Goal: Use online tool/utility: Utilize a website feature to perform a specific function

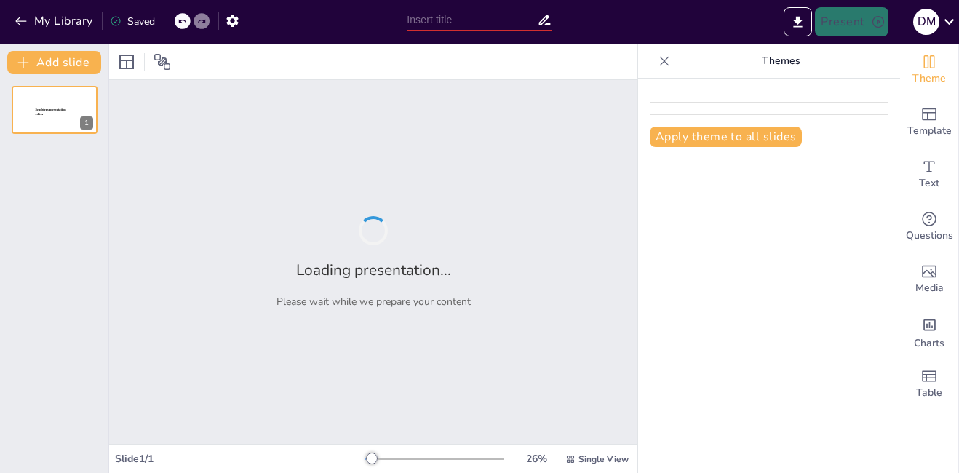
type input "Salvando Vidas a través de la Interpretación del [MEDICAL_DATA]: Un Enfoque Int…"
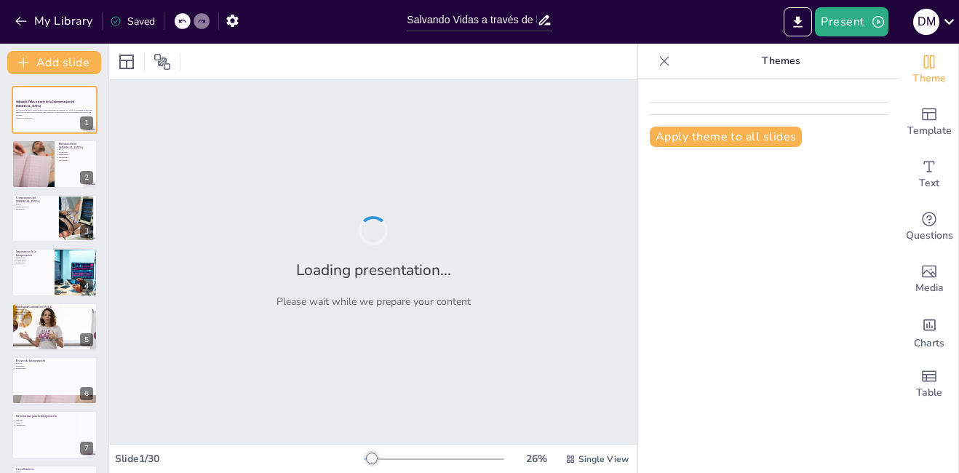
checkbox input "true"
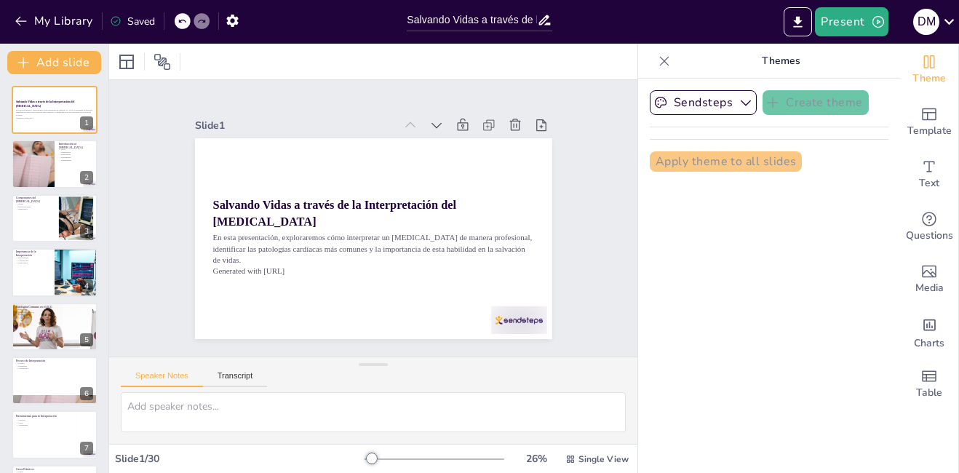
checkbox input "true"
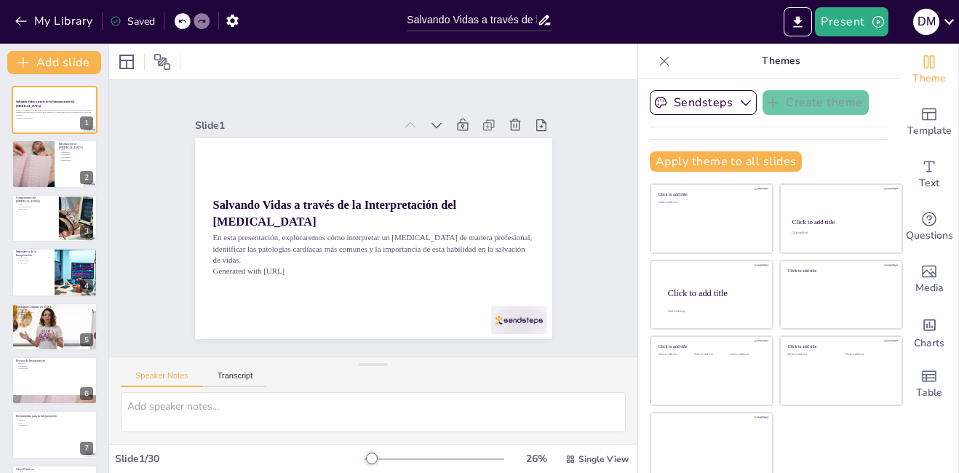
checkbox input "true"
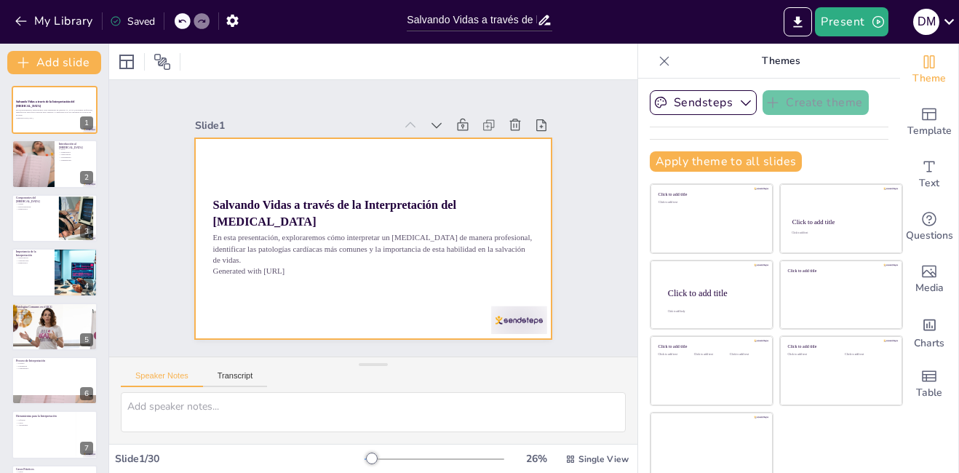
checkbox input "true"
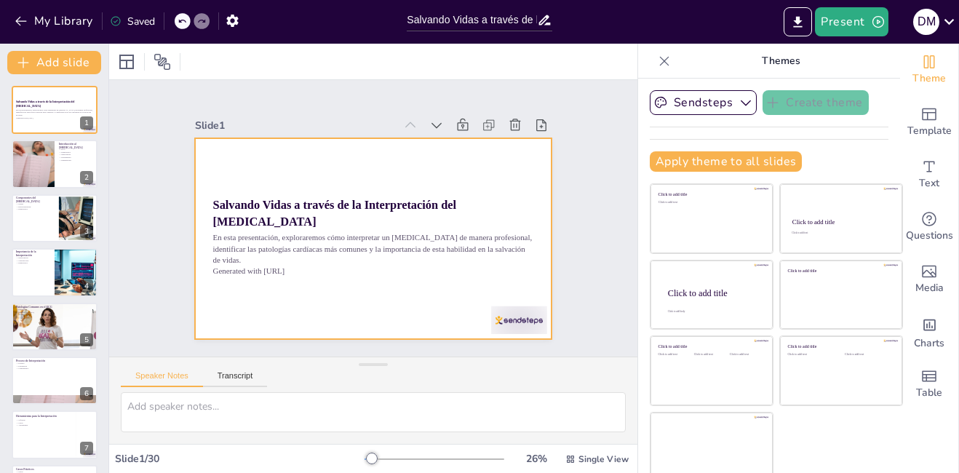
checkbox input "true"
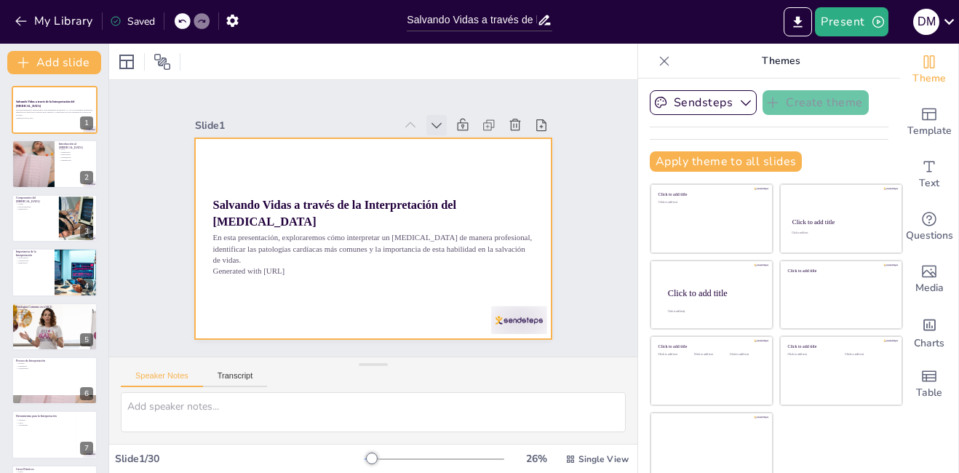
checkbox input "true"
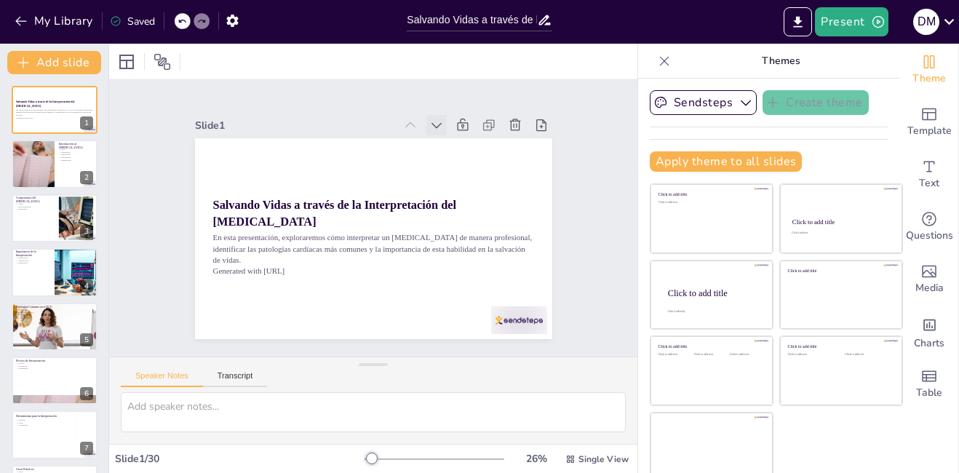
click at [457, 146] on icon at bounding box center [462, 150] width 11 height 8
checkbox input "true"
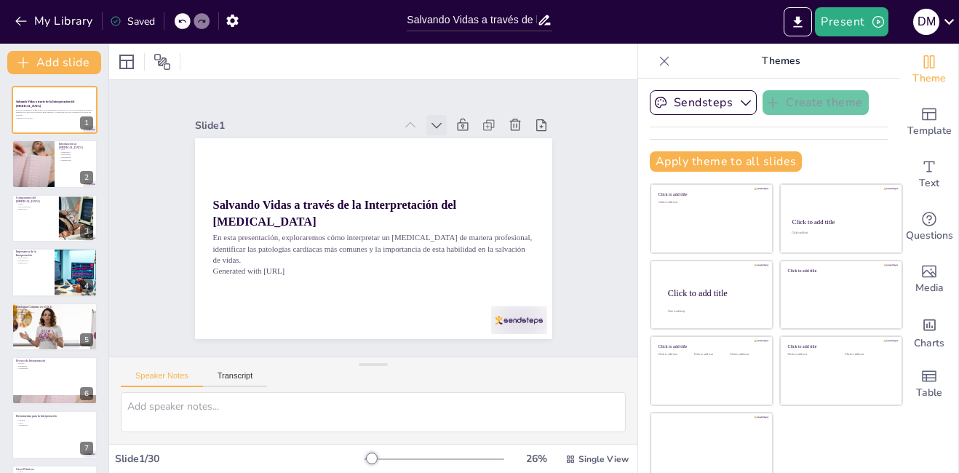
checkbox input "true"
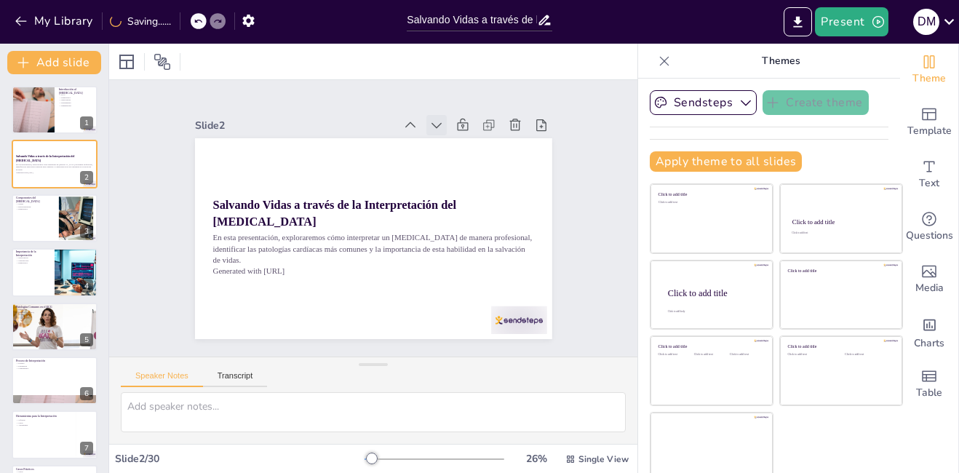
click at [429, 118] on icon at bounding box center [436, 125] width 15 height 15
checkbox input "true"
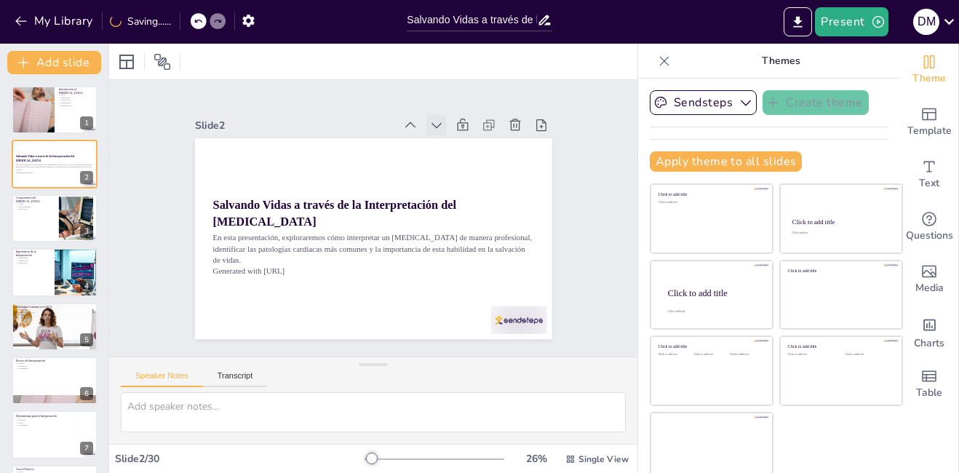
checkbox input "true"
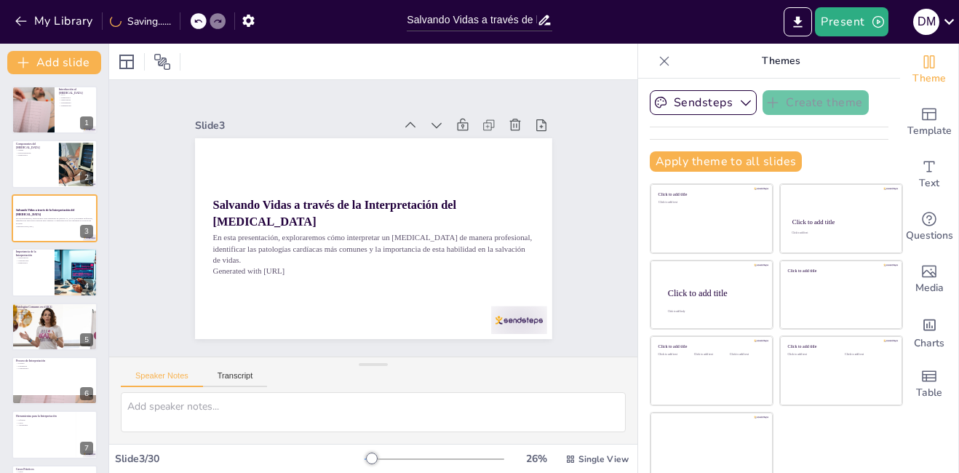
click at [460, 149] on icon at bounding box center [469, 158] width 19 height 19
checkbox input "true"
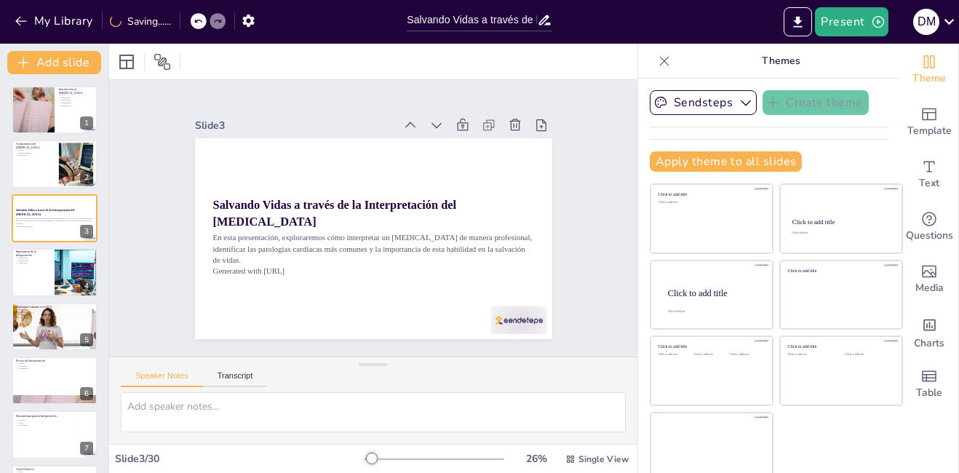
checkbox input "true"
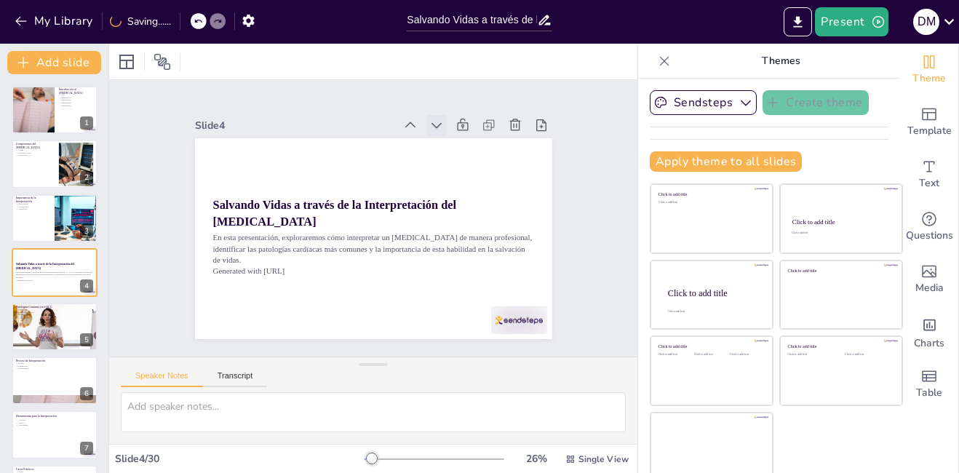
click at [475, 229] on icon at bounding box center [484, 238] width 19 height 19
checkbox input "true"
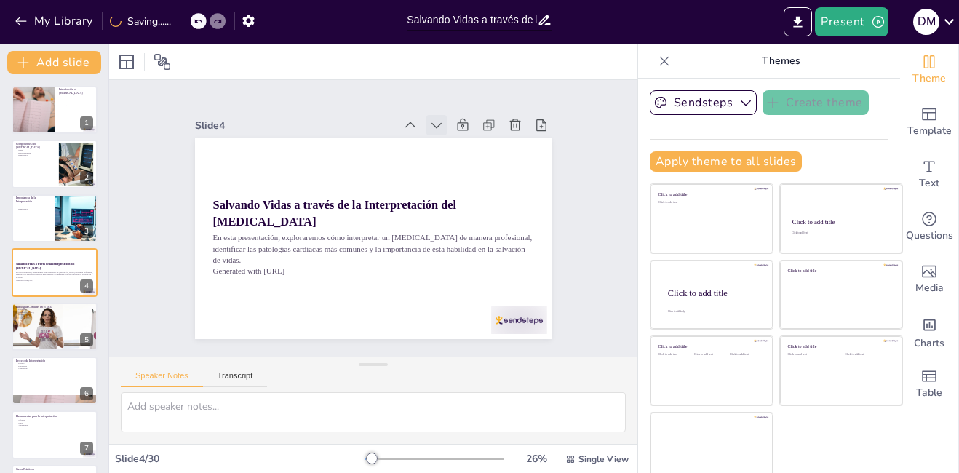
checkbox input "true"
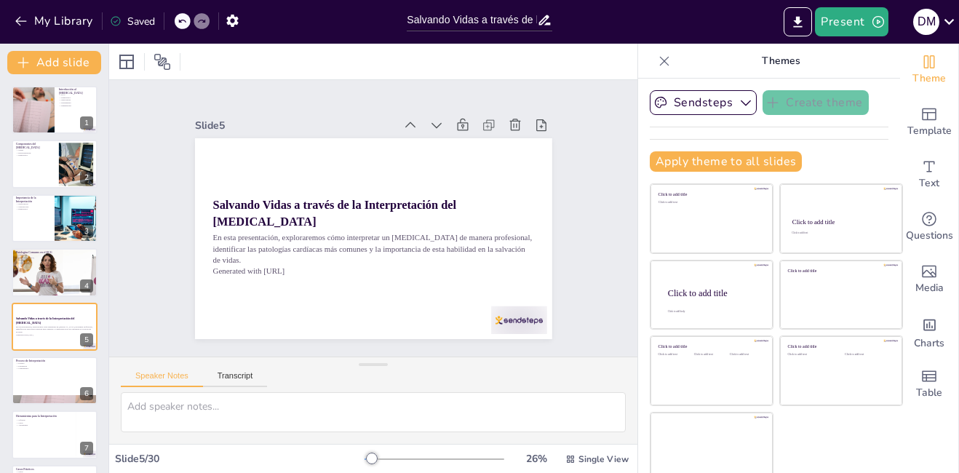
checkbox input "true"
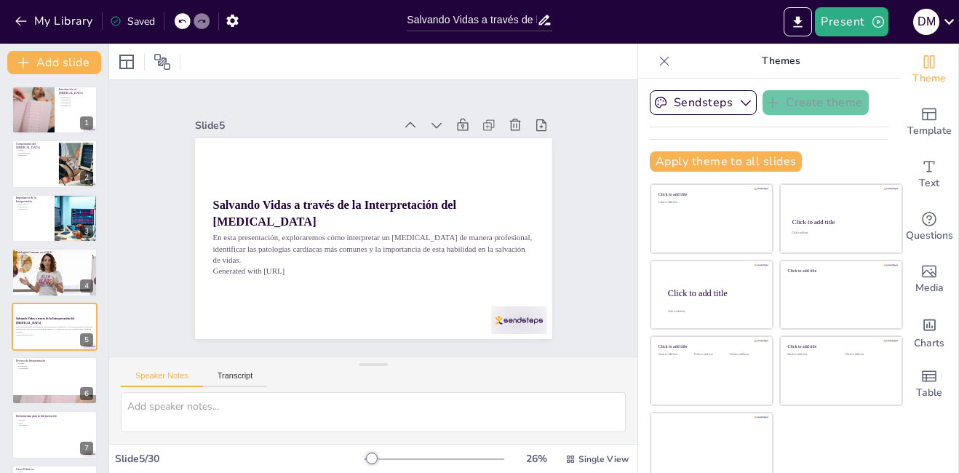
checkbox input "true"
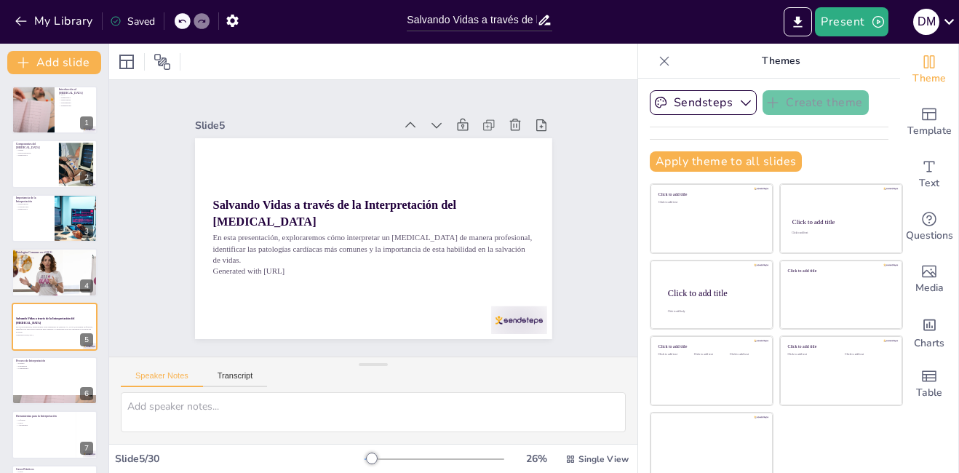
checkbox input "true"
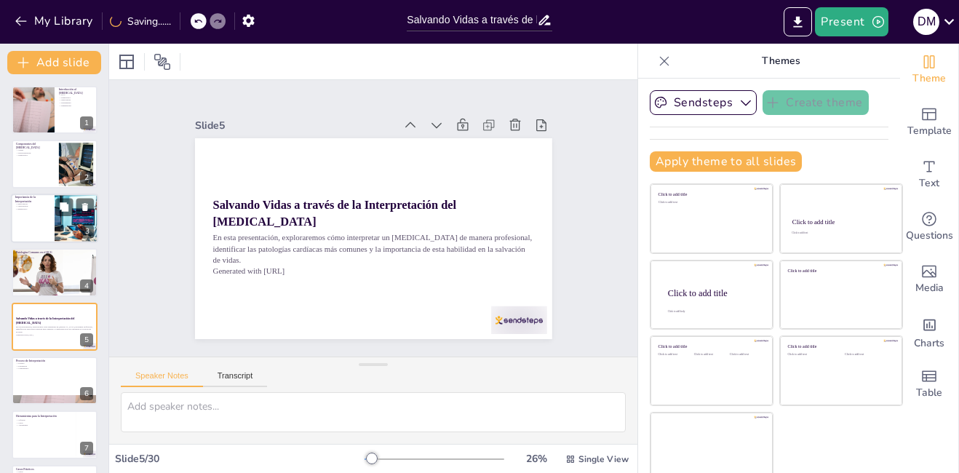
checkbox input "true"
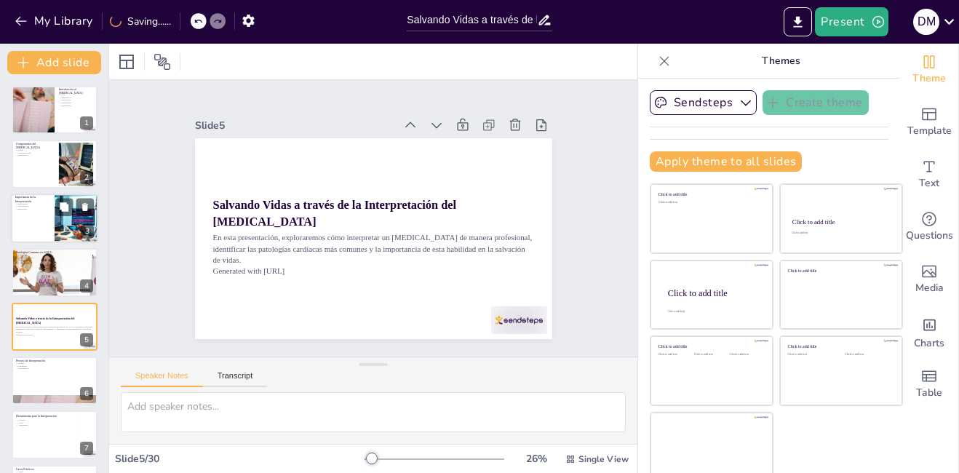
checkbox input "true"
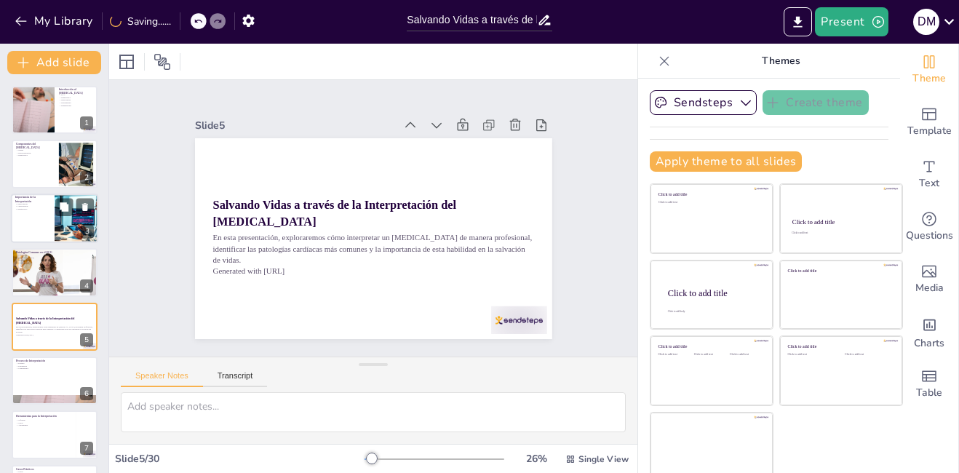
checkbox input "true"
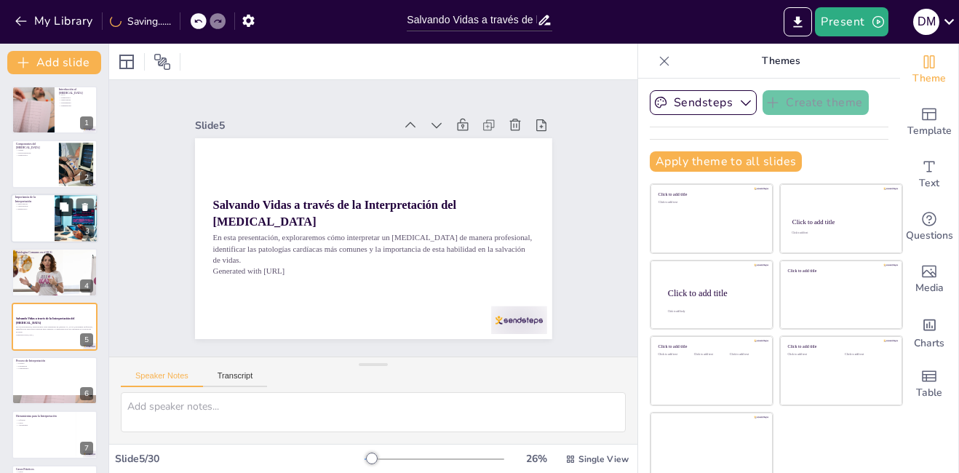
checkbox input "true"
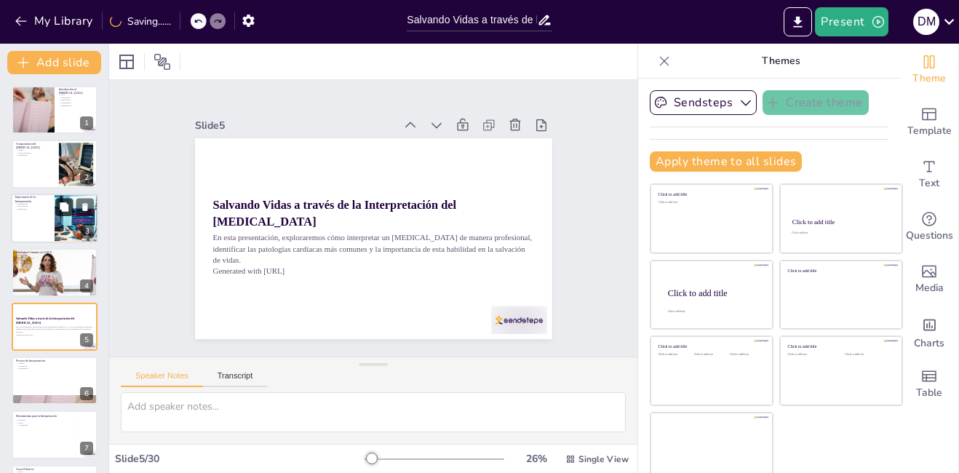
checkbox input "true"
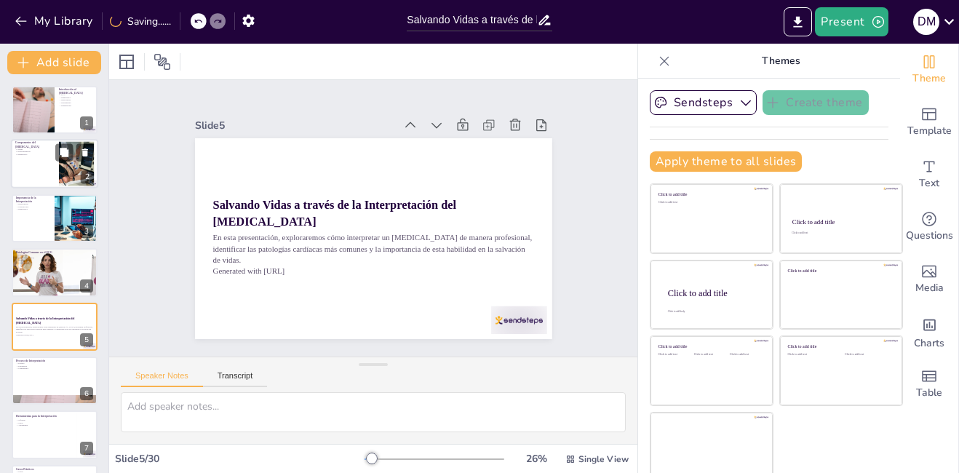
checkbox input "true"
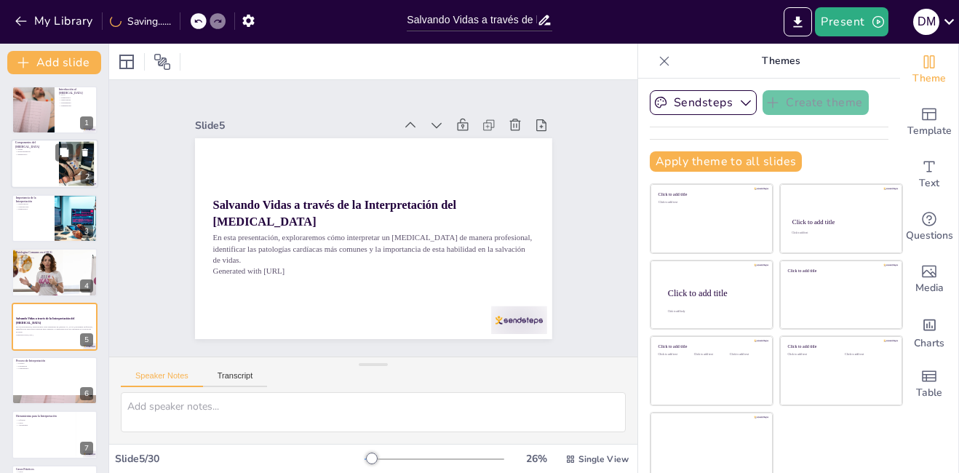
checkbox input "true"
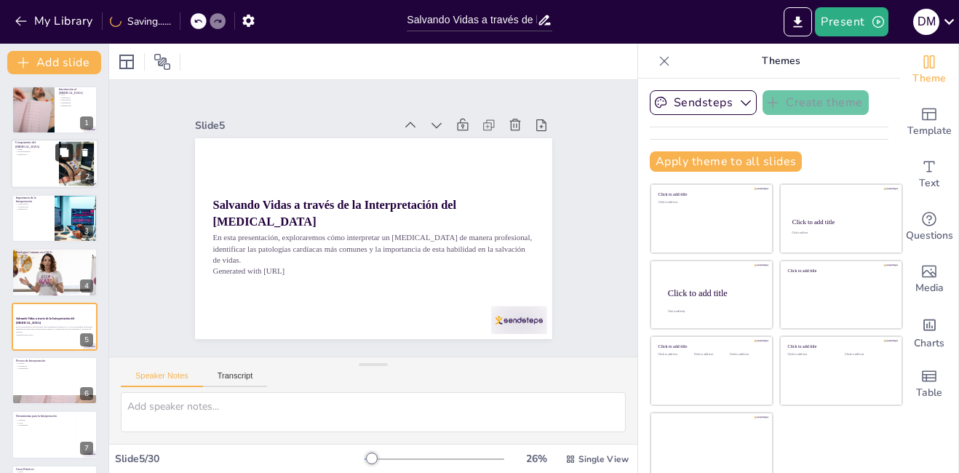
checkbox input "true"
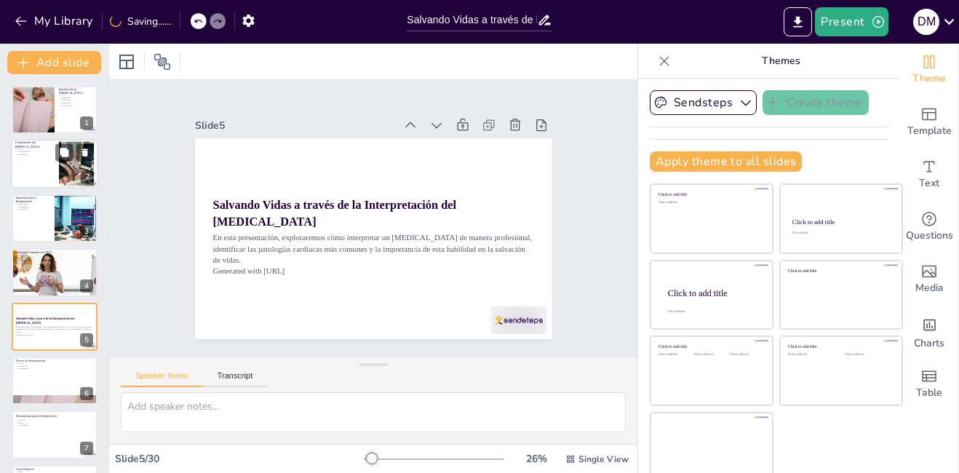
checkbox input "true"
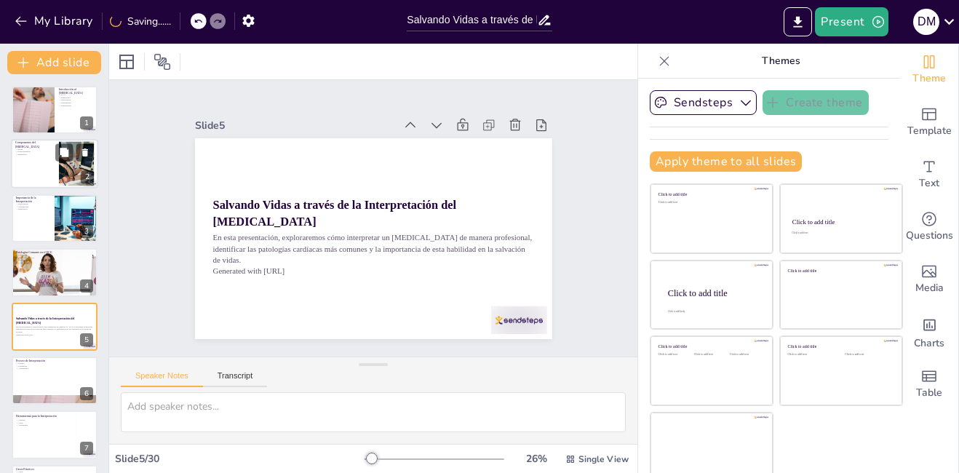
checkbox input "true"
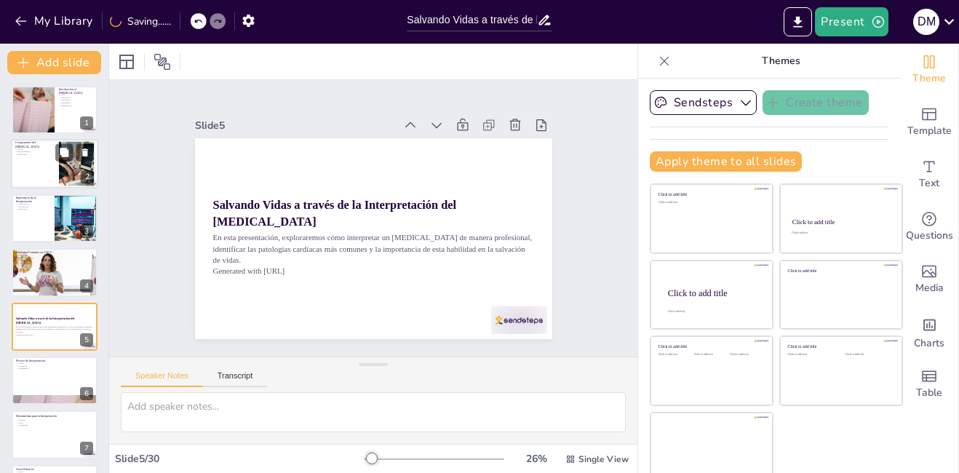
click at [25, 161] on div at bounding box center [54, 164] width 87 height 49
type textarea "Las ondas en un ECG son fundamentales para comprender la actividad eléctrica de…"
checkbox input "true"
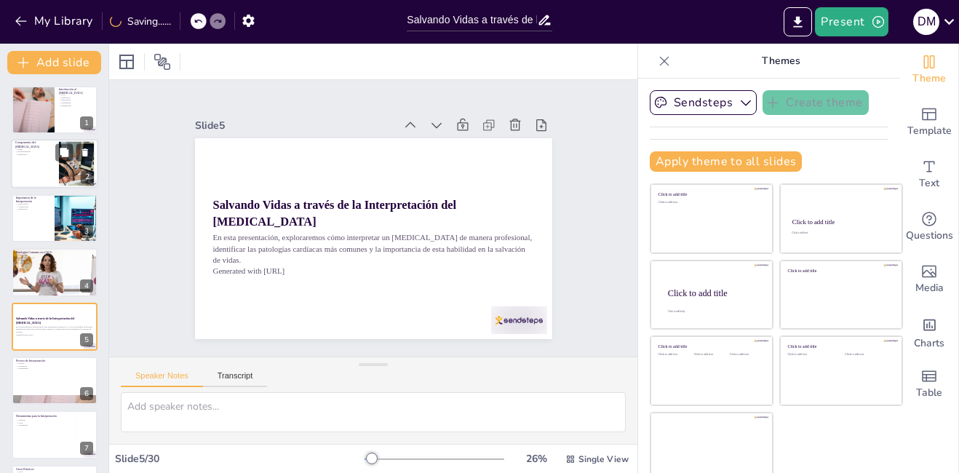
checkbox input "true"
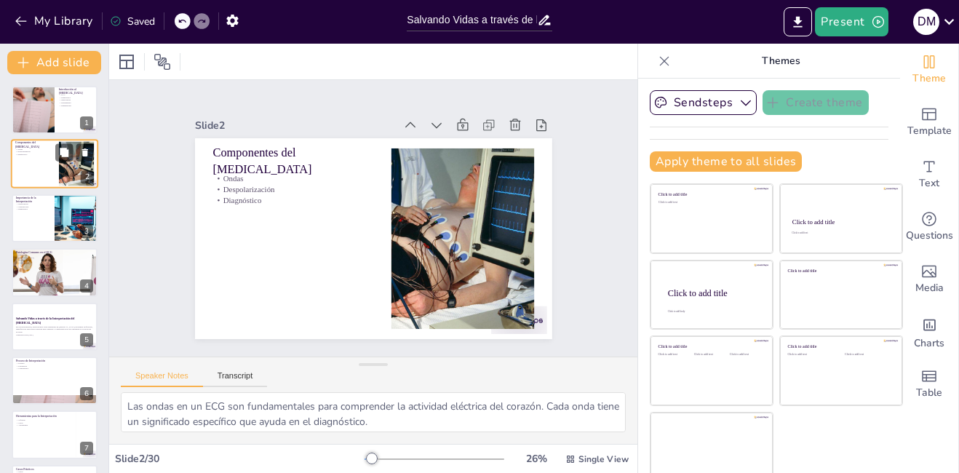
checkbox input "true"
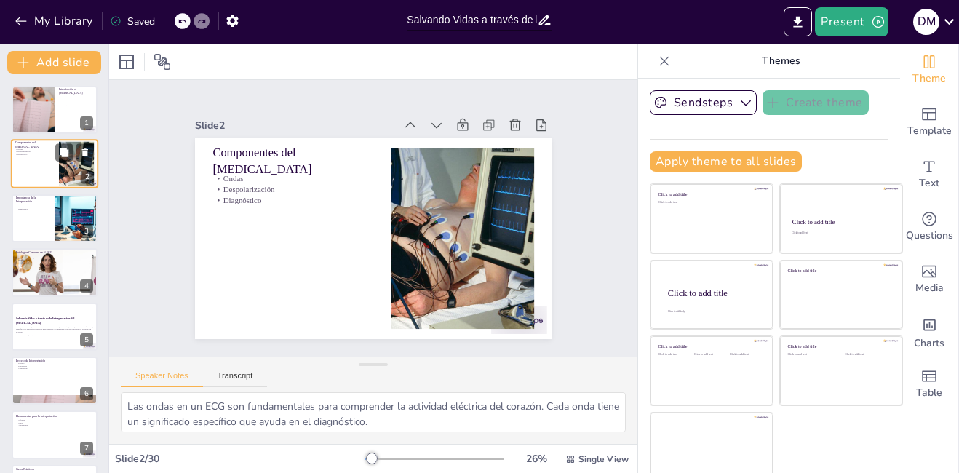
checkbox input "true"
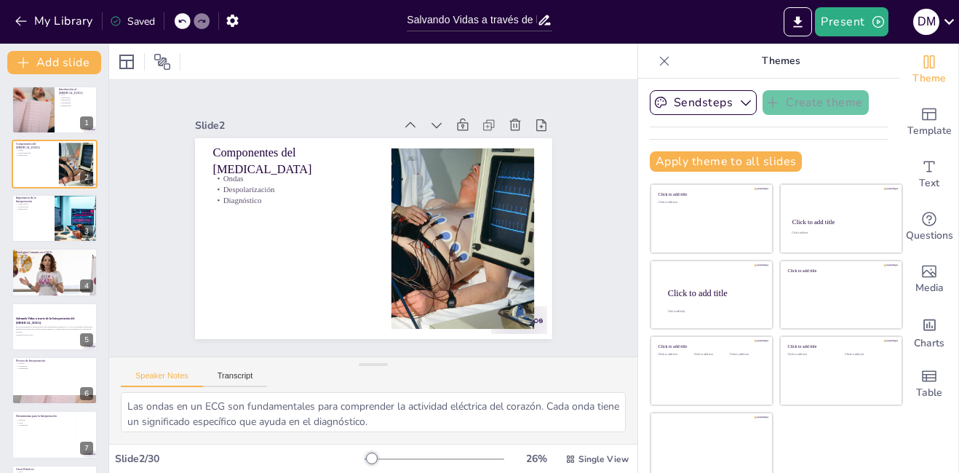
checkbox input "true"
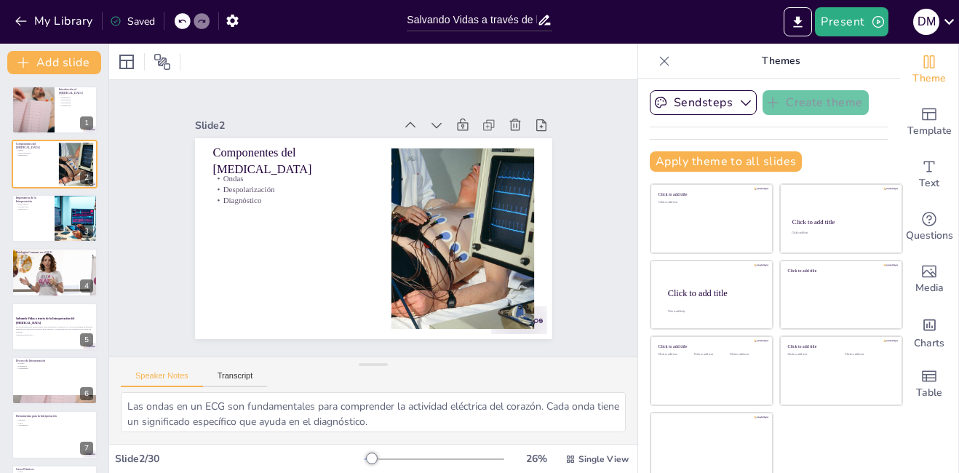
checkbox input "true"
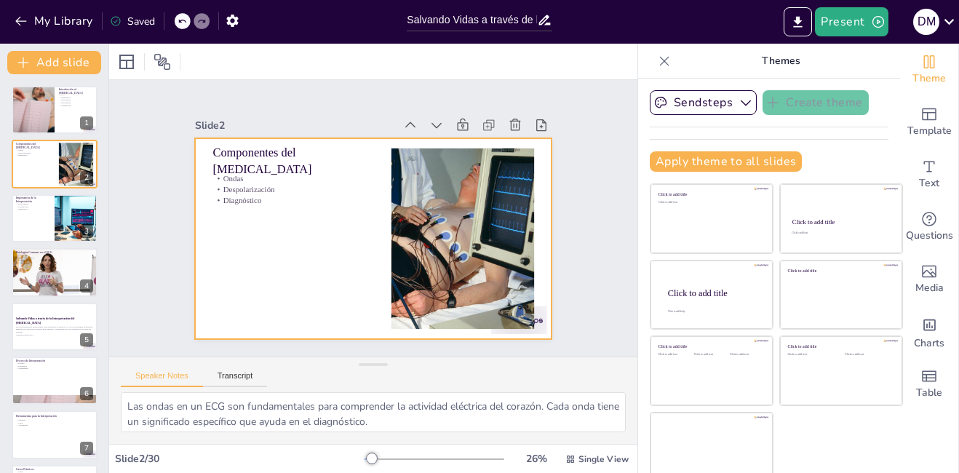
checkbox input "true"
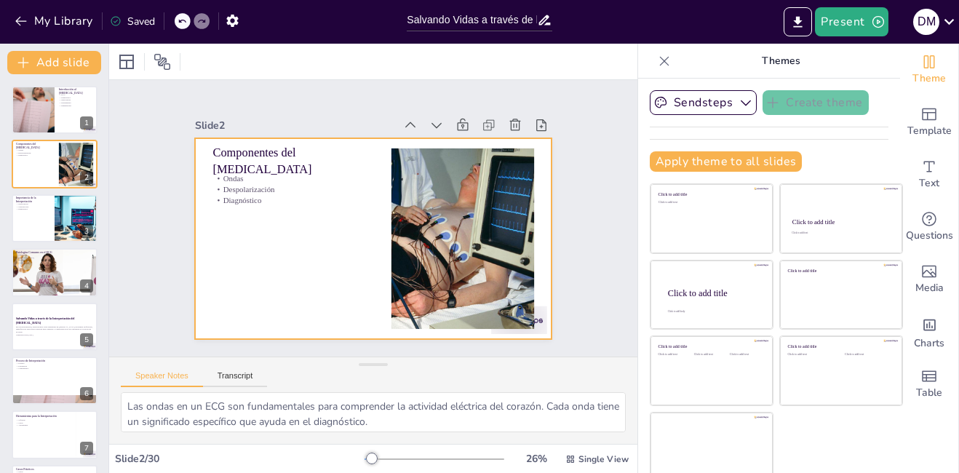
checkbox input "true"
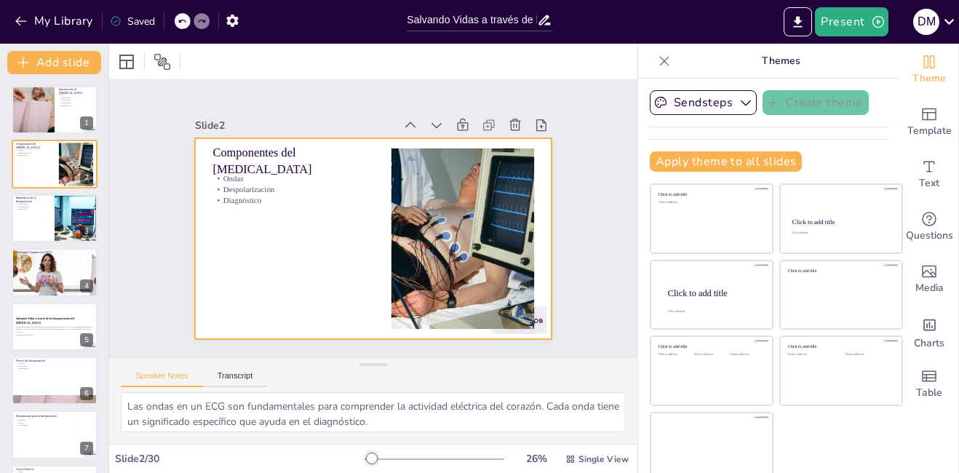
checkbox input "true"
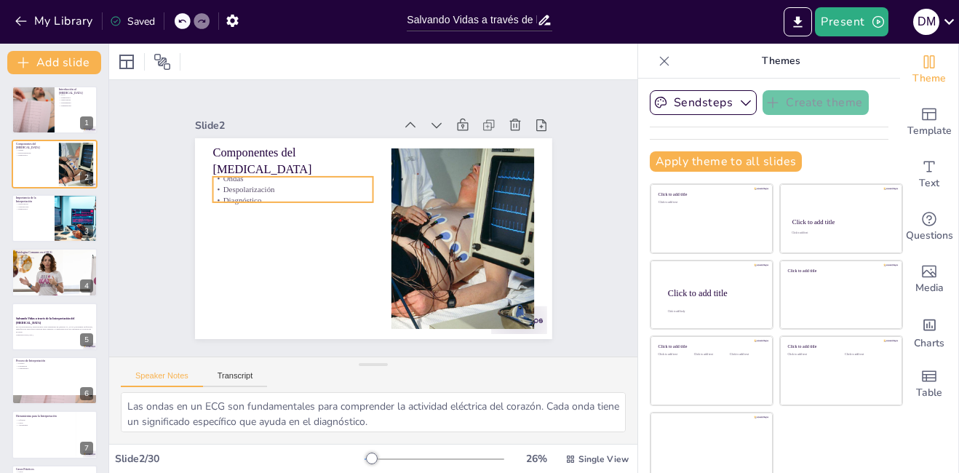
checkbox input "true"
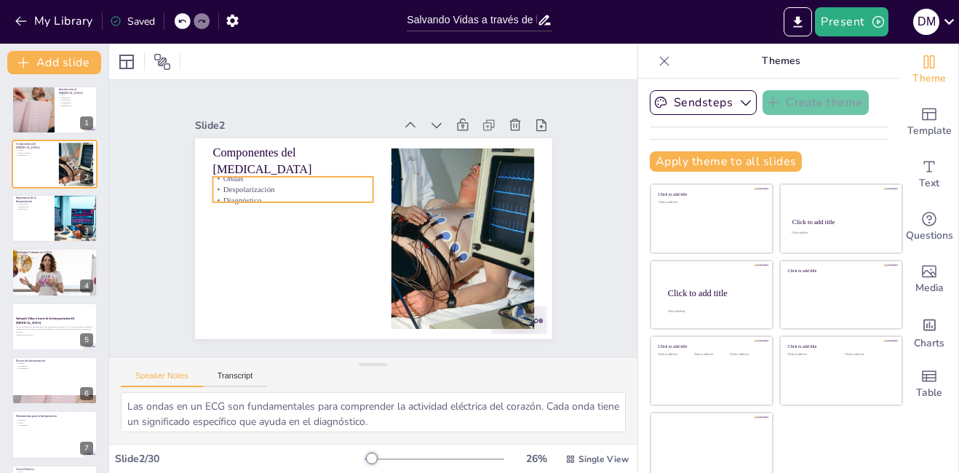
click at [236, 183] on p "Despolarización" at bounding box center [311, 160] width 151 height 76
checkbox input "true"
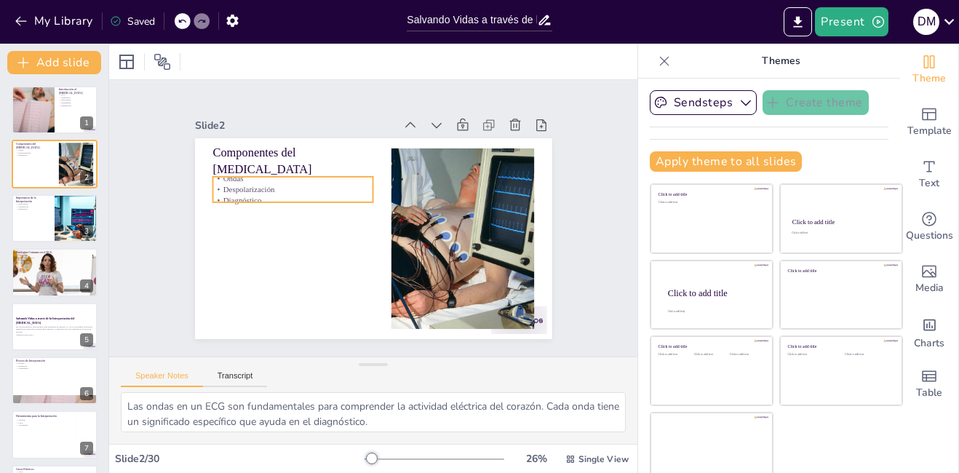
checkbox input "true"
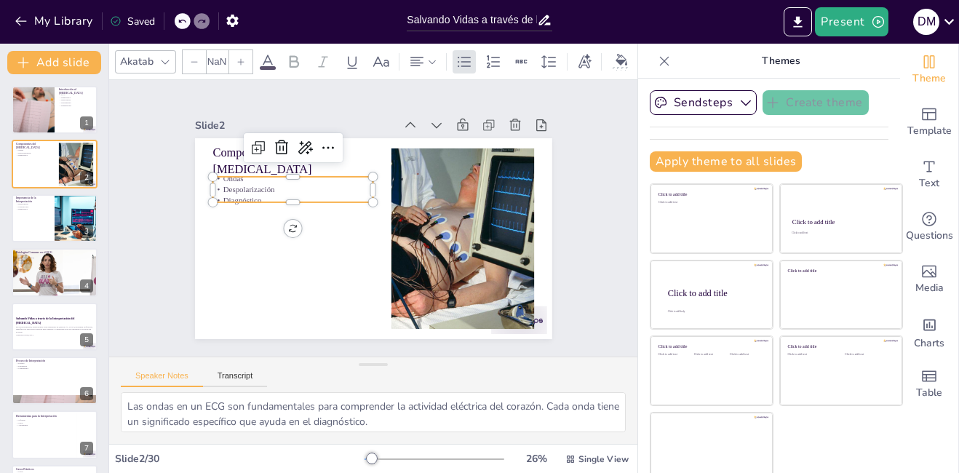
type input "32"
checkbox input "true"
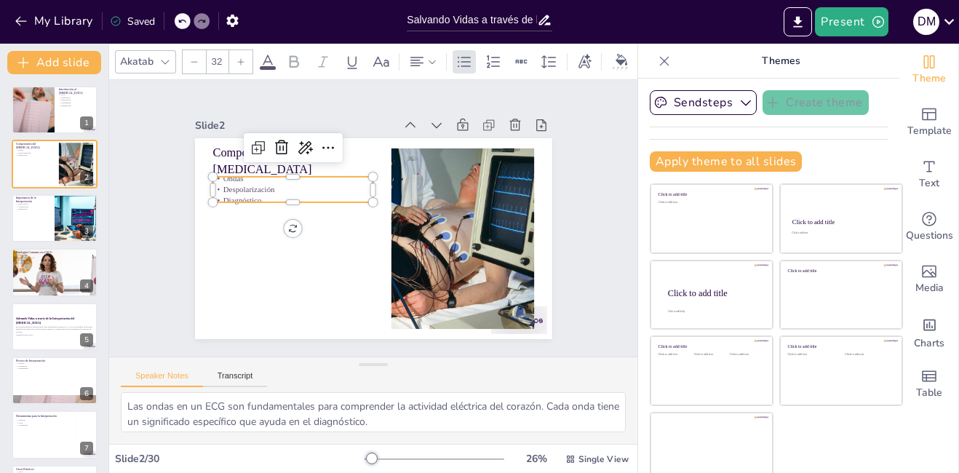
checkbox input "true"
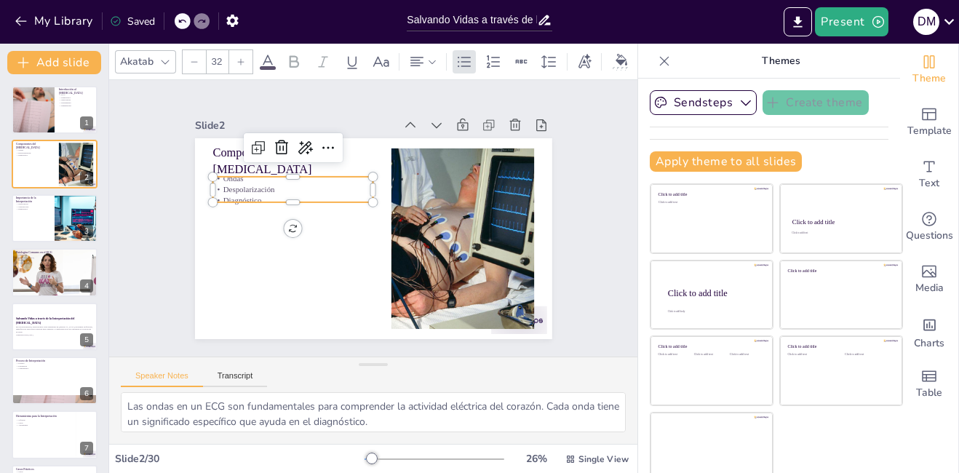
checkbox input "true"
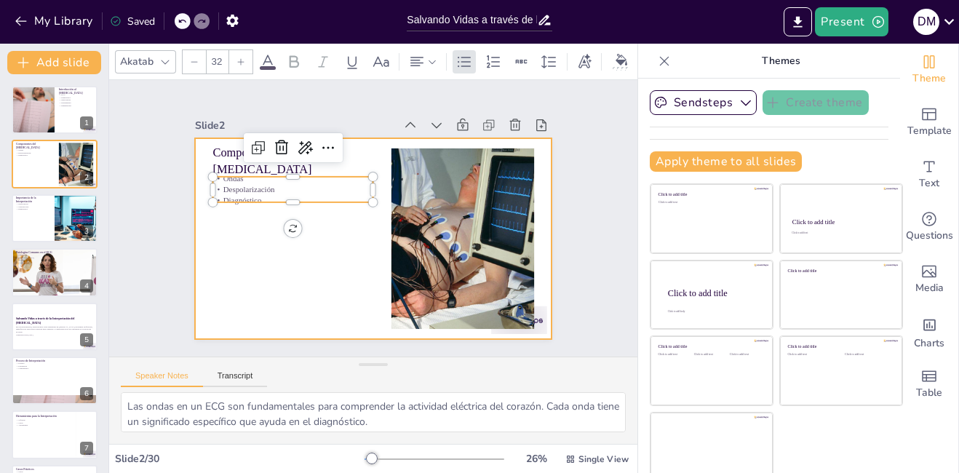
checkbox input "true"
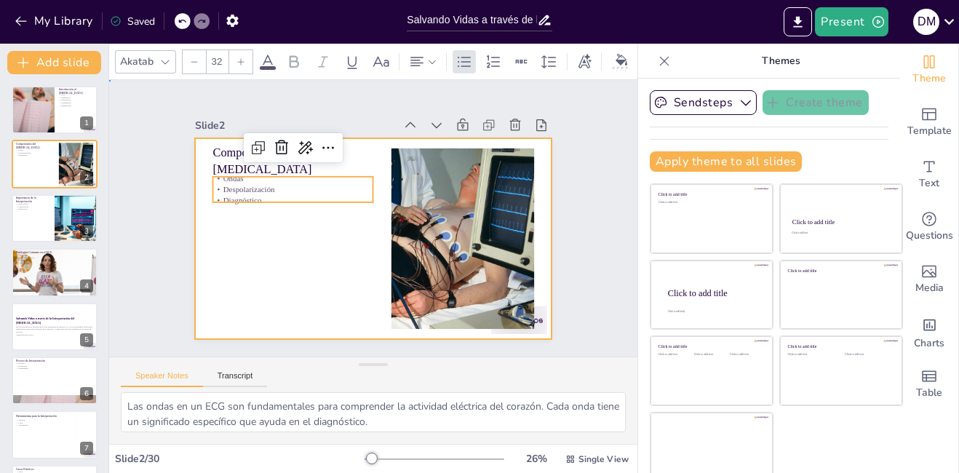
click at [232, 266] on div at bounding box center [369, 238] width 391 height 271
checkbox input "true"
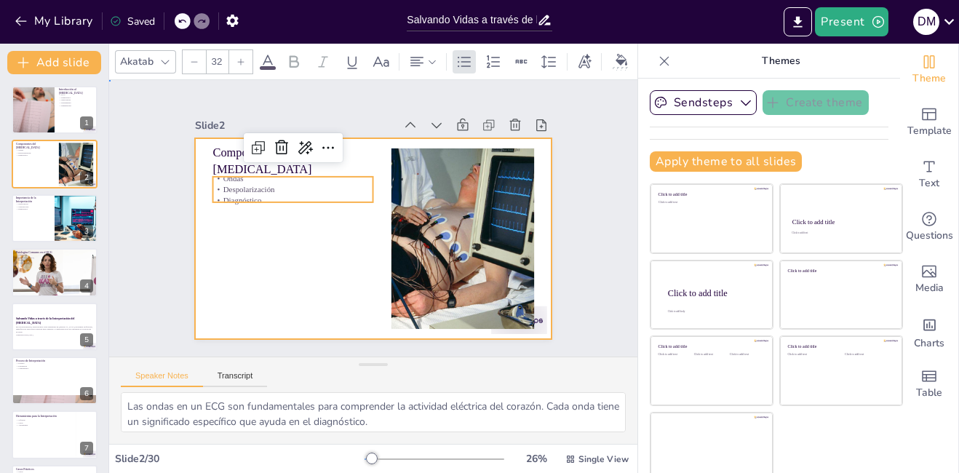
checkbox input "true"
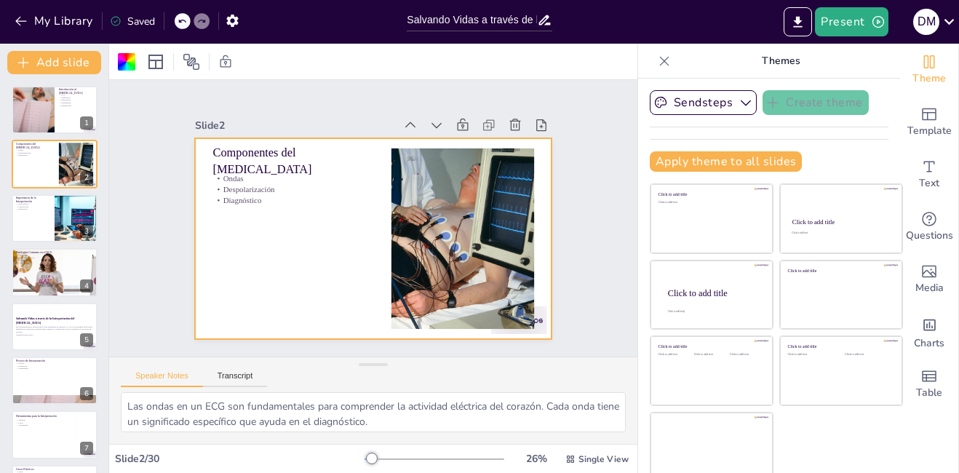
checkbox input "true"
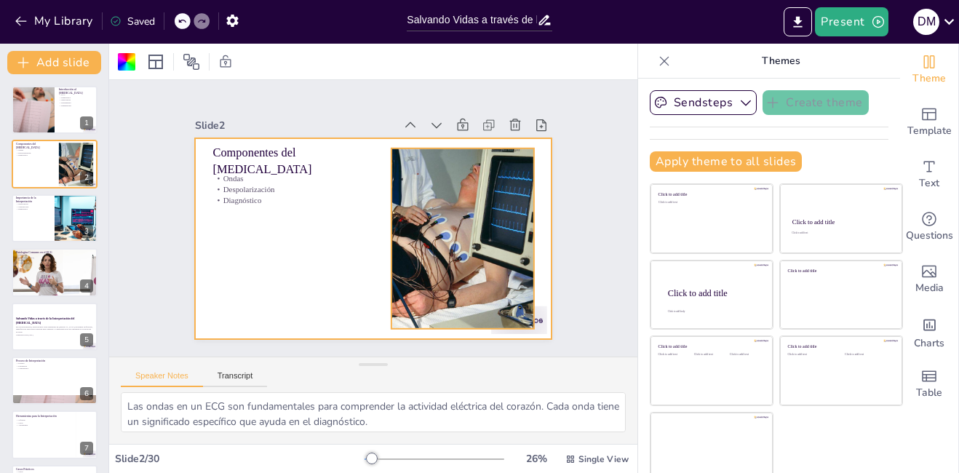
click at [421, 236] on div at bounding box center [456, 257] width 352 height 244
checkbox input "true"
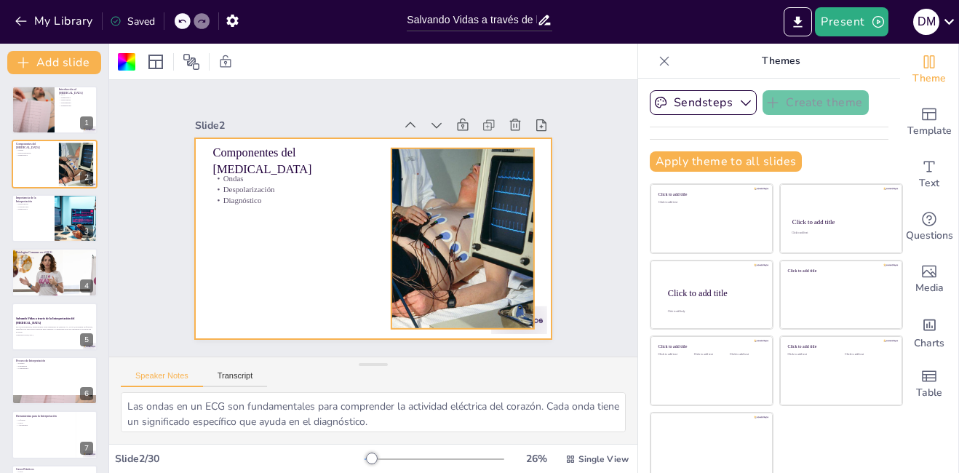
checkbox input "true"
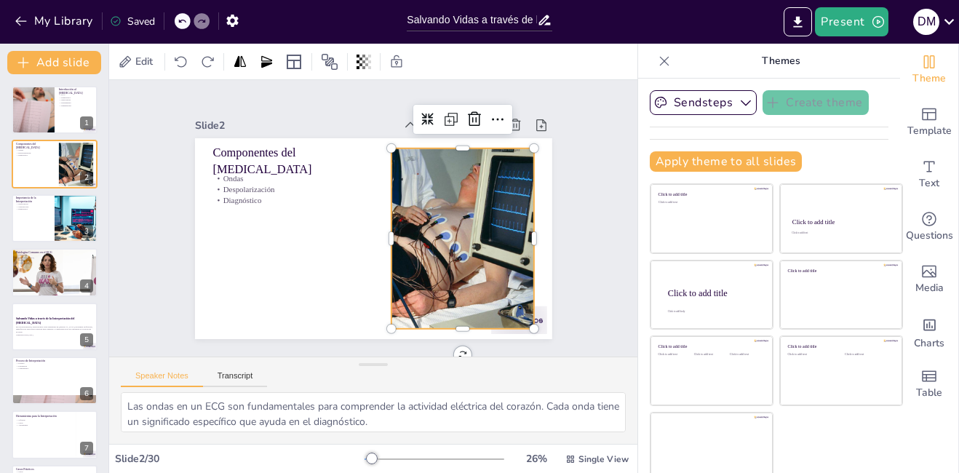
checkbox input "true"
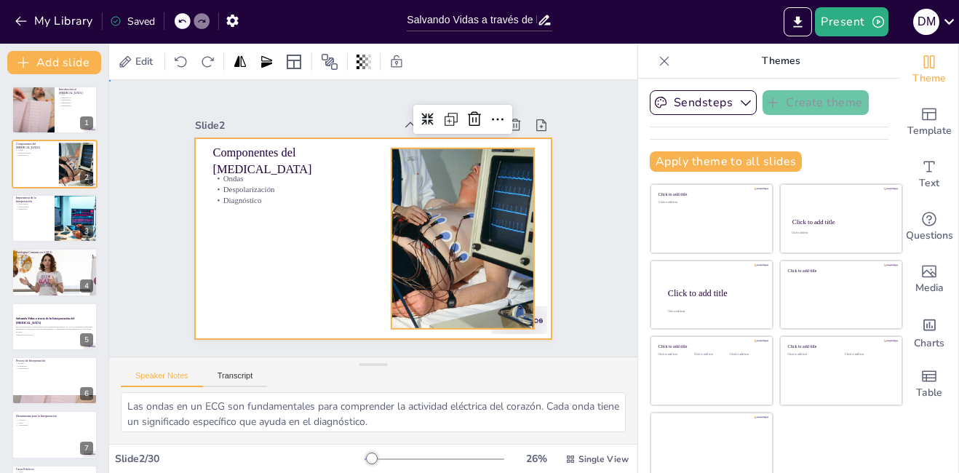
click at [347, 242] on div at bounding box center [367, 237] width 402 height 301
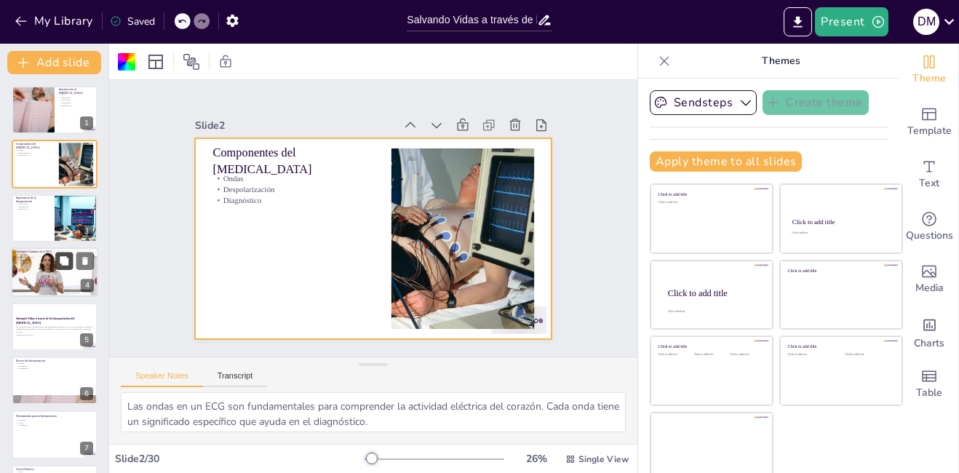
click at [52, 269] on div at bounding box center [55, 271] width 132 height 49
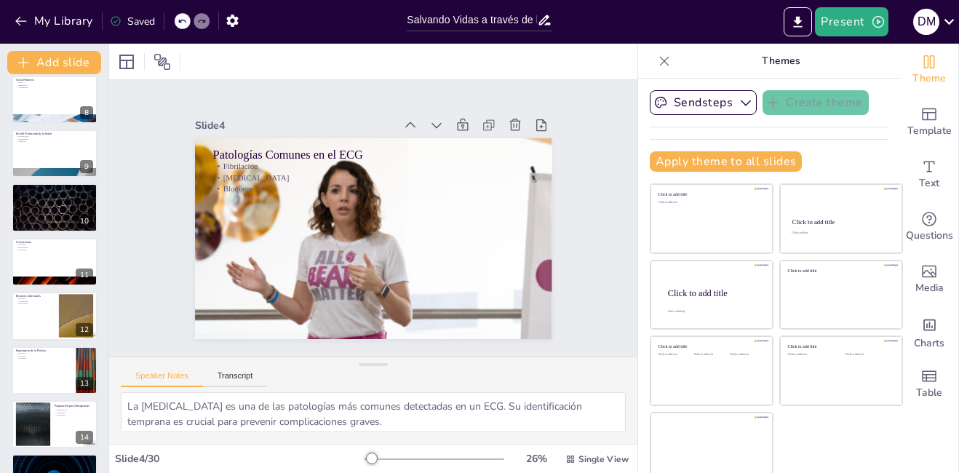
scroll to position [392, 0]
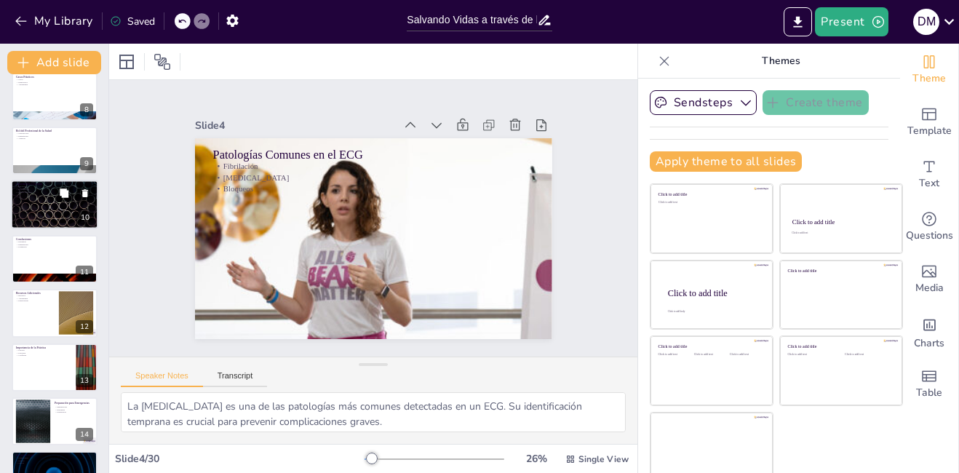
click at [65, 209] on div at bounding box center [54, 205] width 87 height 49
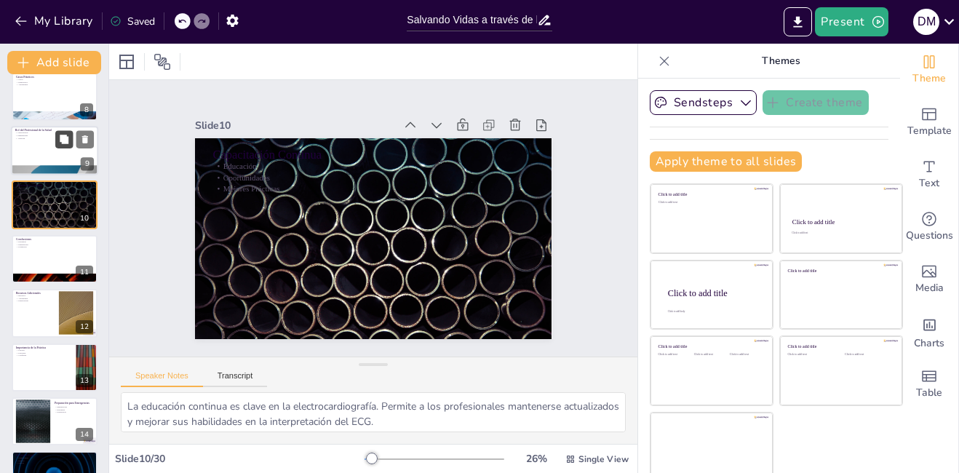
scroll to position [324, 0]
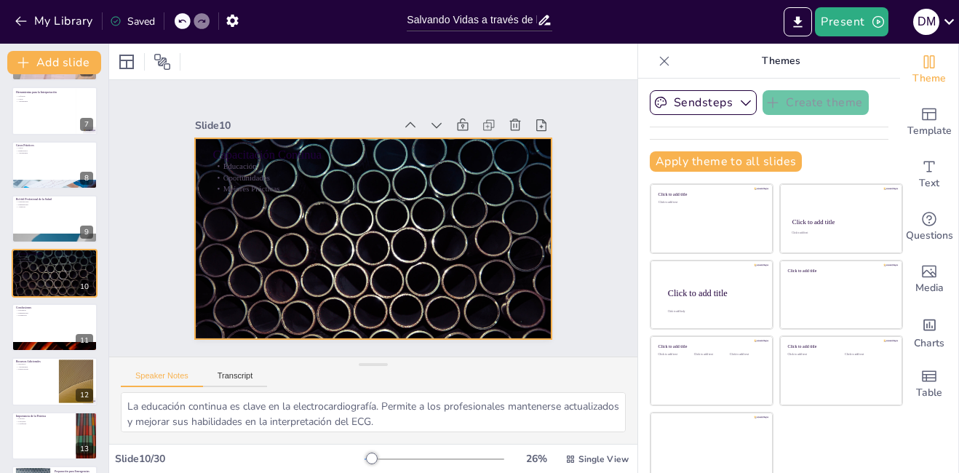
click at [309, 261] on div at bounding box center [358, 232] width 388 height 400
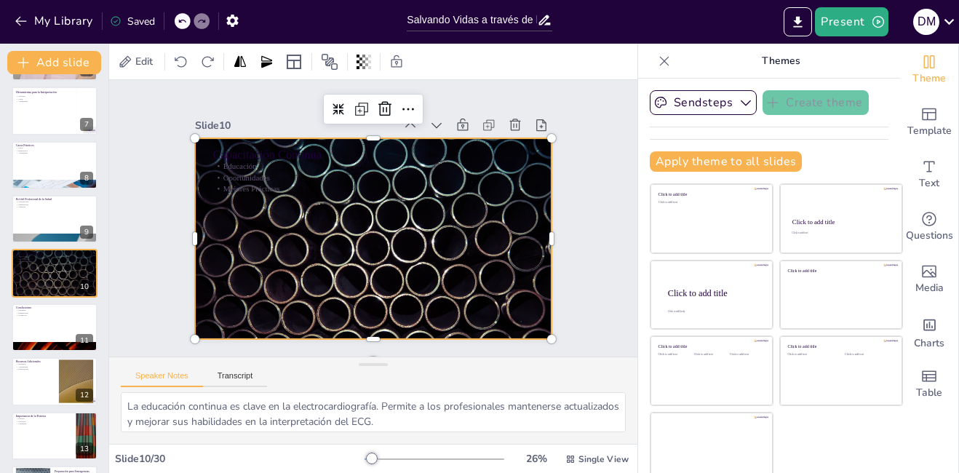
click at [174, 222] on div "Slide 1 Introducción al [MEDICAL_DATA] ECG Diagnóstico Importancia Herramienta …" at bounding box center [373, 218] width 399 height 499
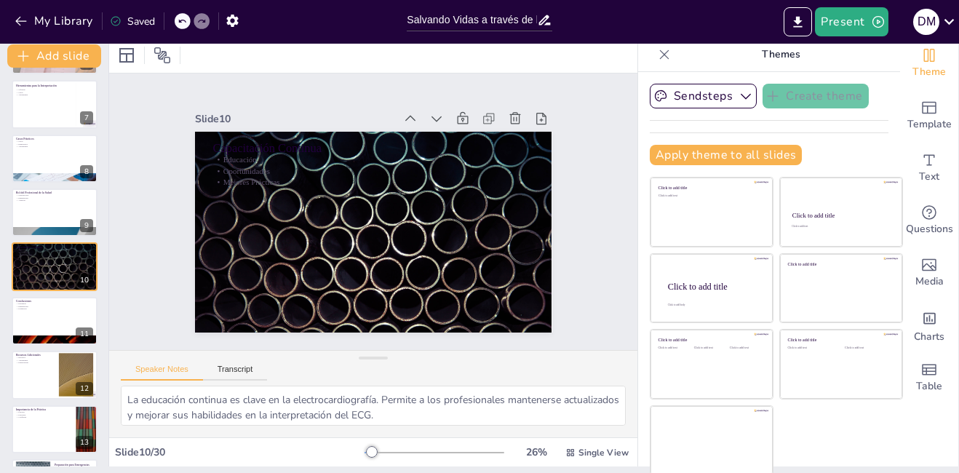
scroll to position [9, 0]
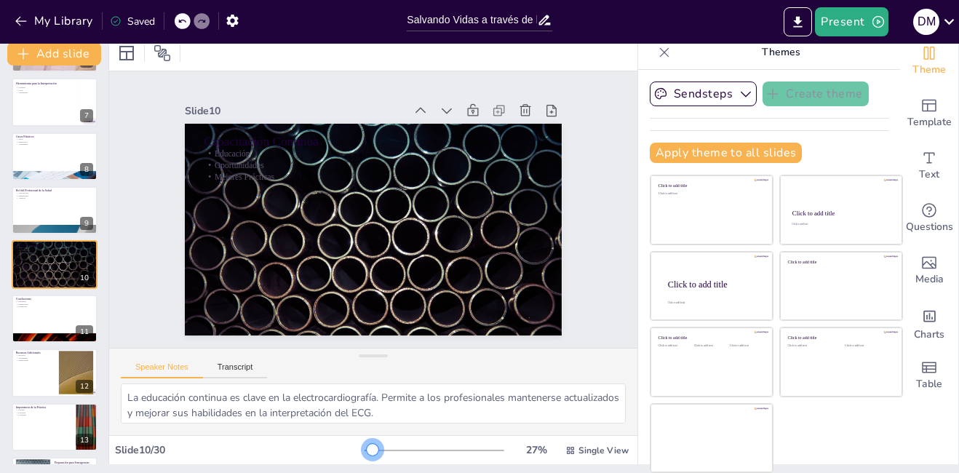
click at [367, 451] on div at bounding box center [373, 450] width 12 height 12
click at [800, 20] on icon "Export to PowerPoint" at bounding box center [798, 21] width 9 height 11
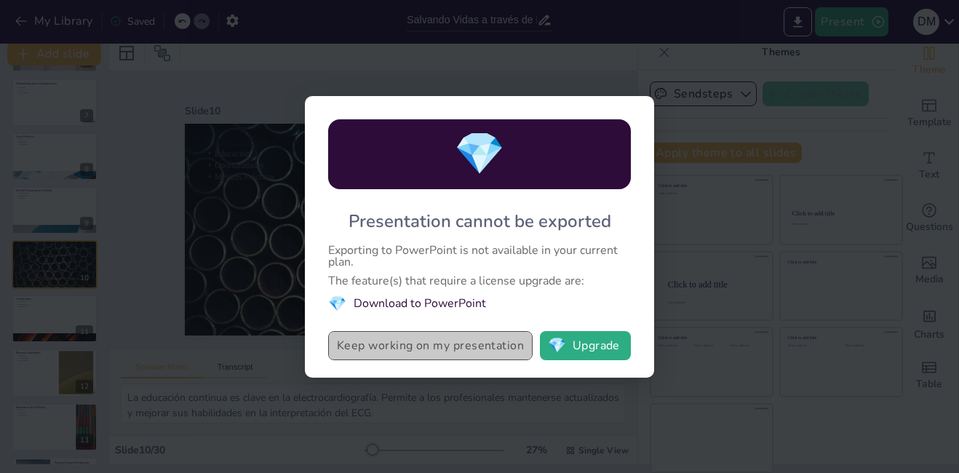
click at [387, 344] on button "Keep working on my presentation" at bounding box center [430, 345] width 205 height 29
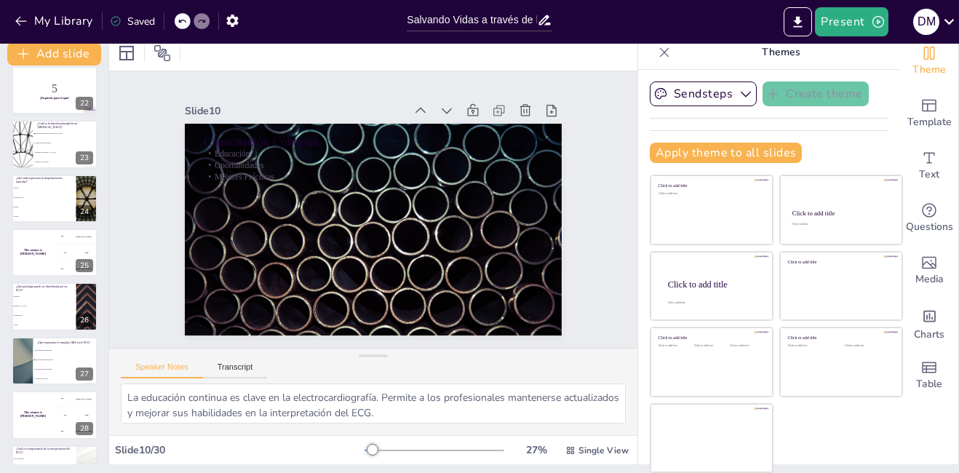
scroll to position [1243, 0]
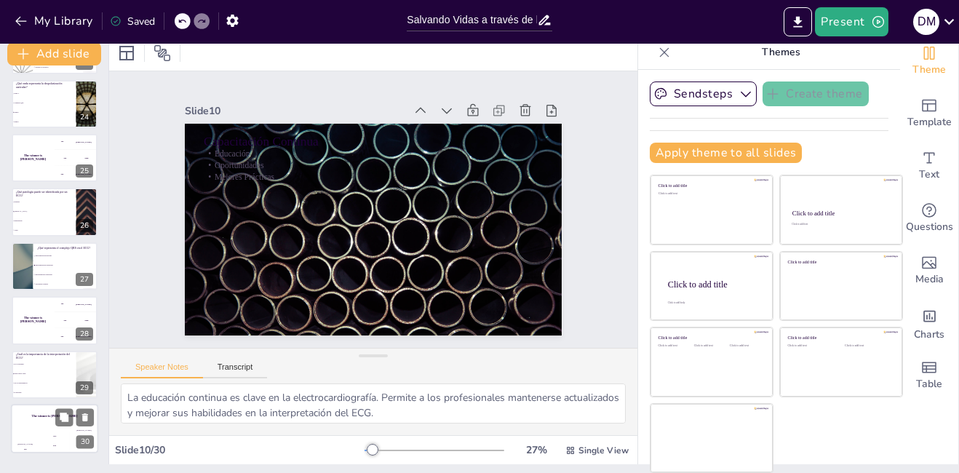
click at [53, 425] on div "The winner is [PERSON_NAME]" at bounding box center [54, 416] width 87 height 25
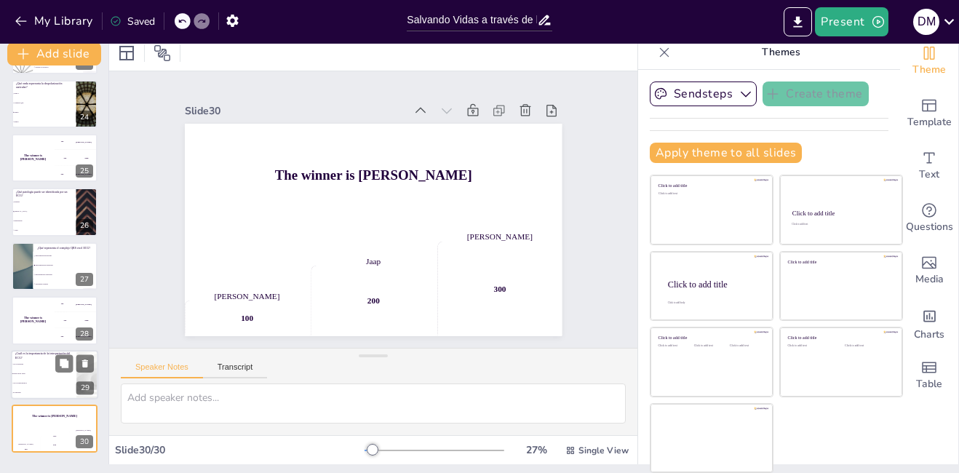
click at [30, 378] on li "Puede salvar vidas" at bounding box center [44, 373] width 66 height 9
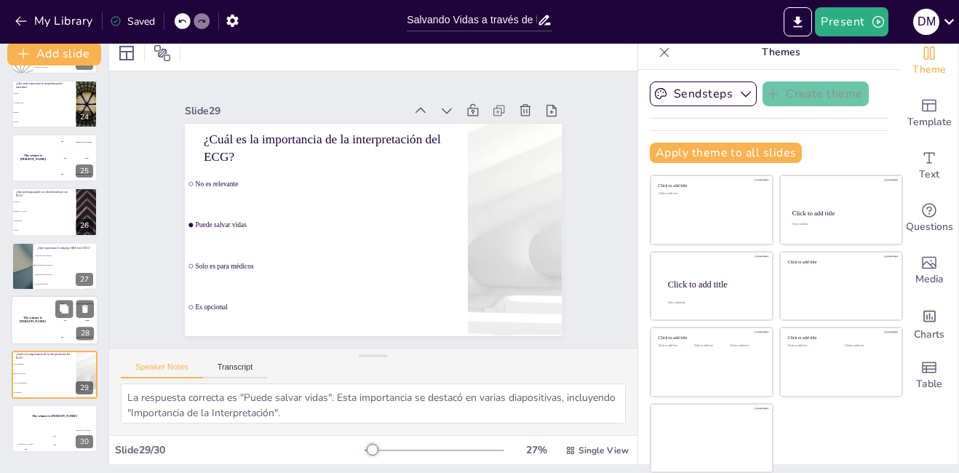
click at [34, 318] on h4 "The winner is [PERSON_NAME]" at bounding box center [33, 320] width 44 height 7
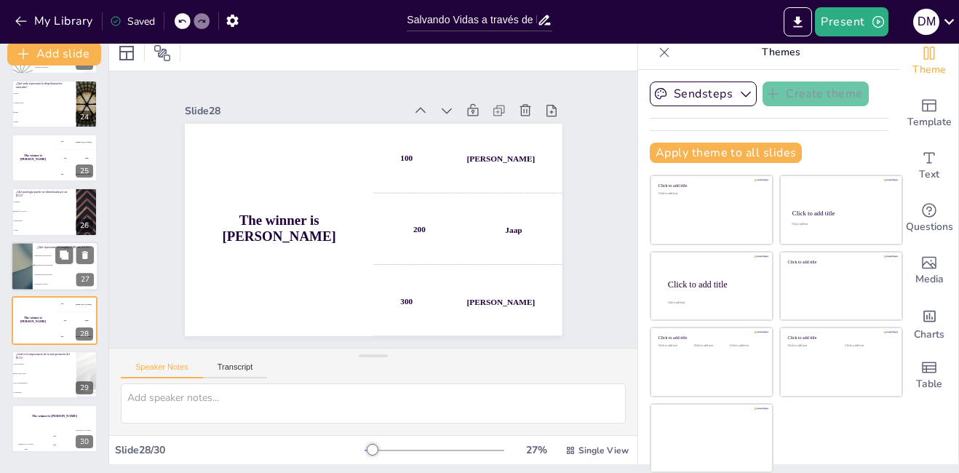
click at [53, 266] on span "Despolarización ventricular" at bounding box center [66, 265] width 63 height 2
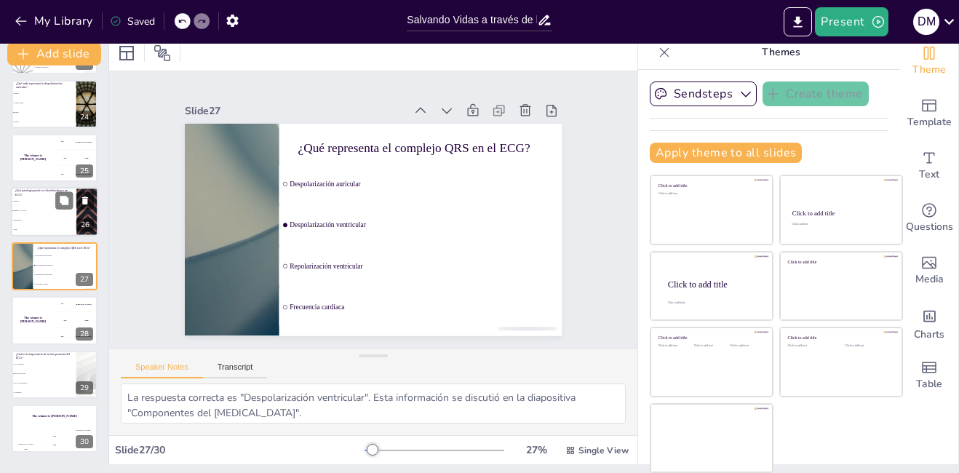
click at [44, 216] on li "Hipertensión" at bounding box center [44, 220] width 66 height 9
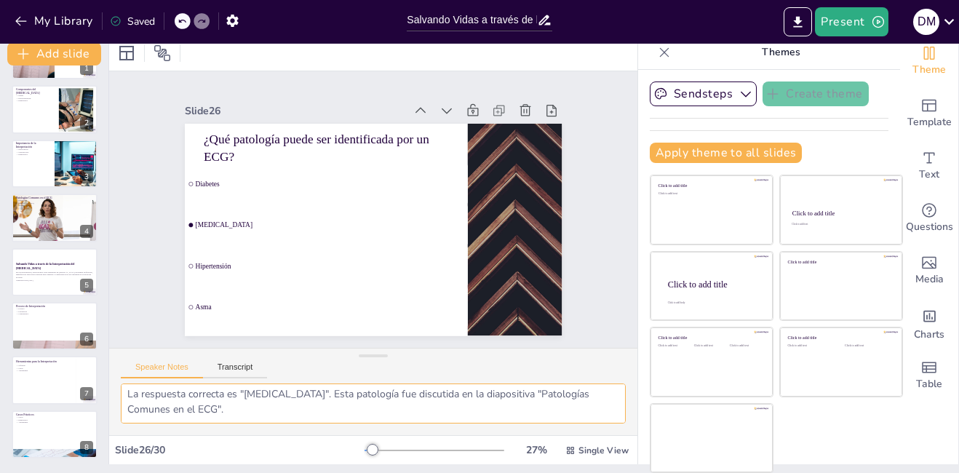
scroll to position [0, 0]
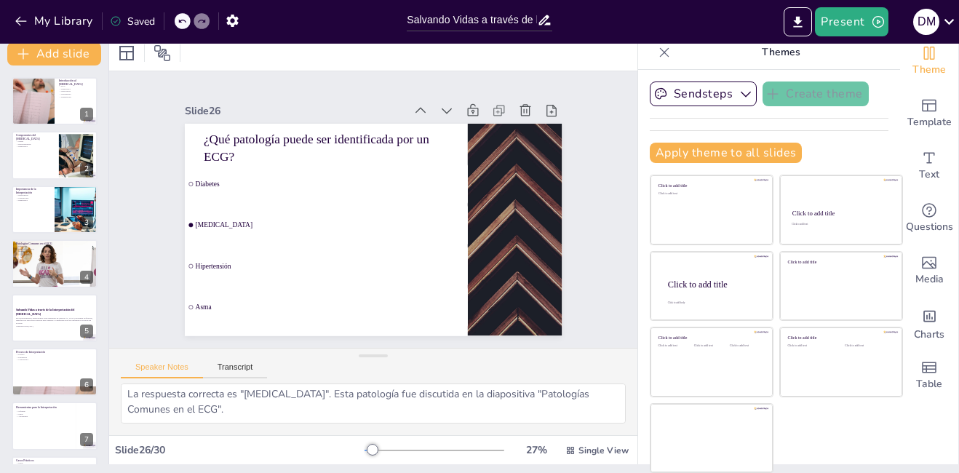
click at [135, 18] on div "Saved" at bounding box center [132, 22] width 45 height 14
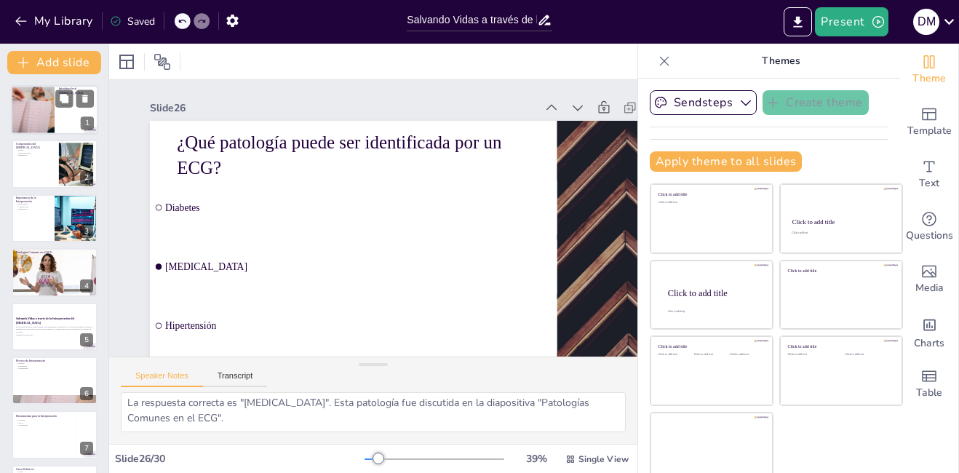
click at [44, 102] on div at bounding box center [33, 109] width 74 height 49
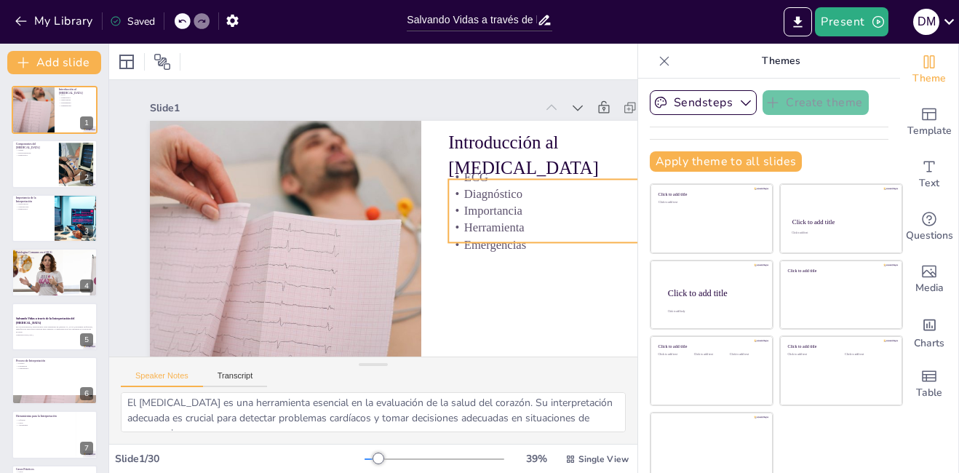
click at [558, 242] on p "Herramienta" at bounding box center [546, 283] width 212 height 83
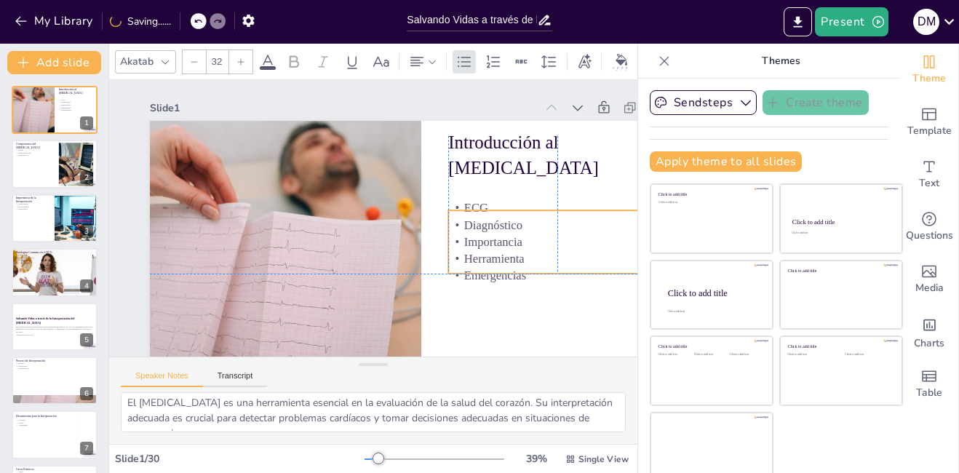
drag, startPoint x: 540, startPoint y: 242, endPoint x: 537, endPoint y: 271, distance: 29.3
click at [537, 282] on p "Emergencias" at bounding box center [541, 313] width 216 height 62
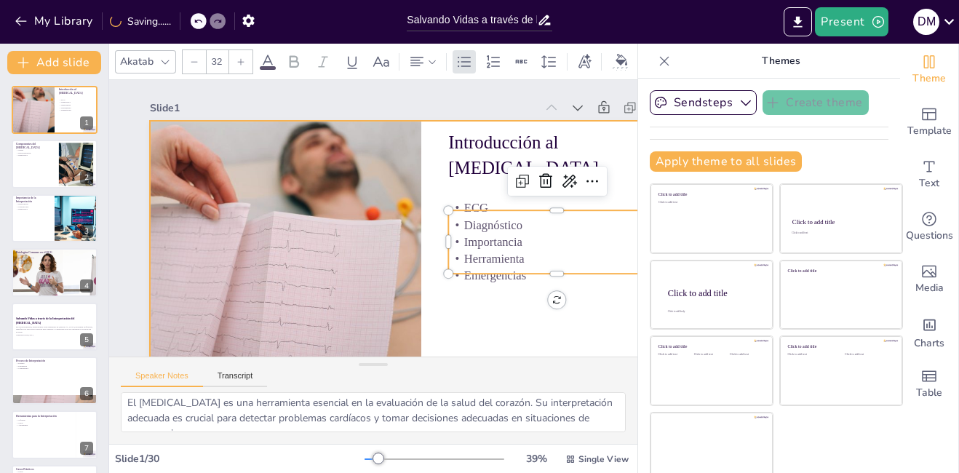
click at [598, 293] on div at bounding box center [408, 281] width 595 height 411
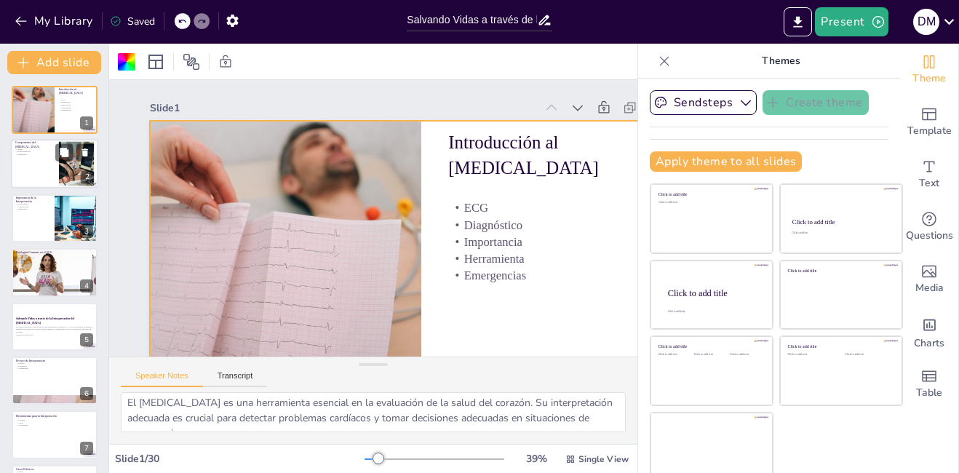
click at [46, 162] on div at bounding box center [54, 164] width 87 height 49
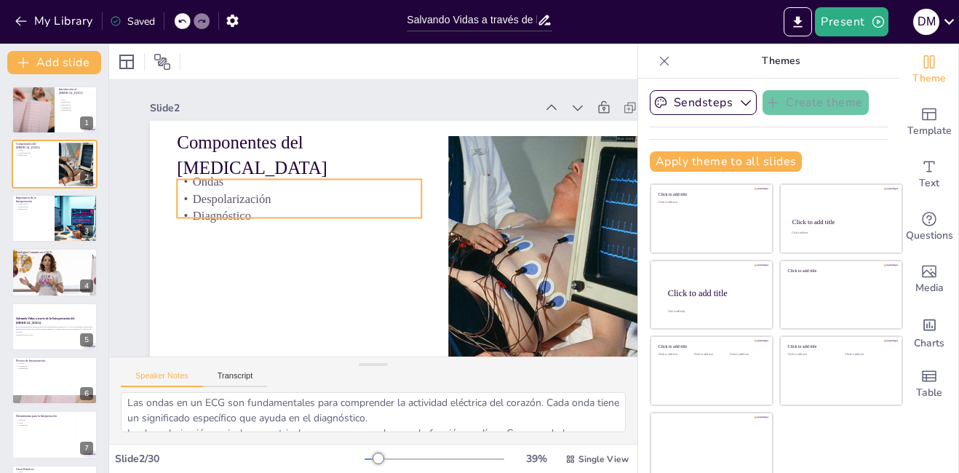
click at [288, 202] on p "Despolarización" at bounding box center [319, 164] width 220 height 137
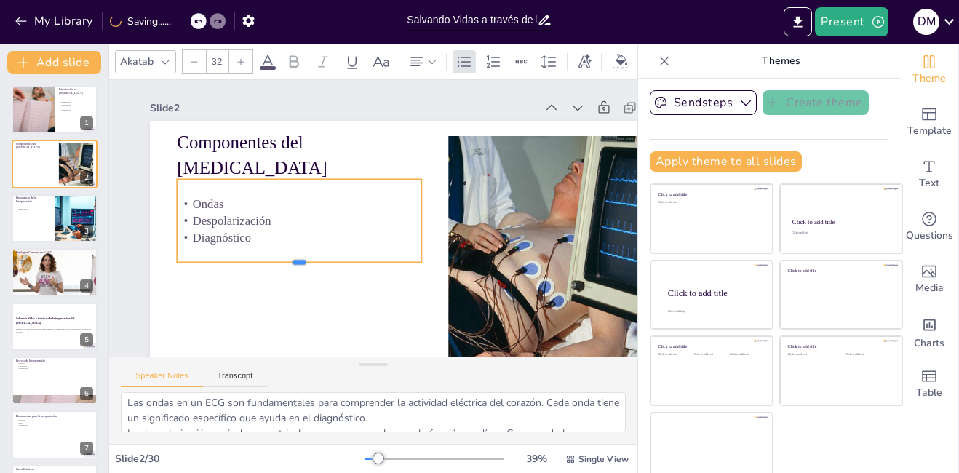
drag, startPoint x: 273, startPoint y: 219, endPoint x: 277, endPoint y: 262, distance: 43.2
click at [276, 264] on div at bounding box center [295, 260] width 245 height 37
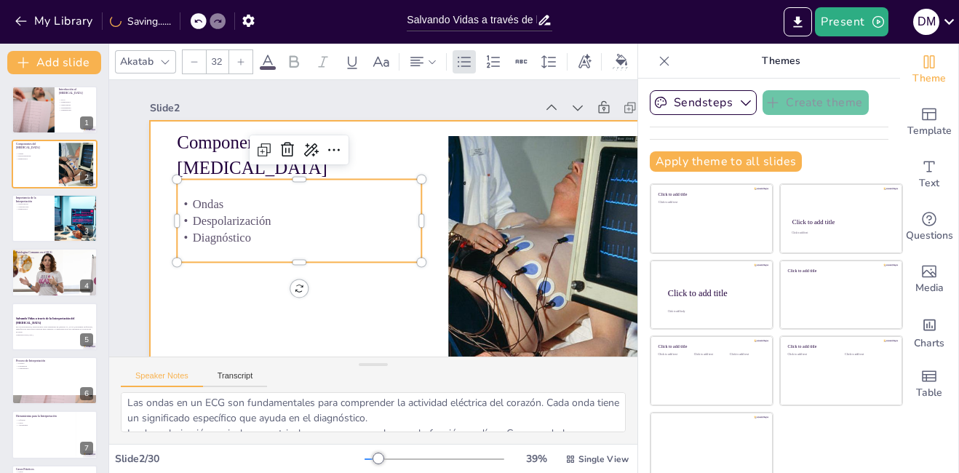
click at [362, 309] on div at bounding box center [408, 282] width 595 height 412
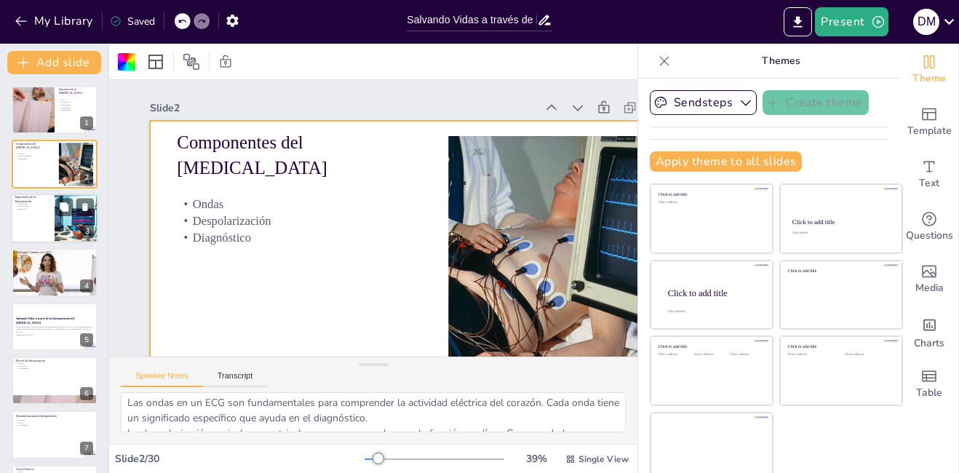
click at [45, 216] on div at bounding box center [54, 218] width 87 height 49
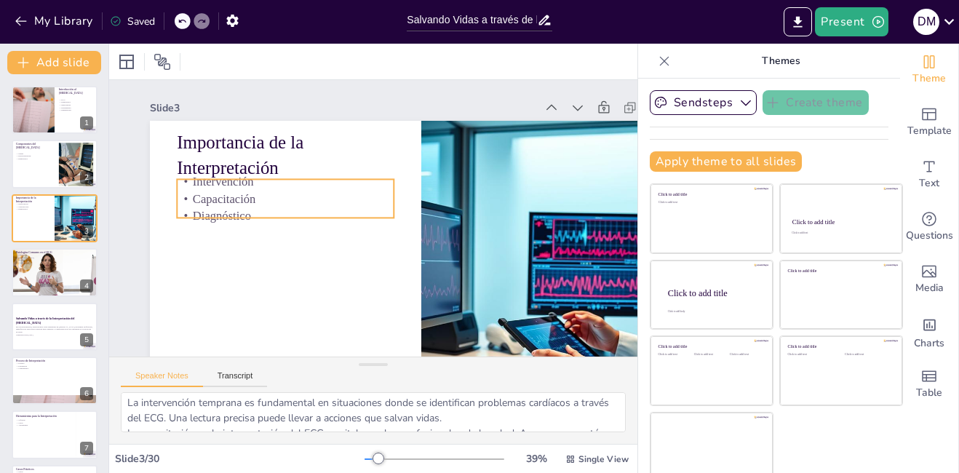
click at [213, 205] on p "Capacitación" at bounding box center [288, 189] width 218 height 39
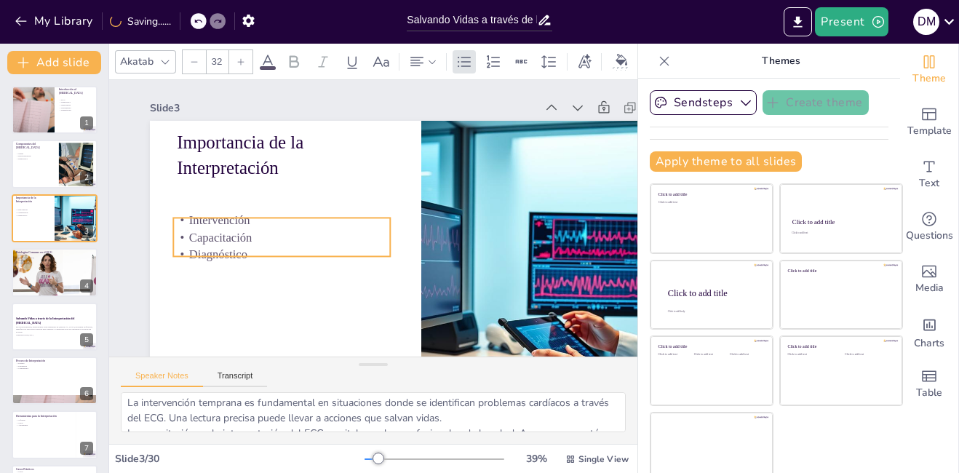
drag, startPoint x: 264, startPoint y: 217, endPoint x: 261, endPoint y: 255, distance: 38.8
click at [261, 255] on p "Diagnóstico" at bounding box center [279, 244] width 218 height 39
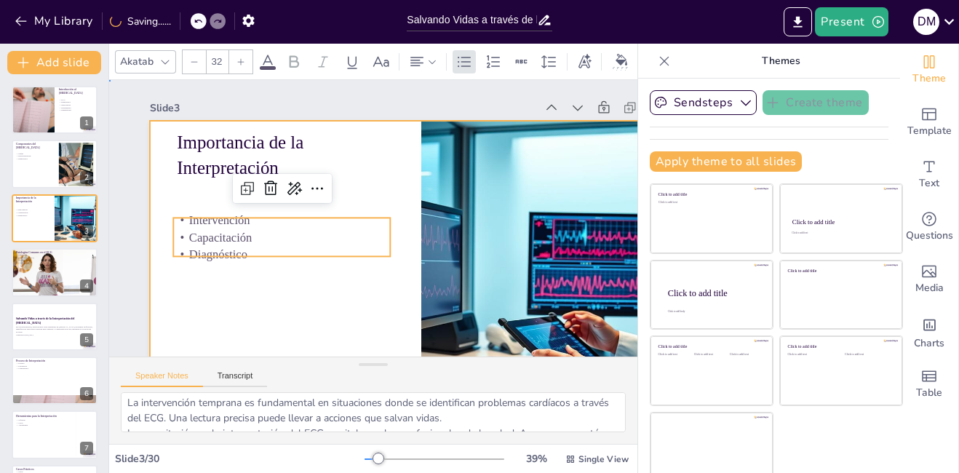
click at [355, 289] on div at bounding box center [421, 274] width 543 height 306
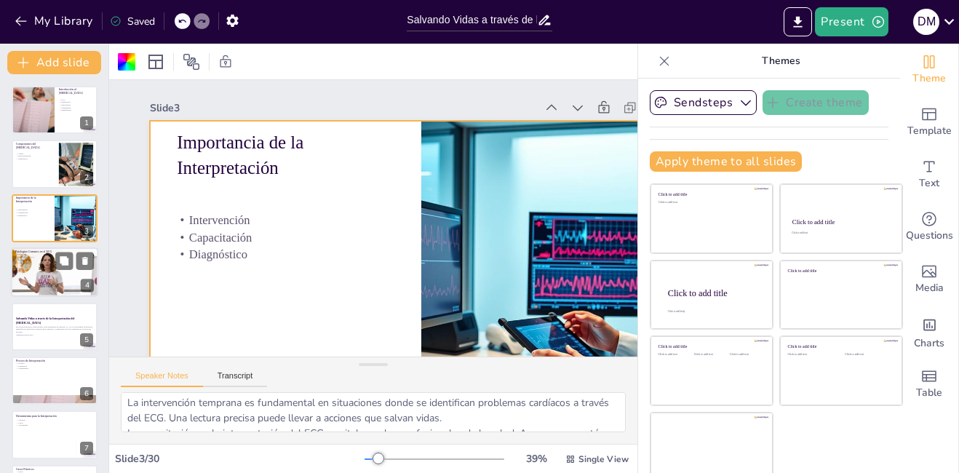
click at [38, 264] on div at bounding box center [55, 271] width 132 height 49
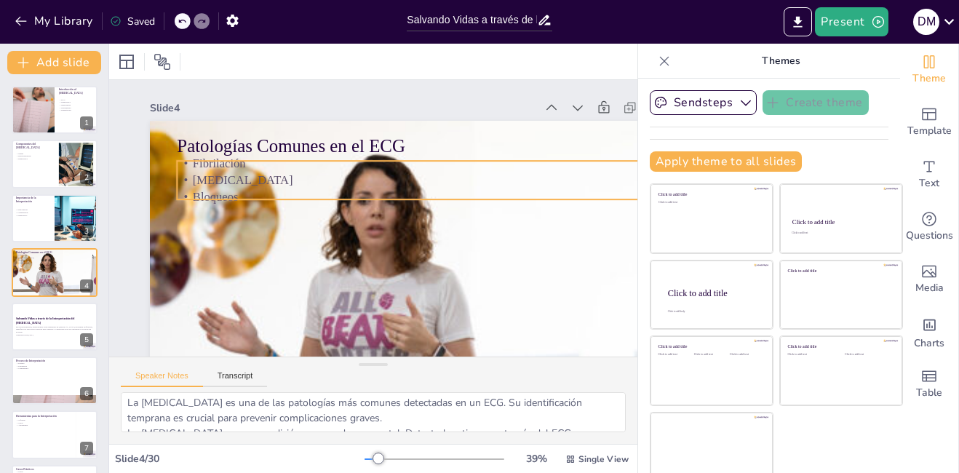
click at [260, 194] on p "Bloqueos" at bounding box center [424, 202] width 488 height 68
click at [261, 202] on div at bounding box center [423, 221] width 468 height 162
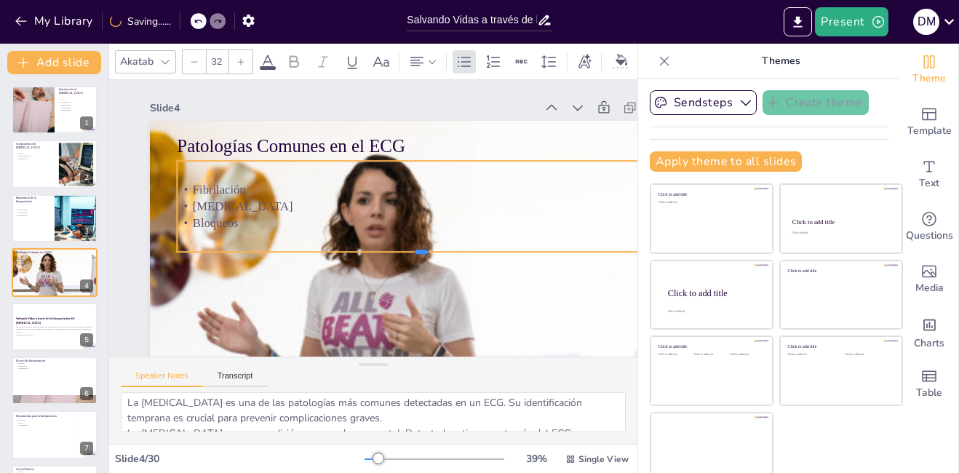
drag, startPoint x: 260, startPoint y: 226, endPoint x: 260, endPoint y: 251, distance: 25.5
click at [260, 251] on div at bounding box center [412, 266] width 480 height 113
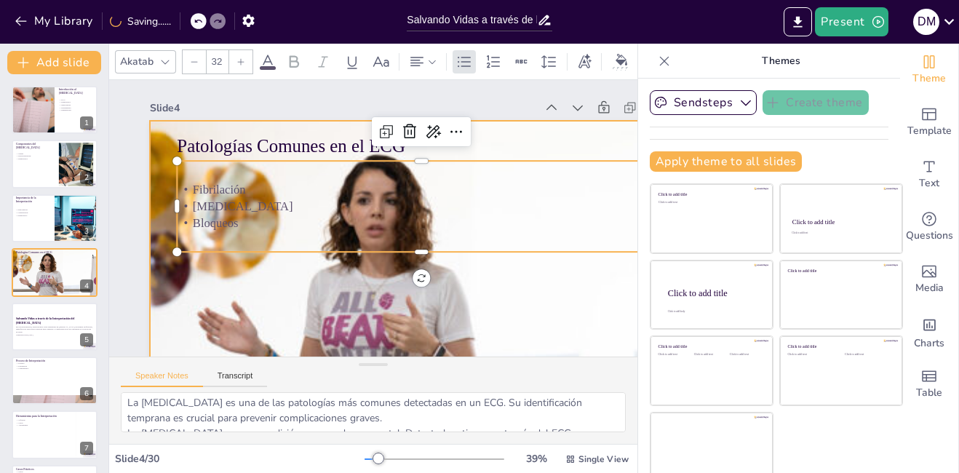
click at [295, 288] on div at bounding box center [409, 282] width 860 height 468
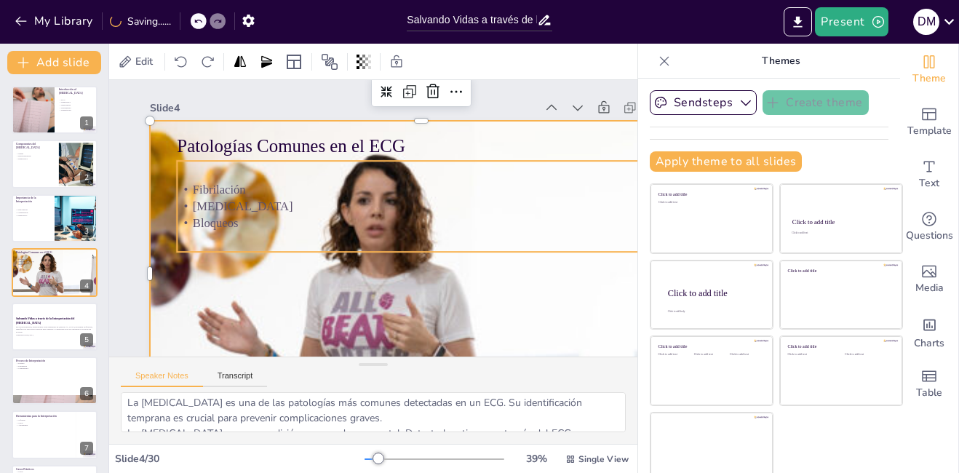
click at [527, 238] on div "Fibrilación [MEDICAL_DATA] Bloqueos" at bounding box center [423, 217] width 497 height 190
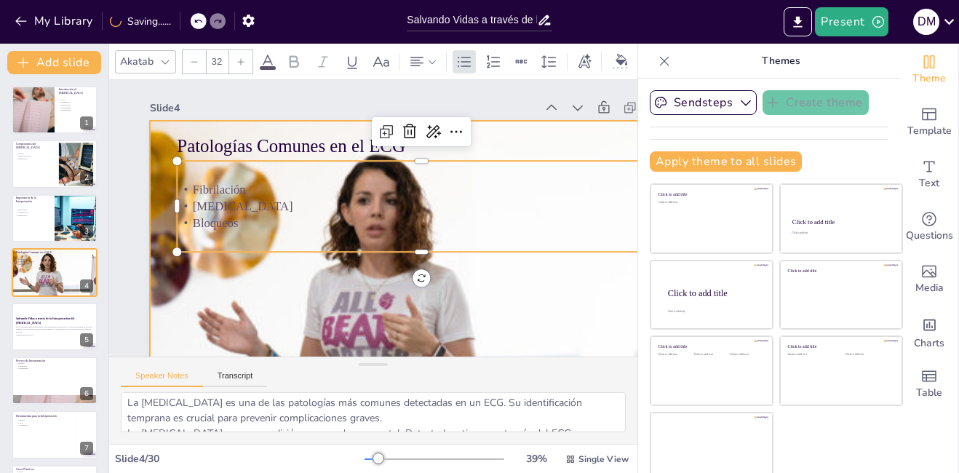
click at [523, 282] on div at bounding box center [395, 288] width 868 height 611
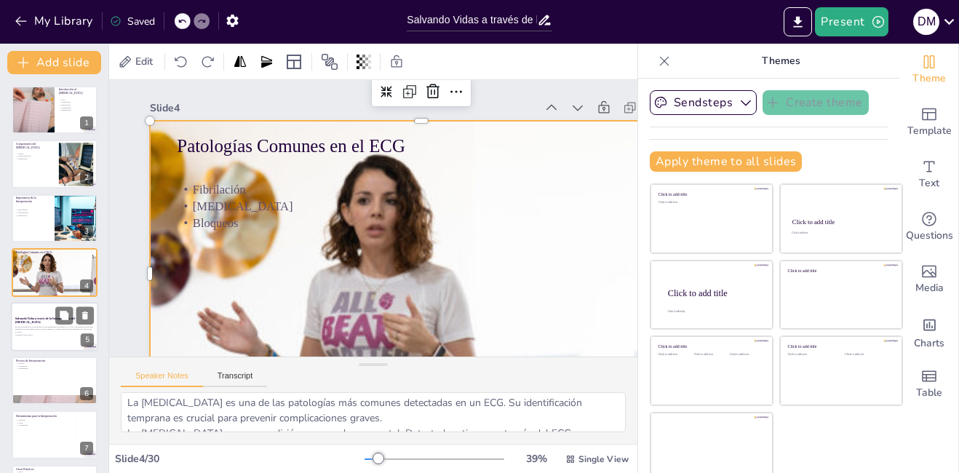
click at [49, 322] on p "Salvando Vidas a través de la Interpretación del [MEDICAL_DATA]" at bounding box center [54, 320] width 79 height 8
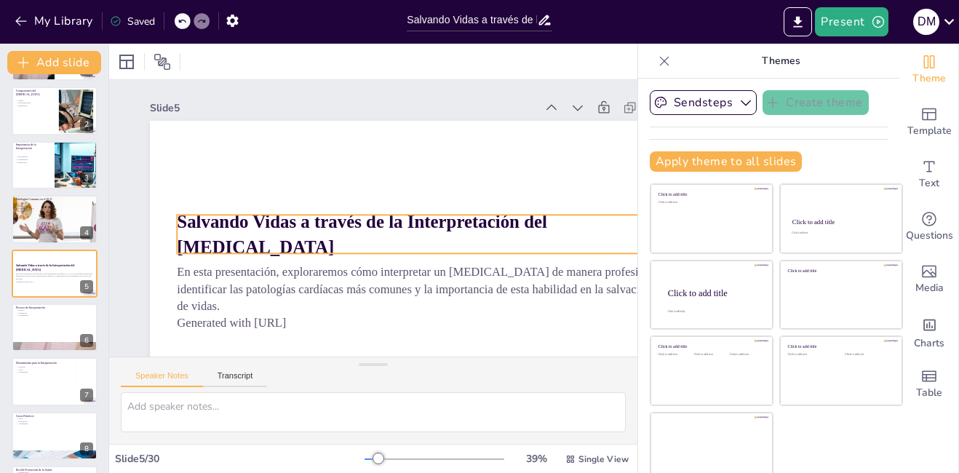
click at [251, 221] on strong "Salvando Vidas a través de la Interpretación del [MEDICAL_DATA]" at bounding box center [360, 222] width 373 height 62
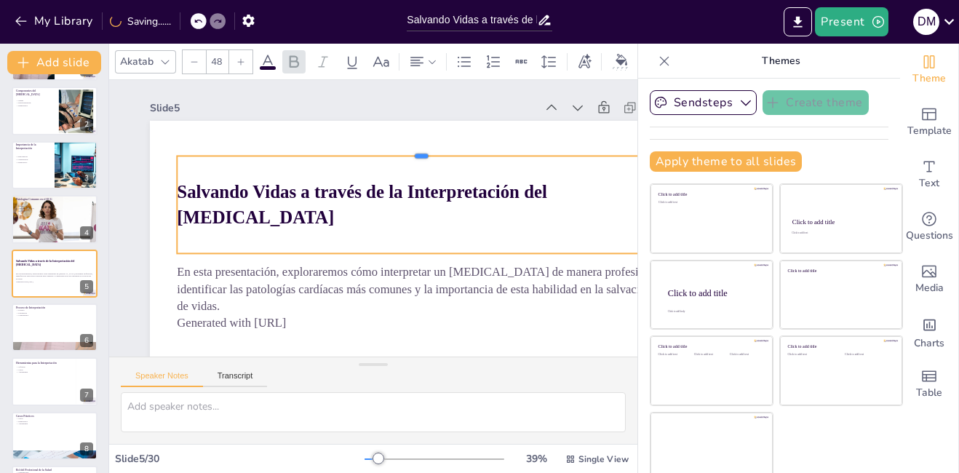
drag, startPoint x: 274, startPoint y: 215, endPoint x: 267, endPoint y: 156, distance: 59.3
click at [267, 156] on div at bounding box center [421, 150] width 488 height 12
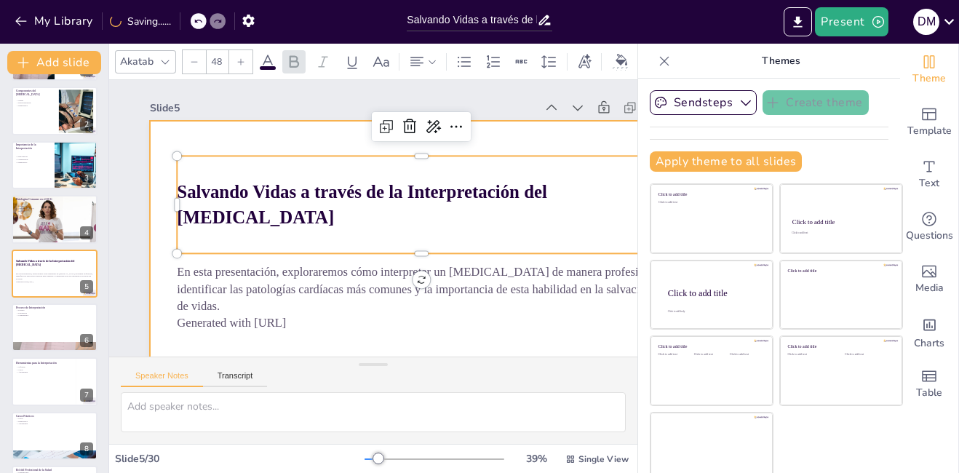
click at [166, 268] on div at bounding box center [408, 281] width 595 height 411
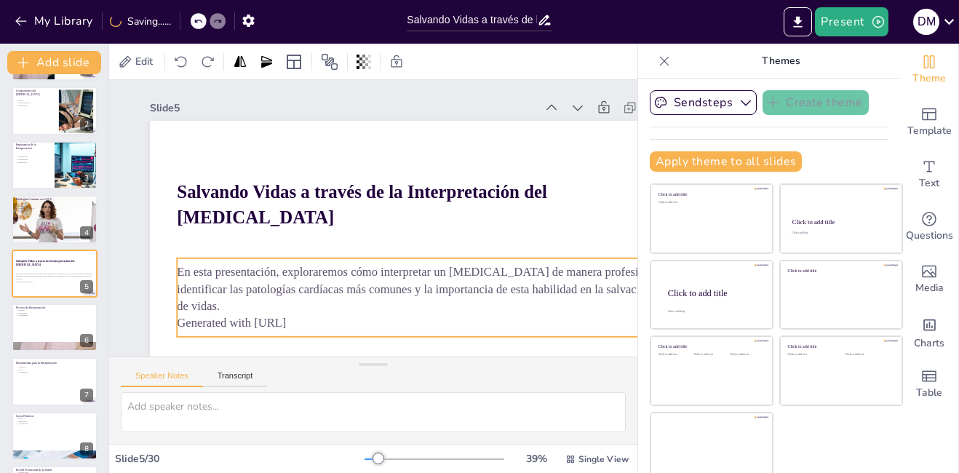
click at [246, 258] on div "Salvando Vidas a través de la Interpretación del [MEDICAL_DATA] En esta present…" at bounding box center [408, 281] width 595 height 411
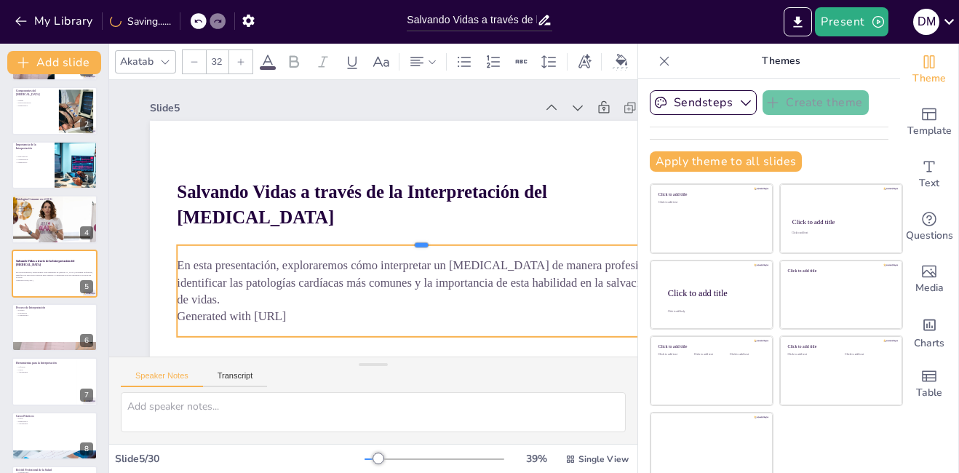
drag, startPoint x: 261, startPoint y: 258, endPoint x: 261, endPoint y: 245, distance: 13.1
click at [261, 245] on div at bounding box center [416, 248] width 480 height 113
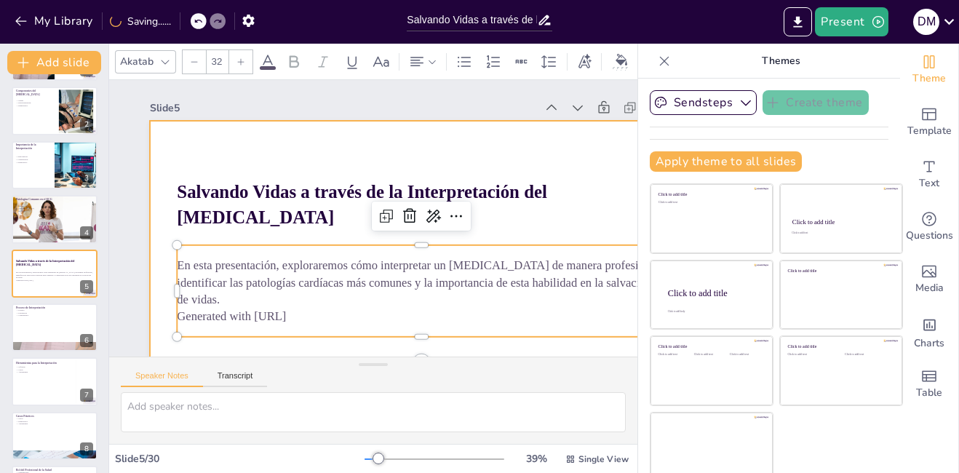
click at [167, 222] on div at bounding box center [408, 282] width 595 height 412
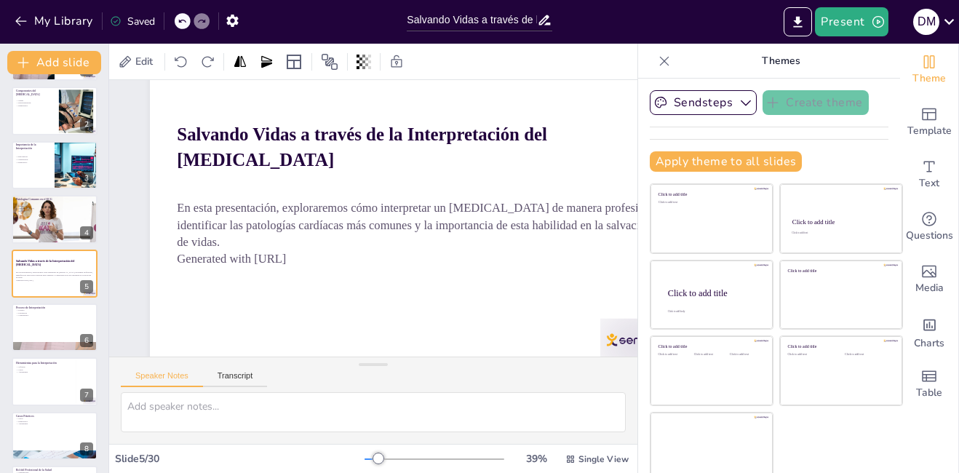
scroll to position [58, 0]
click at [38, 324] on div at bounding box center [54, 327] width 87 height 49
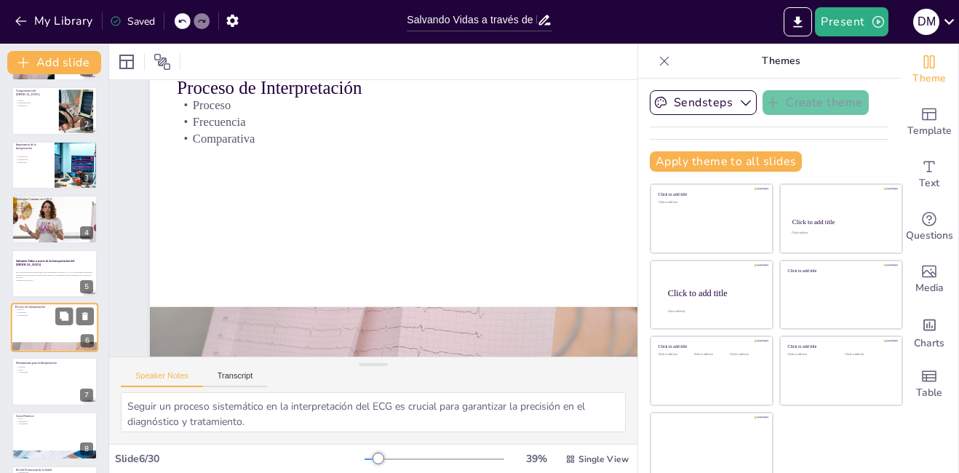
scroll to position [0, 0]
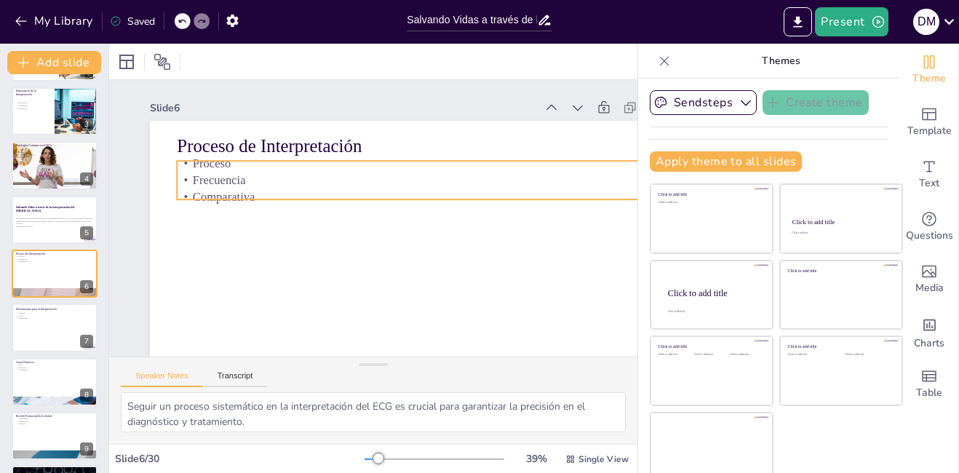
click at [228, 160] on div "Proceso de Interpretación Proceso Frecuencia Comparativa" at bounding box center [416, 278] width 572 height 360
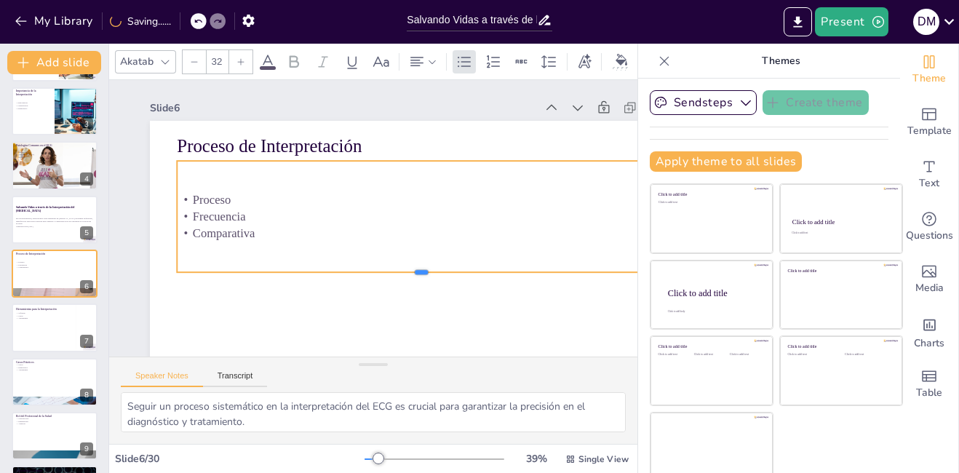
drag, startPoint x: 273, startPoint y: 200, endPoint x: 274, endPoint y: 270, distance: 69.9
click at [274, 272] on div at bounding box center [414, 283] width 487 height 63
click at [312, 203] on p "Proceso" at bounding box center [425, 215] width 470 height 167
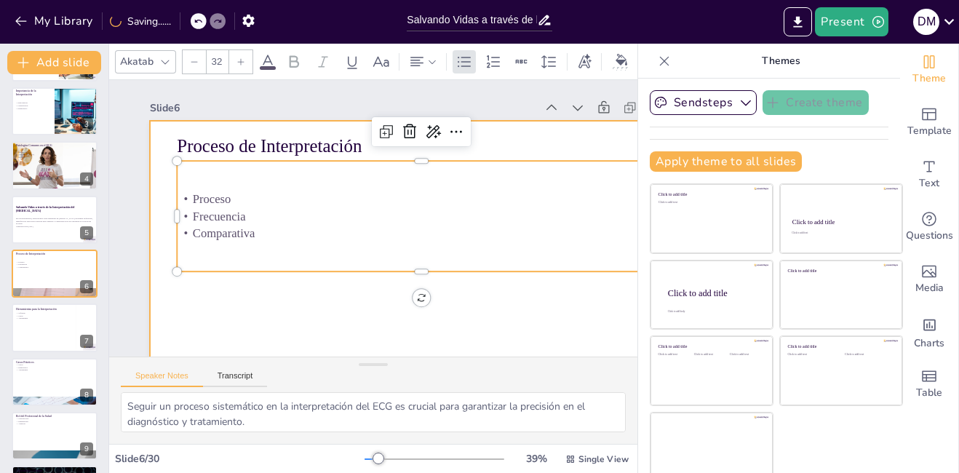
click at [336, 288] on div at bounding box center [408, 282] width 595 height 412
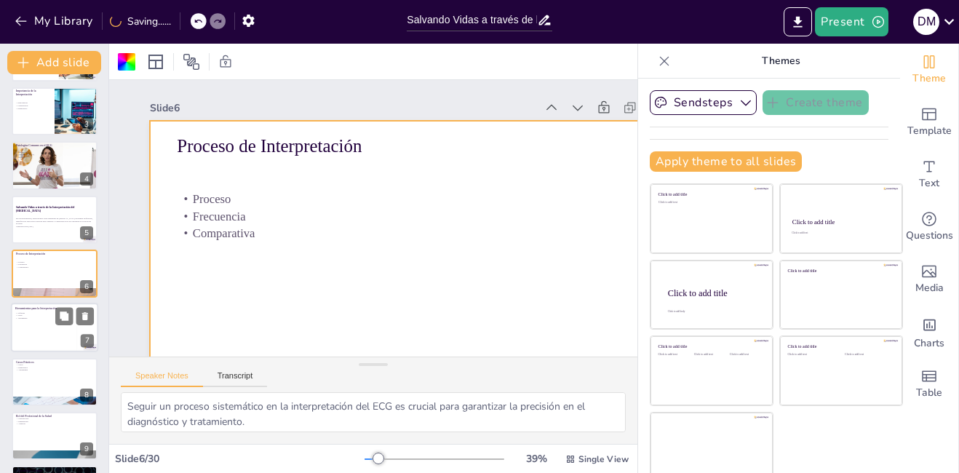
click at [41, 329] on div at bounding box center [54, 328] width 87 height 49
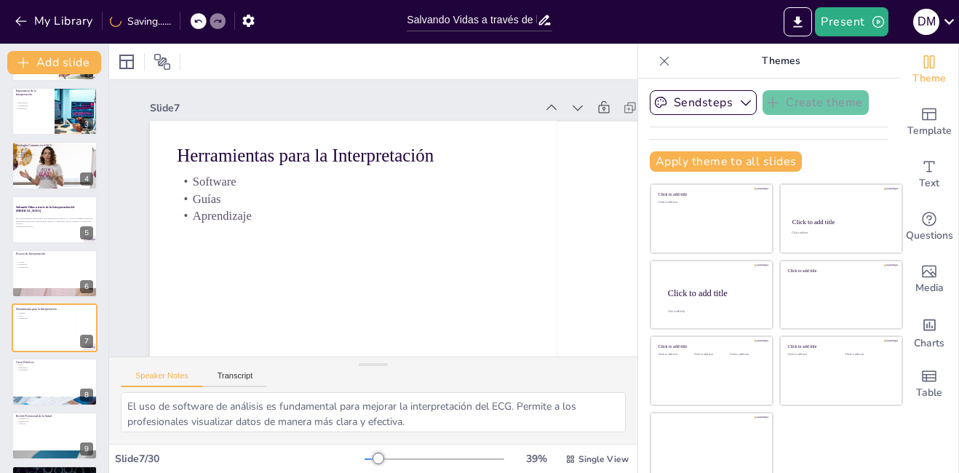
scroll to position [161, 0]
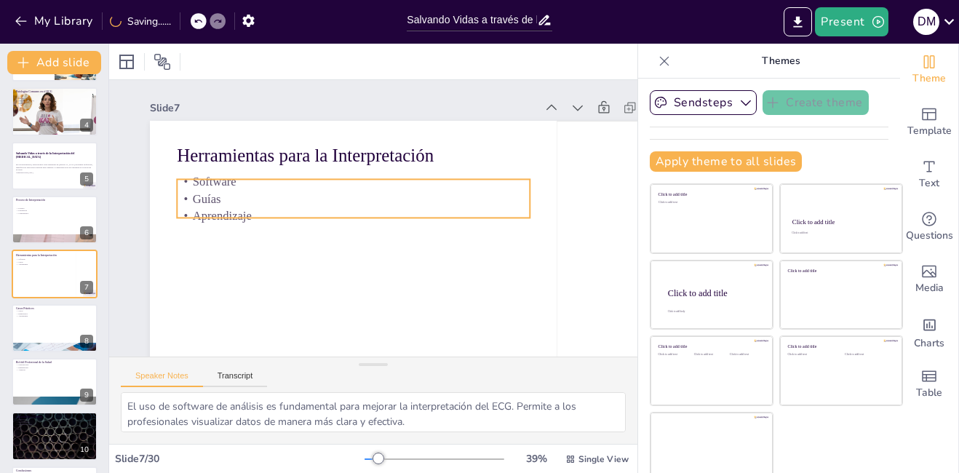
click at [201, 194] on p "Guías" at bounding box center [355, 197] width 353 height 54
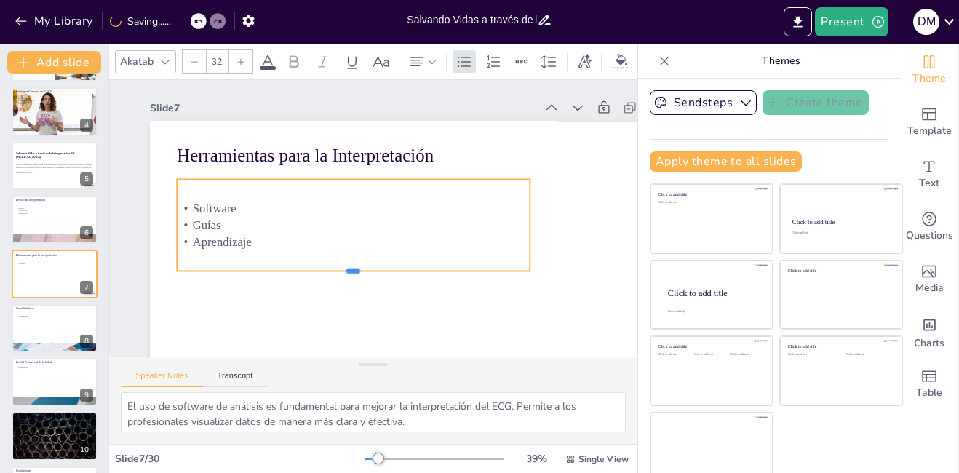
drag, startPoint x: 290, startPoint y: 218, endPoint x: 289, endPoint y: 272, distance: 53.1
click at [289, 272] on div at bounding box center [353, 278] width 353 height 12
click at [40, 325] on div at bounding box center [54, 328] width 87 height 49
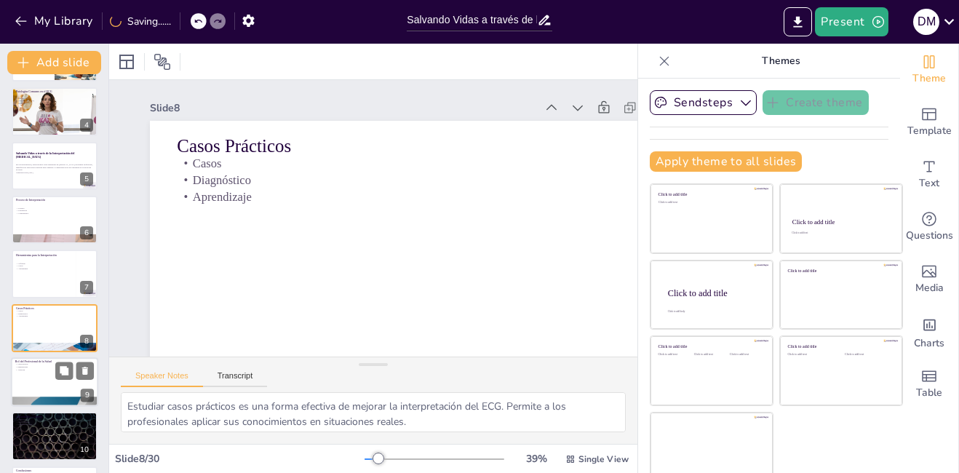
scroll to position [215, 0]
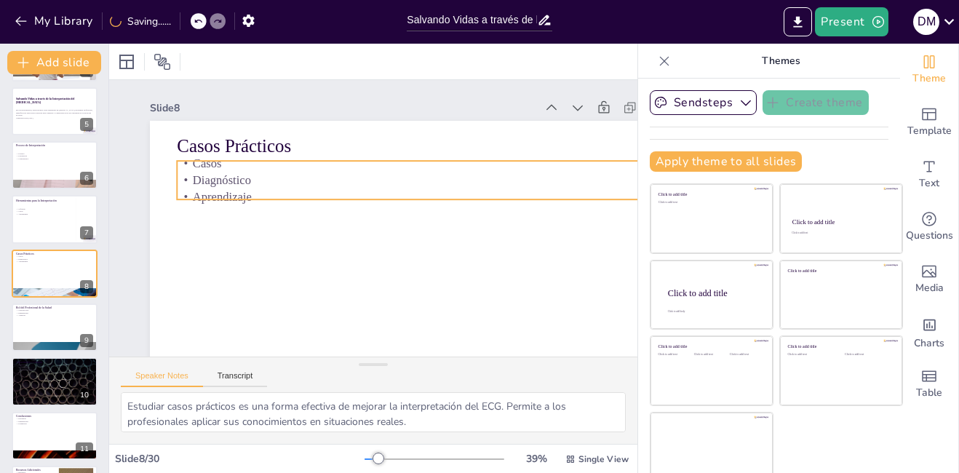
drag, startPoint x: 215, startPoint y: 184, endPoint x: 219, endPoint y: 191, distance: 7.5
click at [216, 183] on p "Diagnóstico" at bounding box center [429, 191] width 482 height 118
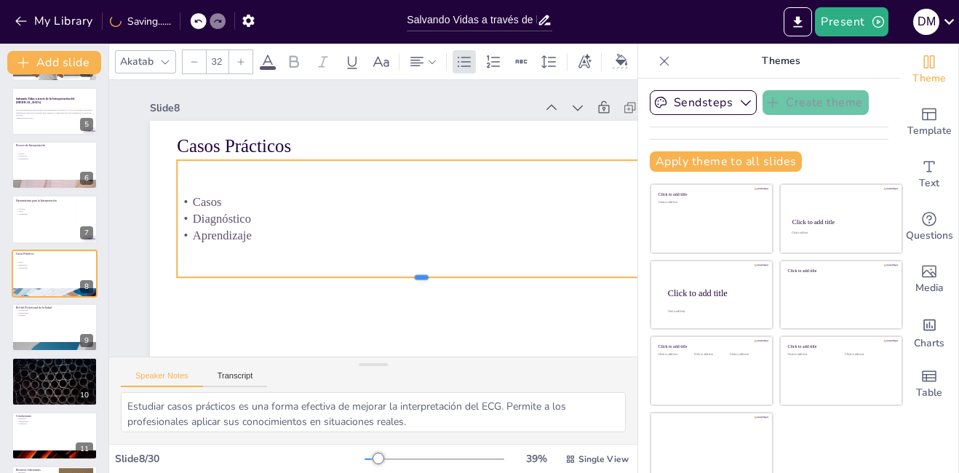
drag, startPoint x: 296, startPoint y: 200, endPoint x: 302, endPoint y: 279, distance: 78.9
click at [302, 279] on div at bounding box center [414, 288] width 487 height 63
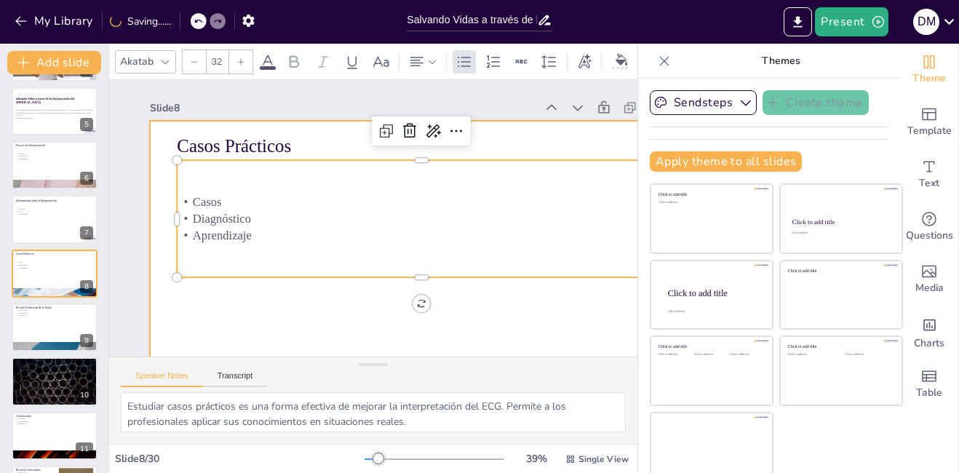
click at [324, 321] on div at bounding box center [416, 278] width 572 height 360
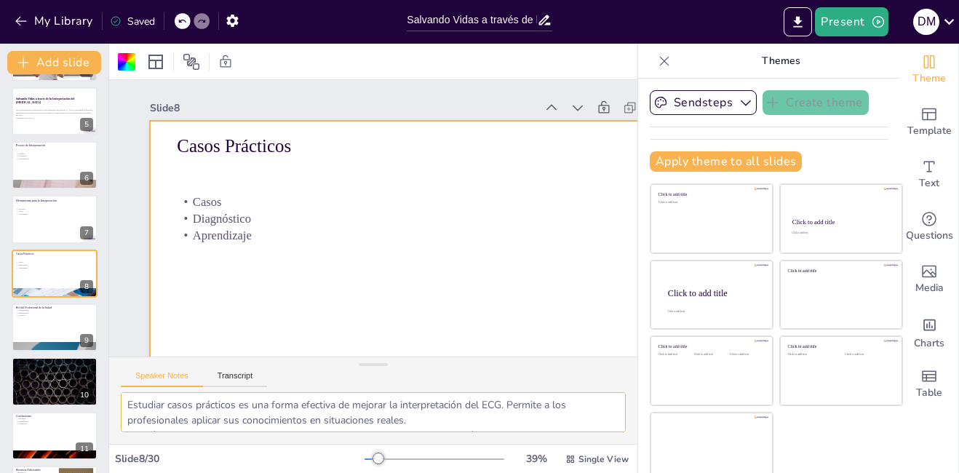
scroll to position [0, 0]
click at [950, 23] on icon at bounding box center [949, 22] width 10 height 6
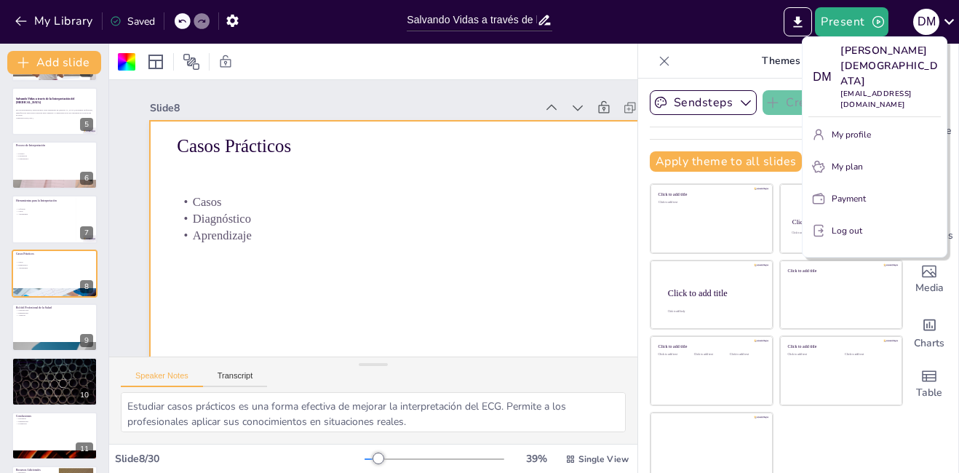
click at [673, 58] on div at bounding box center [479, 236] width 959 height 473
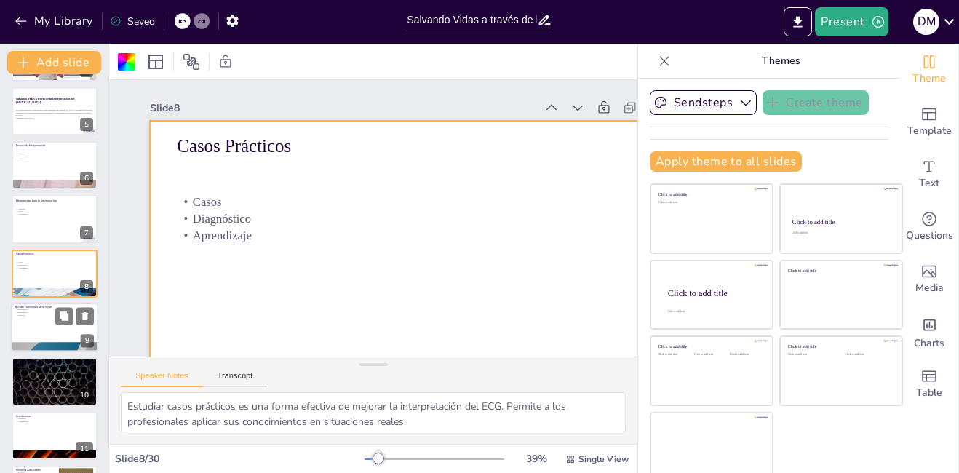
click at [32, 321] on div at bounding box center [54, 327] width 87 height 49
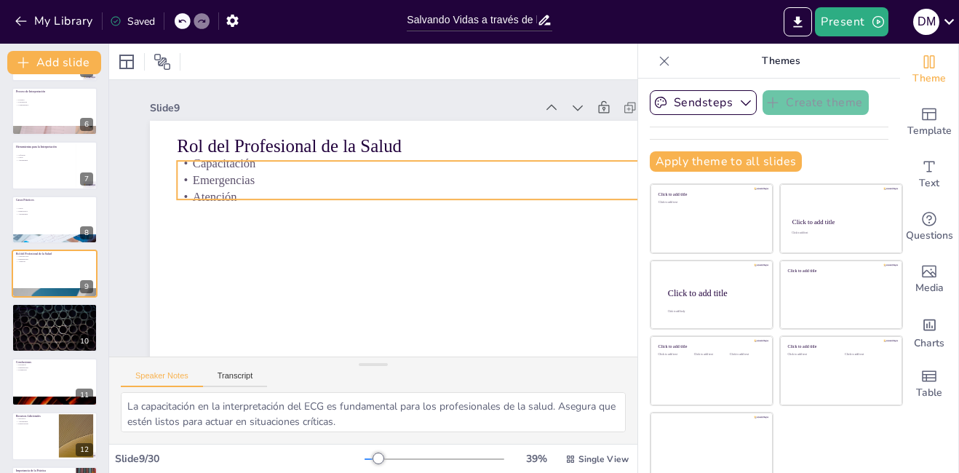
click at [210, 170] on p "Capacitación" at bounding box center [432, 175] width 482 height 118
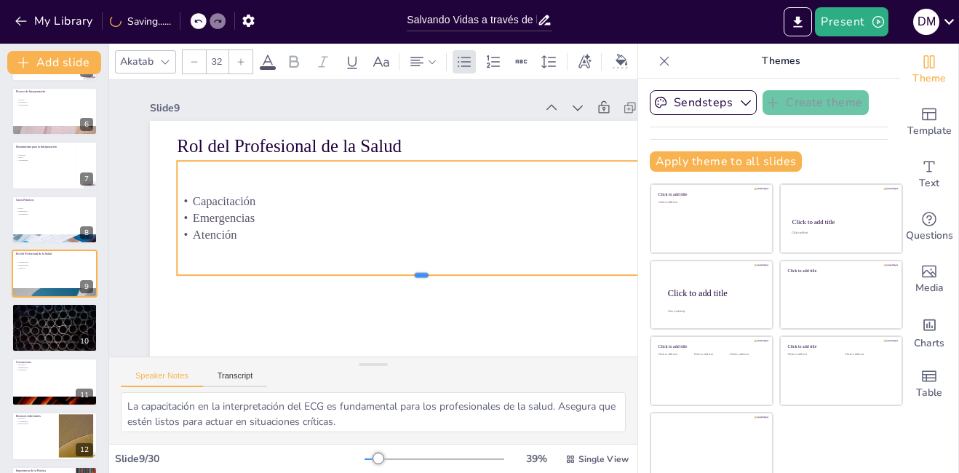
drag, startPoint x: 261, startPoint y: 199, endPoint x: 264, endPoint y: 277, distance: 77.9
click at [263, 275] on div at bounding box center [399, 293] width 469 height 162
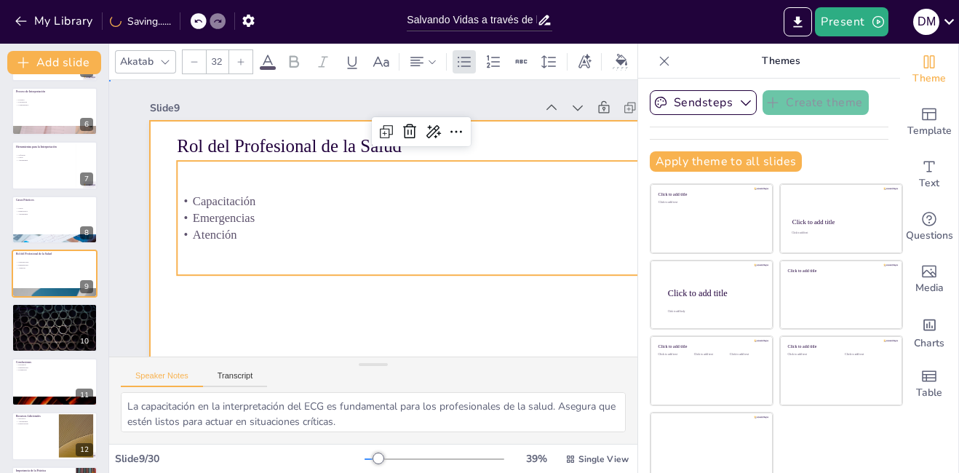
click at [298, 314] on div at bounding box center [408, 282] width 595 height 412
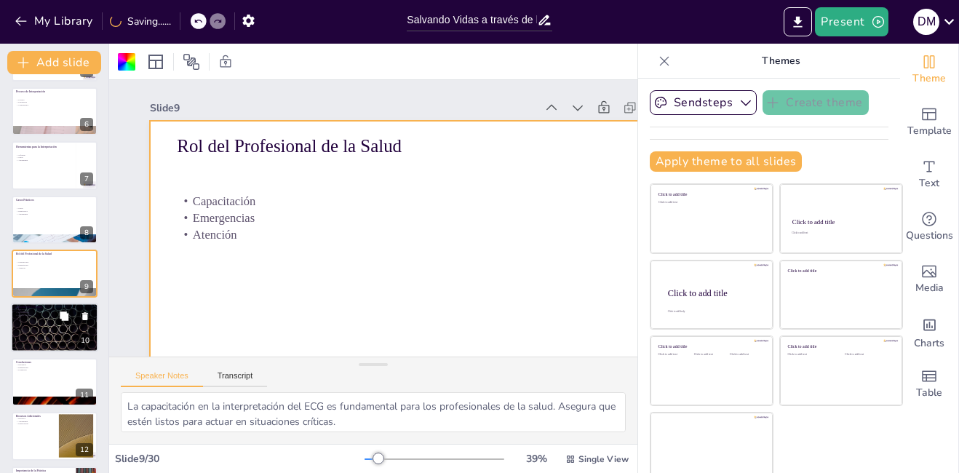
click at [54, 320] on div at bounding box center [54, 328] width 87 height 49
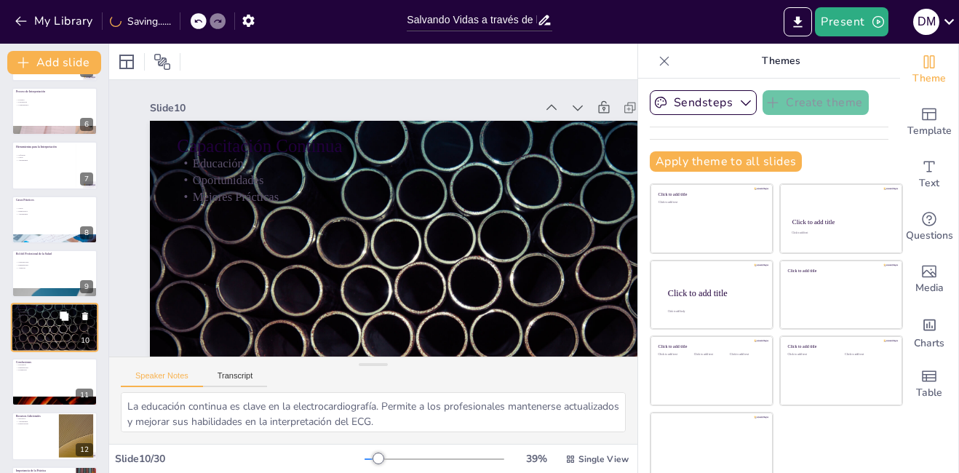
scroll to position [324, 0]
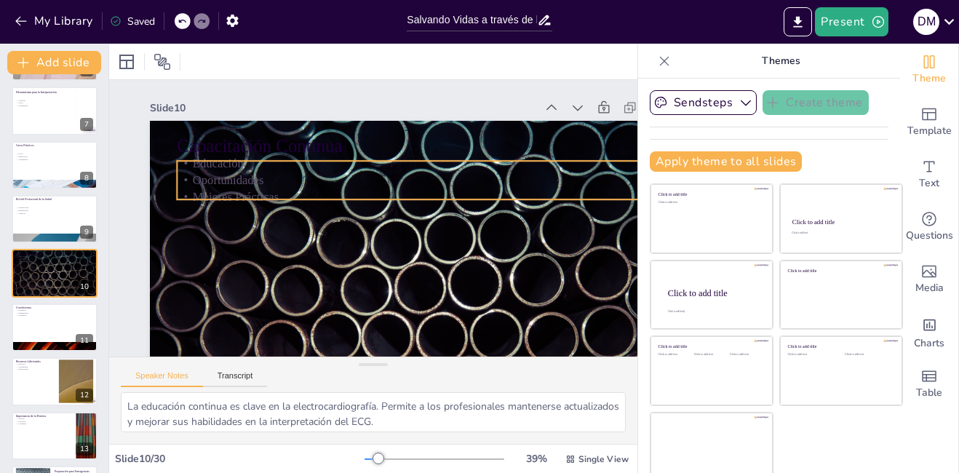
click at [277, 194] on p "Mejores Prácticas" at bounding box center [423, 235] width 374 height 340
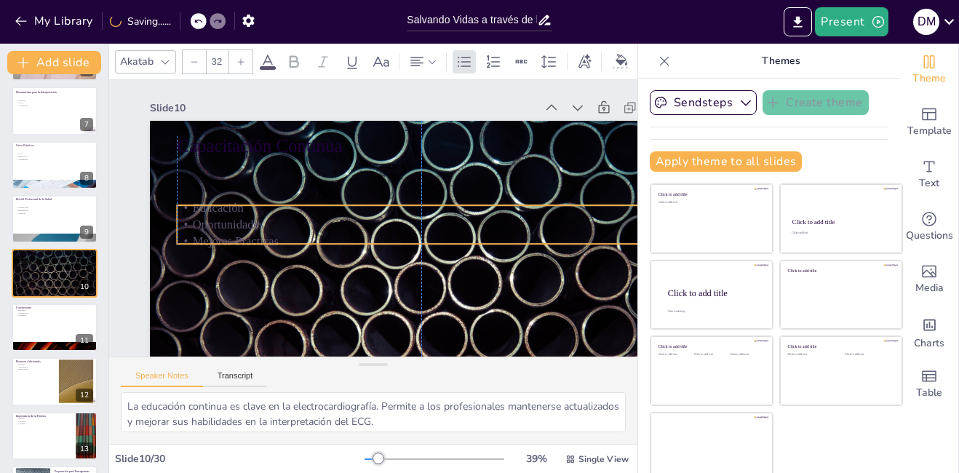
drag, startPoint x: 289, startPoint y: 199, endPoint x: 290, endPoint y: 243, distance: 44.4
click at [290, 243] on p "Mejores Prácticas" at bounding box center [419, 247] width 488 height 68
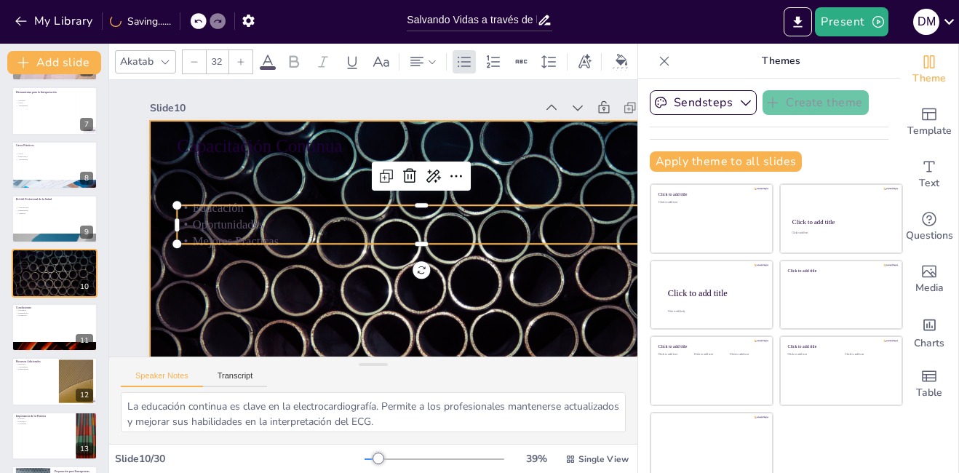
click at [325, 306] on div at bounding box center [408, 282] width 595 height 412
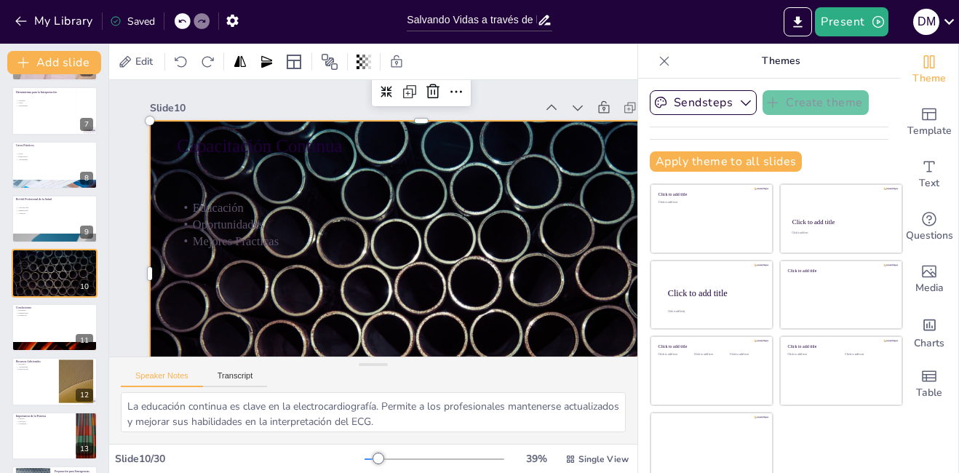
click at [324, 282] on div at bounding box center [402, 286] width 611 height 459
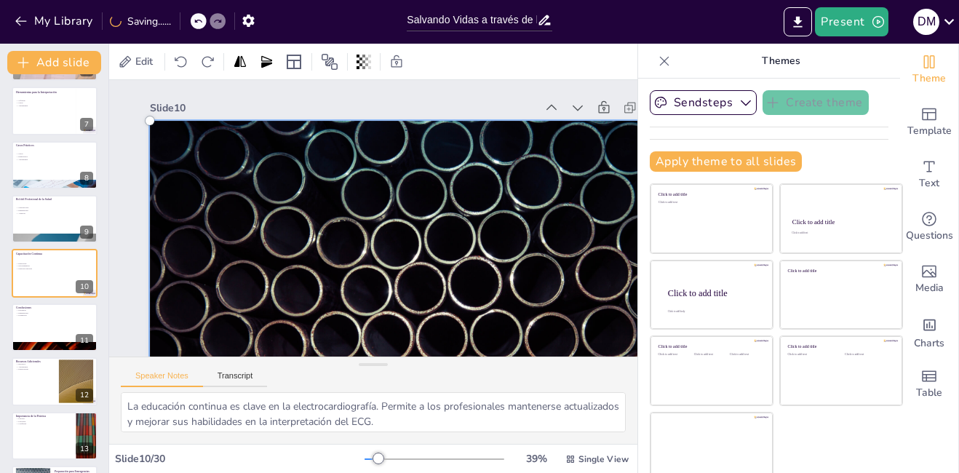
click at [324, 282] on div at bounding box center [408, 282] width 615 height 432
click at [258, 223] on div at bounding box center [408, 282] width 615 height 432
click at [183, 60] on icon at bounding box center [181, 62] width 15 height 15
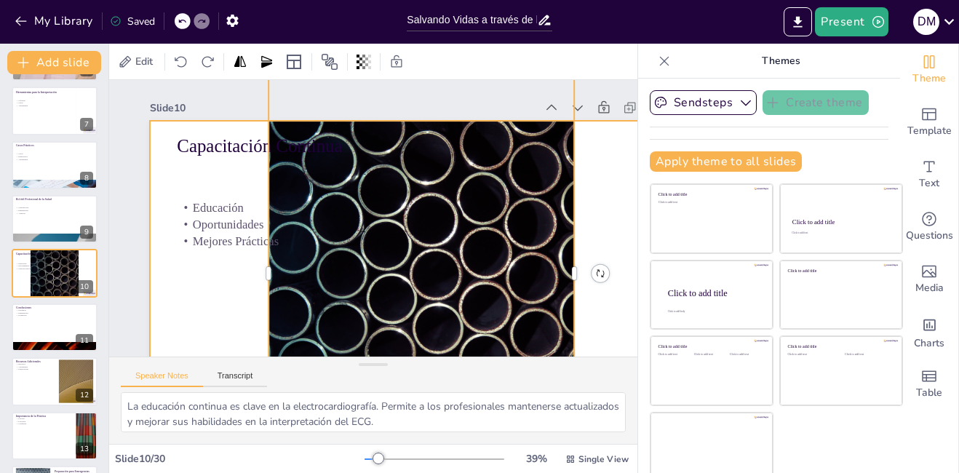
click at [205, 295] on div at bounding box center [402, 286] width 611 height 459
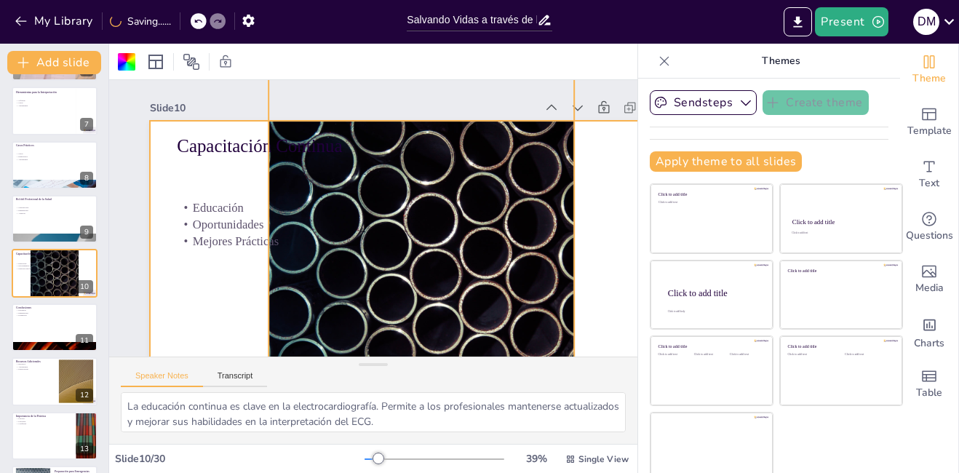
click at [352, 162] on div at bounding box center [408, 282] width 411 height 595
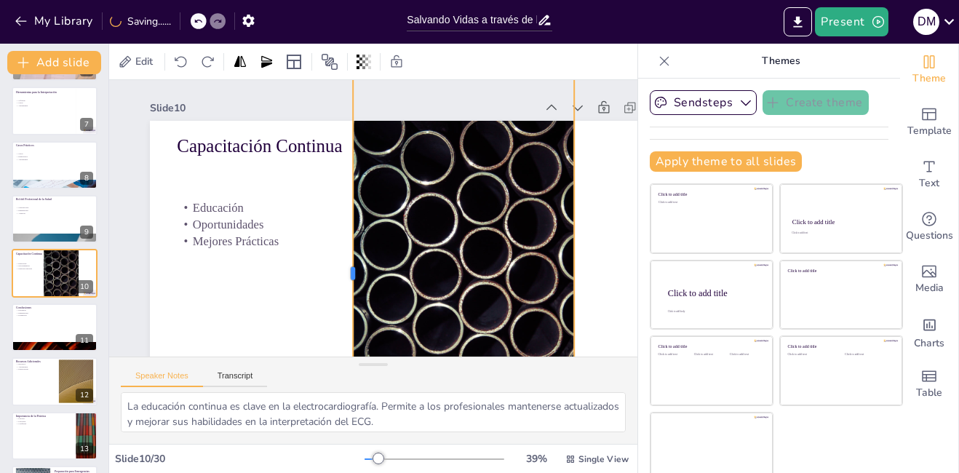
drag, startPoint x: 266, startPoint y: 179, endPoint x: 350, endPoint y: 207, distance: 88.9
click at [350, 207] on div at bounding box center [342, 271] width 68 height 542
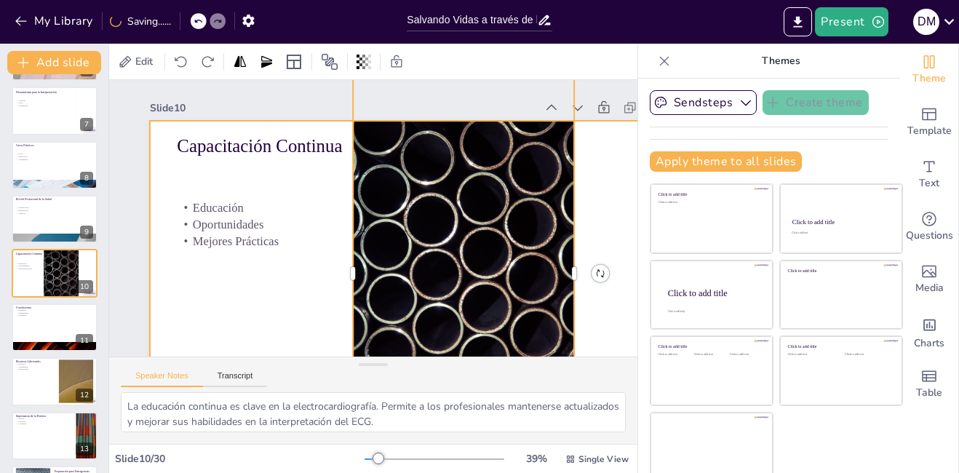
click at [253, 292] on div at bounding box center [416, 278] width 572 height 360
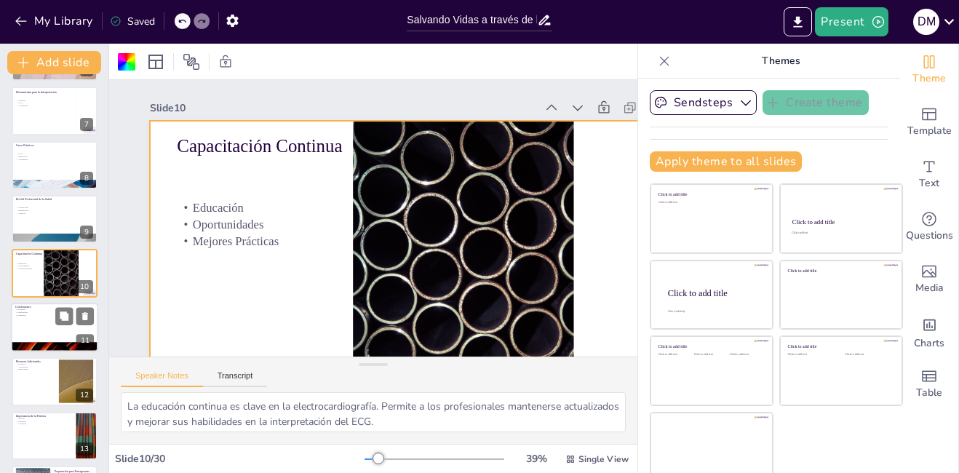
click at [42, 321] on div at bounding box center [54, 327] width 87 height 49
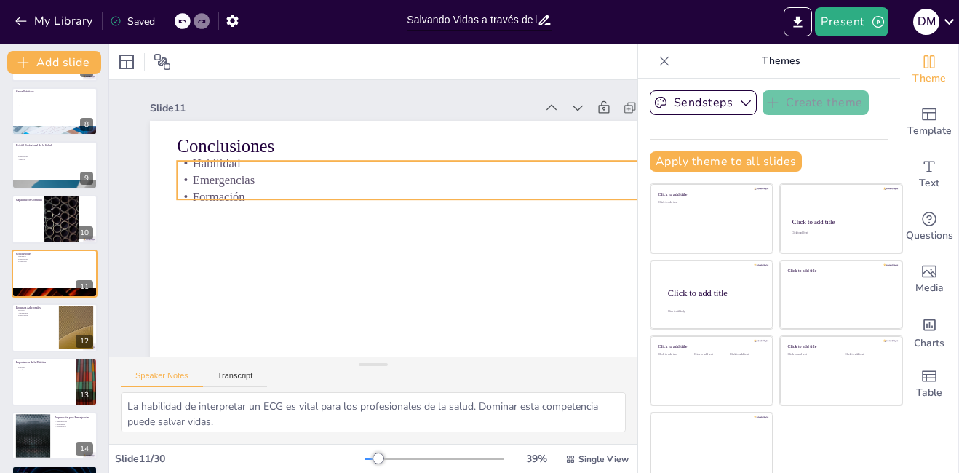
click at [265, 198] on p "Formación" at bounding box center [426, 213] width 470 height 167
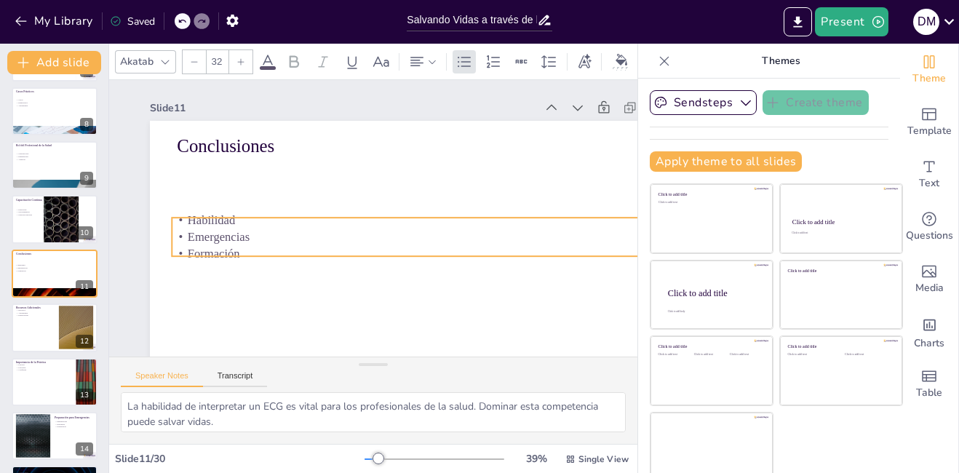
drag, startPoint x: 265, startPoint y: 198, endPoint x: 260, endPoint y: 255, distance: 57.0
click at [260, 255] on p "Formación" at bounding box center [408, 262] width 482 height 118
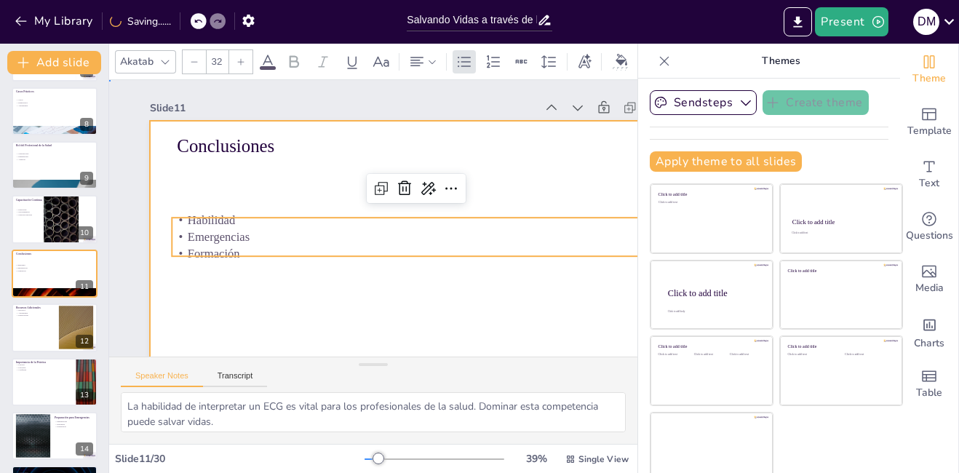
click at [328, 296] on div at bounding box center [421, 274] width 543 height 306
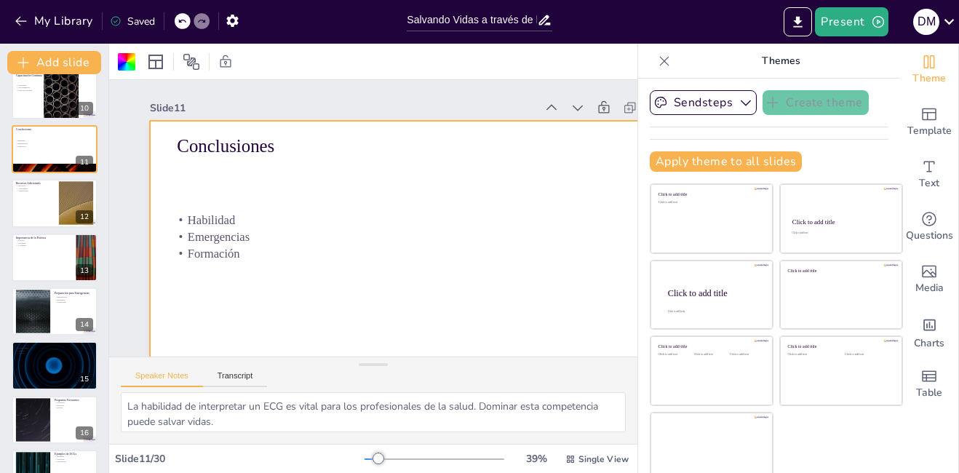
scroll to position [542, 0]
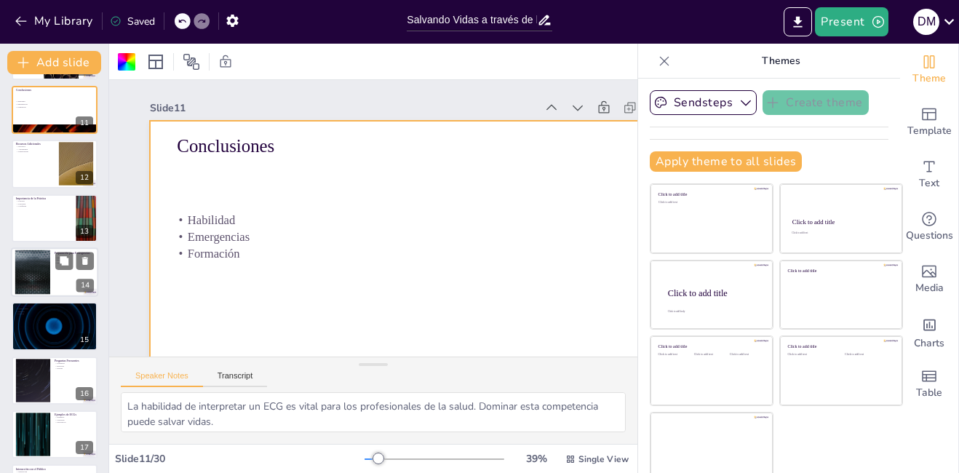
click at [30, 264] on div at bounding box center [32, 272] width 79 height 44
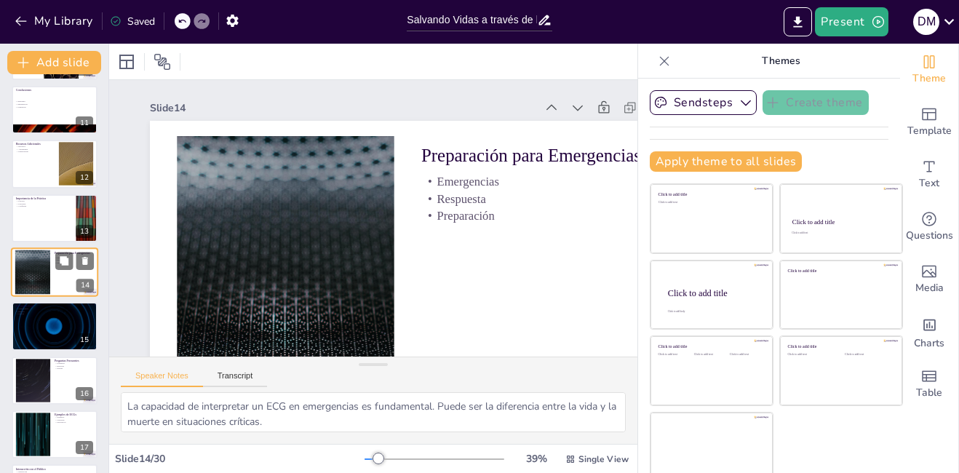
scroll to position [540, 0]
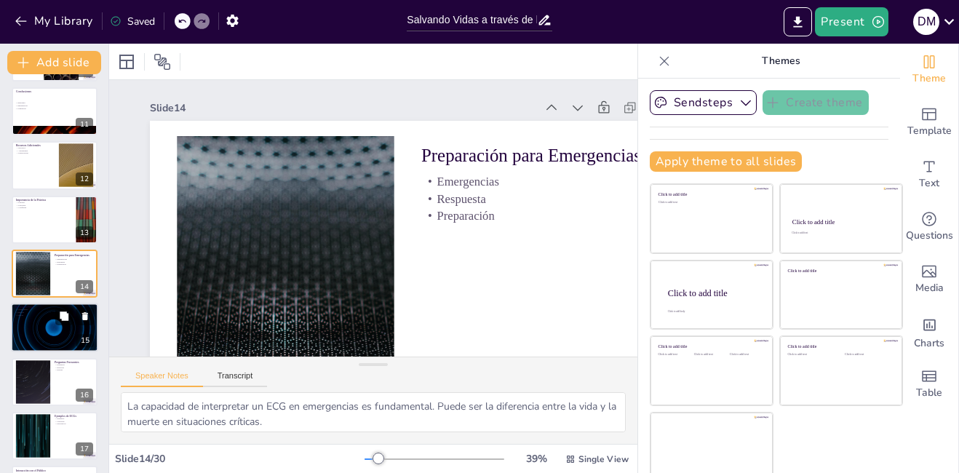
click at [47, 330] on div at bounding box center [54, 328] width 87 height 49
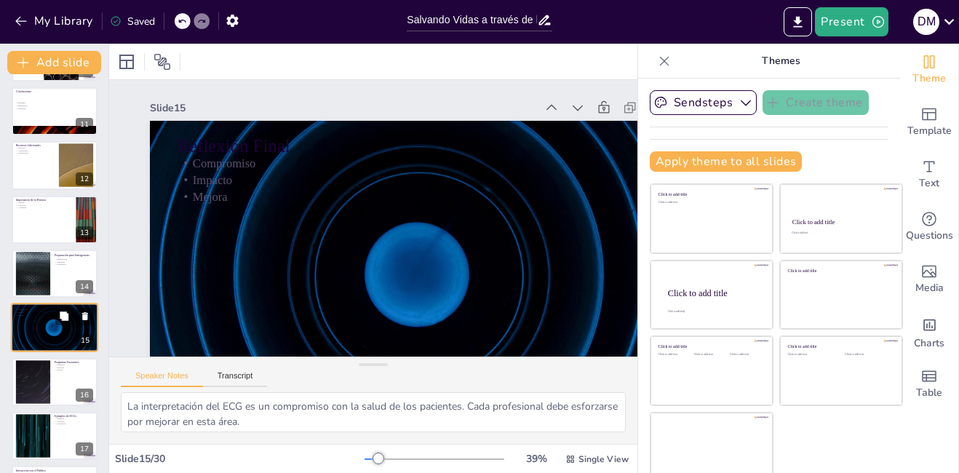
scroll to position [594, 0]
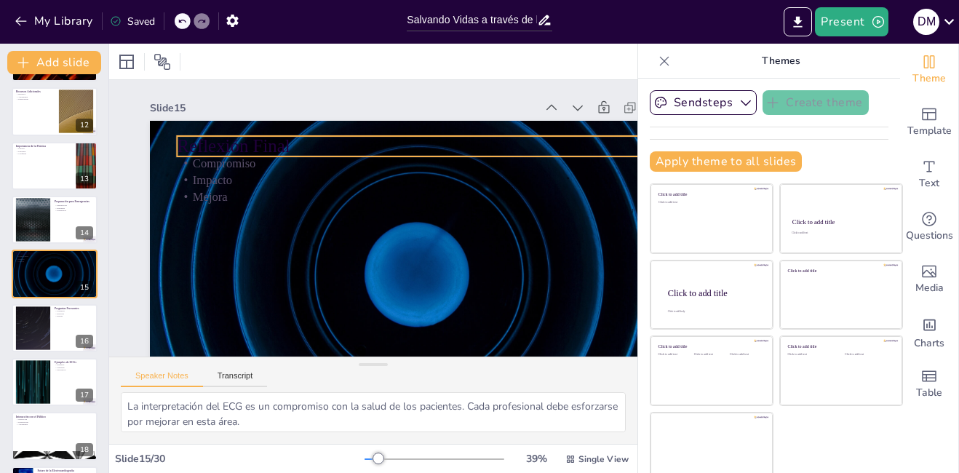
click at [267, 144] on p "Reflexión Final" at bounding box center [457, 197] width 380 height 346
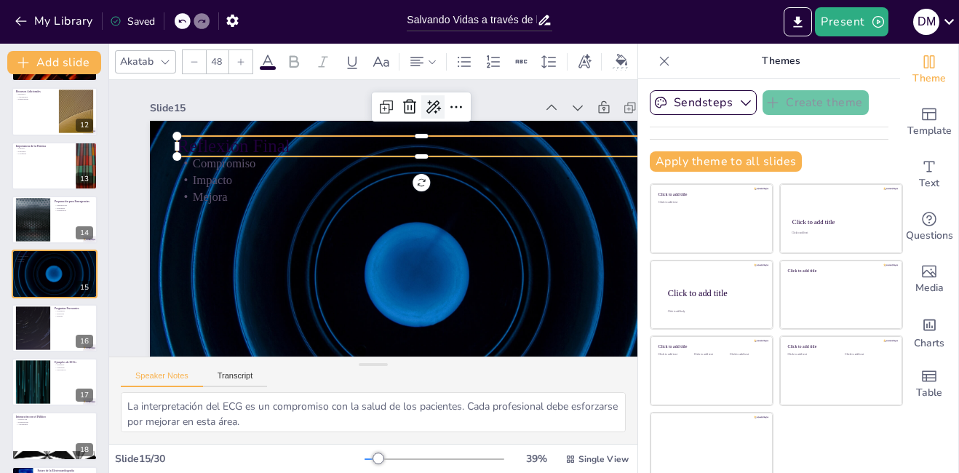
click at [456, 123] on icon at bounding box center [465, 131] width 18 height 17
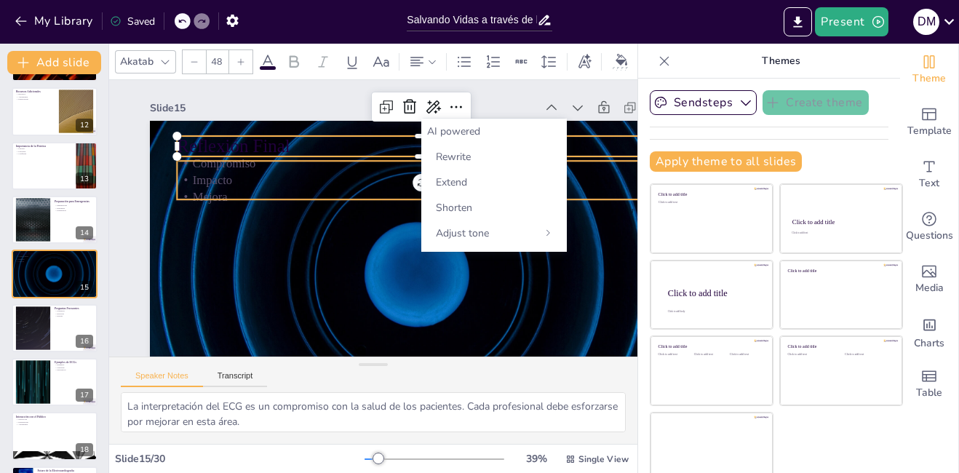
click at [315, 200] on div "Reflexión Final Compromiso Impacto Mejora" at bounding box center [416, 278] width 572 height 360
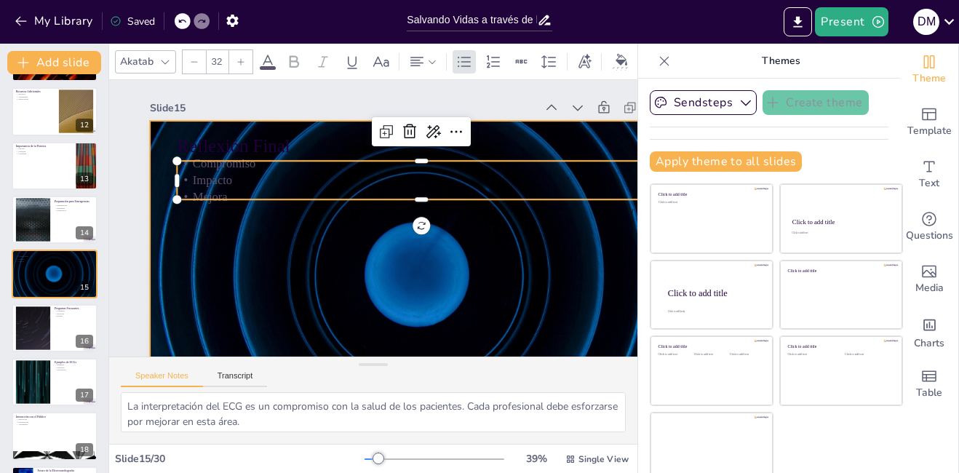
click at [325, 276] on div at bounding box center [408, 281] width 595 height 411
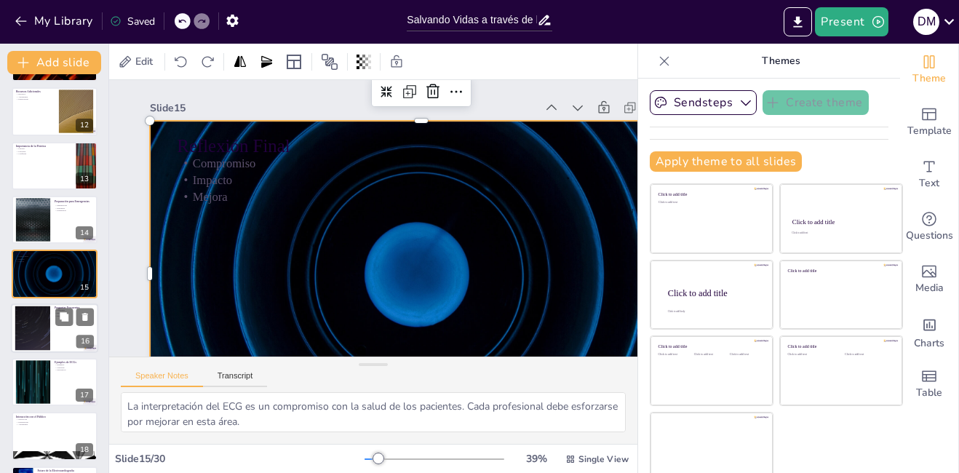
click at [45, 322] on div at bounding box center [32, 328] width 79 height 44
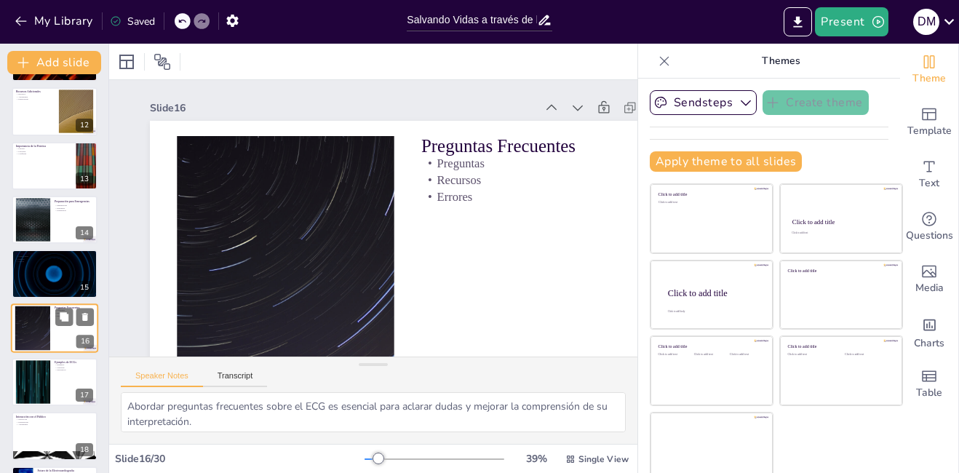
scroll to position [649, 0]
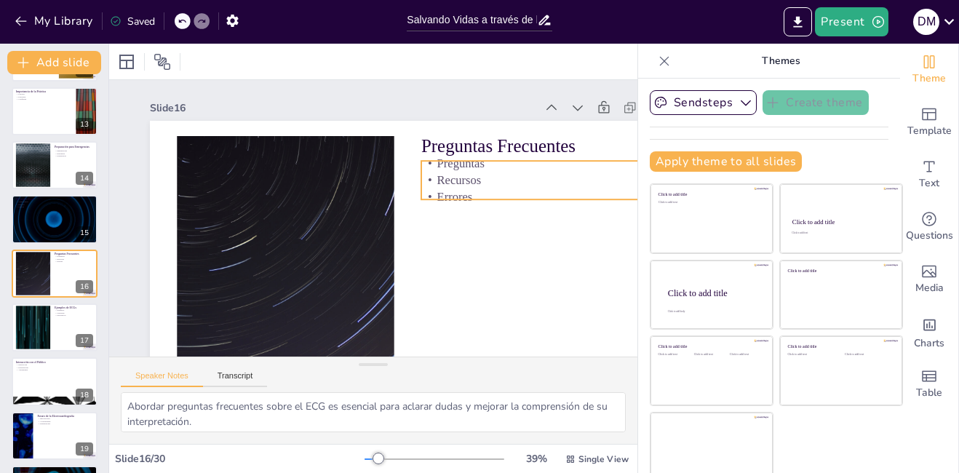
click at [440, 183] on p "Recursos" at bounding box center [546, 198] width 245 height 42
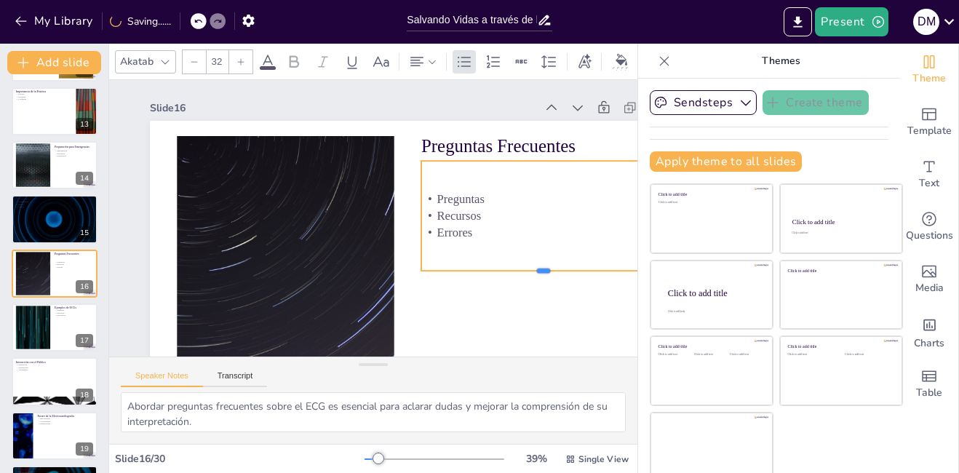
drag, startPoint x: 491, startPoint y: 199, endPoint x: 491, endPoint y: 271, distance: 71.3
click at [491, 283] on div at bounding box center [517, 326] width 236 height 87
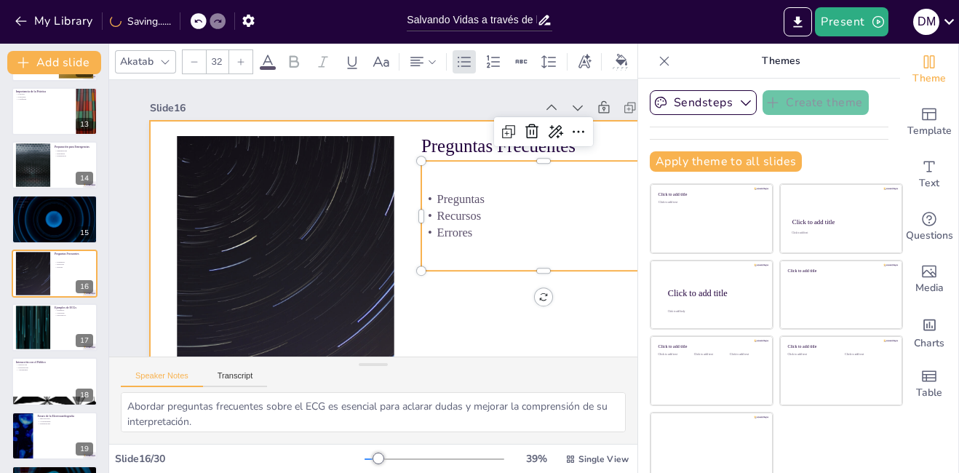
click at [498, 298] on div at bounding box center [416, 278] width 572 height 360
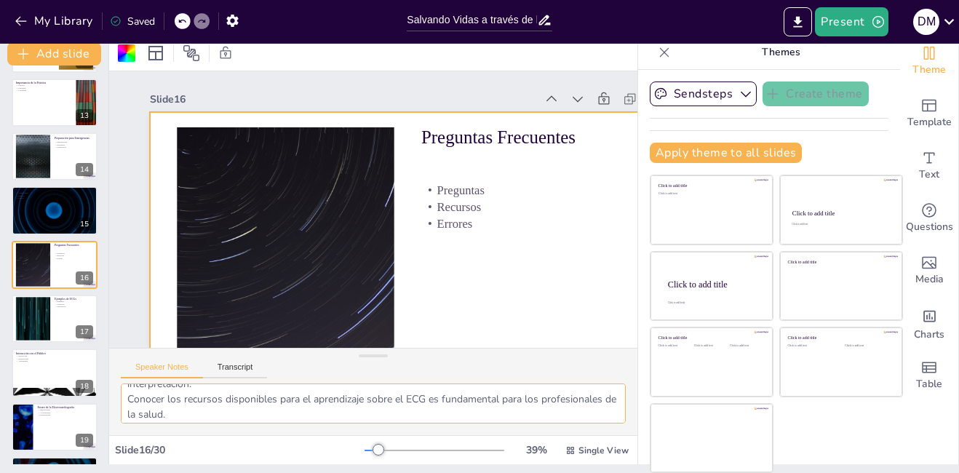
scroll to position [58, 0]
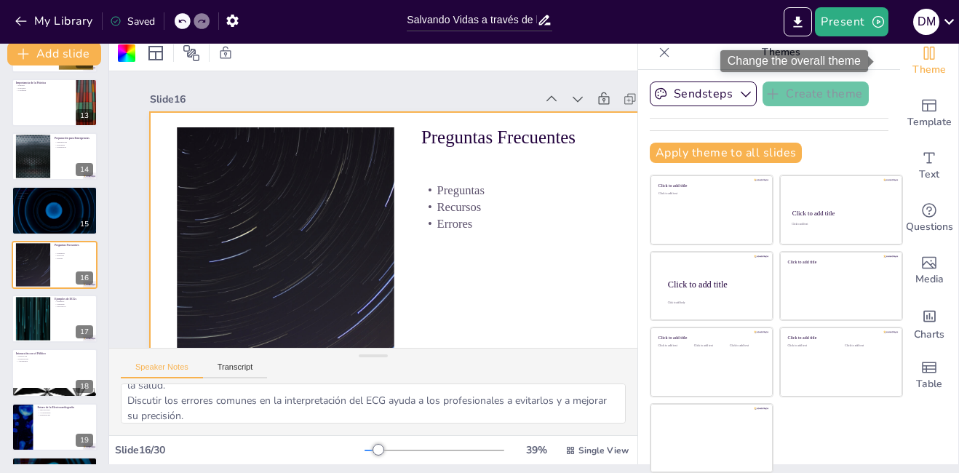
click at [921, 55] on icon "Change the overall theme" at bounding box center [929, 52] width 17 height 17
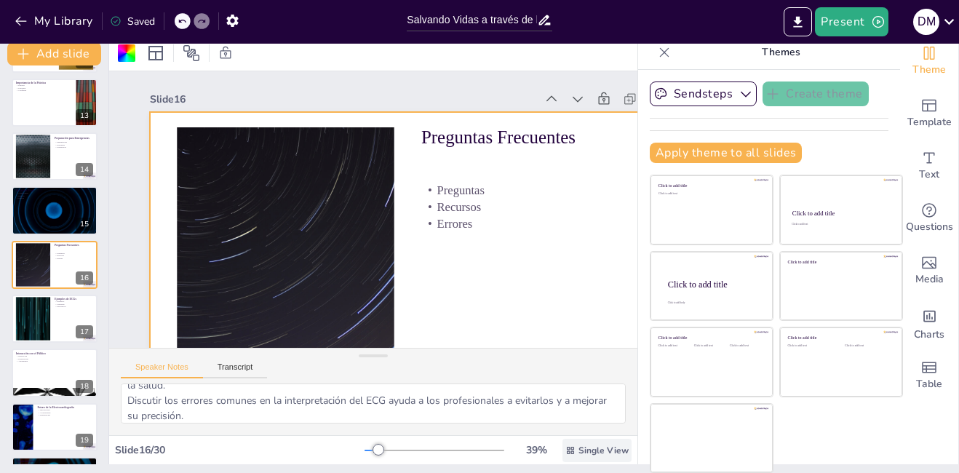
click at [579, 450] on span "Single View" at bounding box center [604, 451] width 50 height 12
click at [565, 418] on span "List View" at bounding box center [565, 418] width 76 height 14
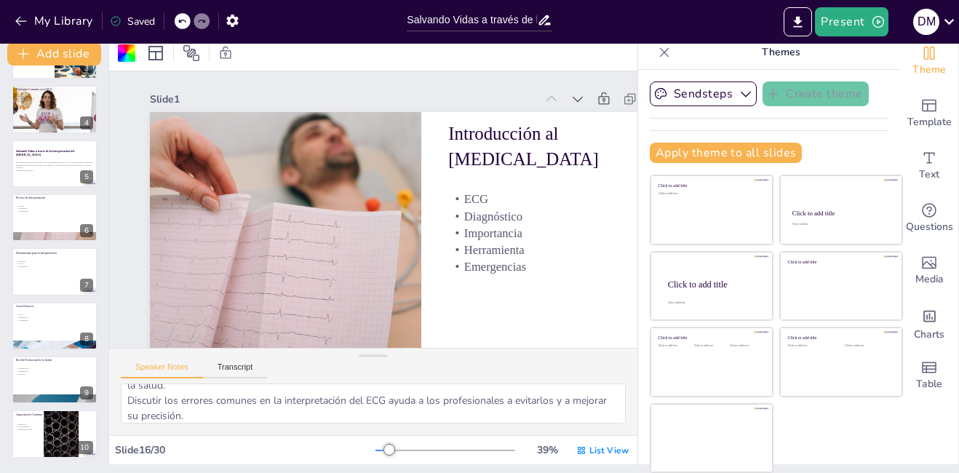
scroll to position [0, 0]
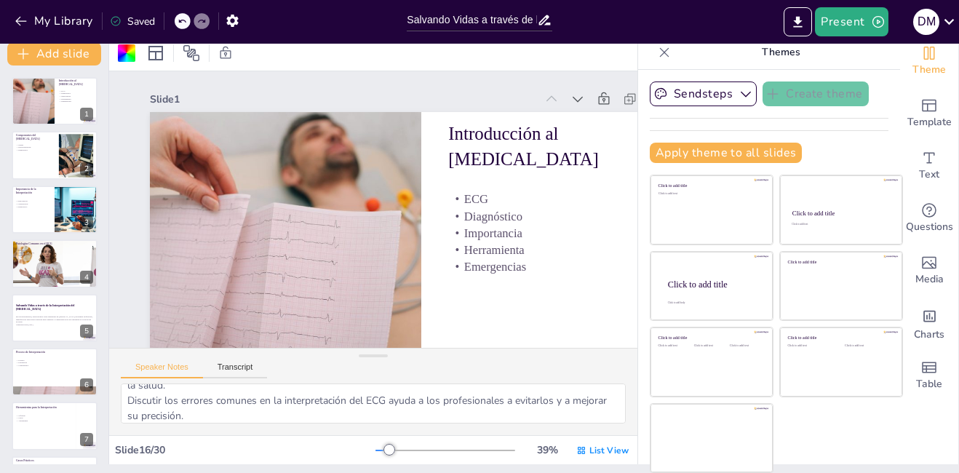
click at [146, 20] on div "Saved" at bounding box center [132, 22] width 45 height 14
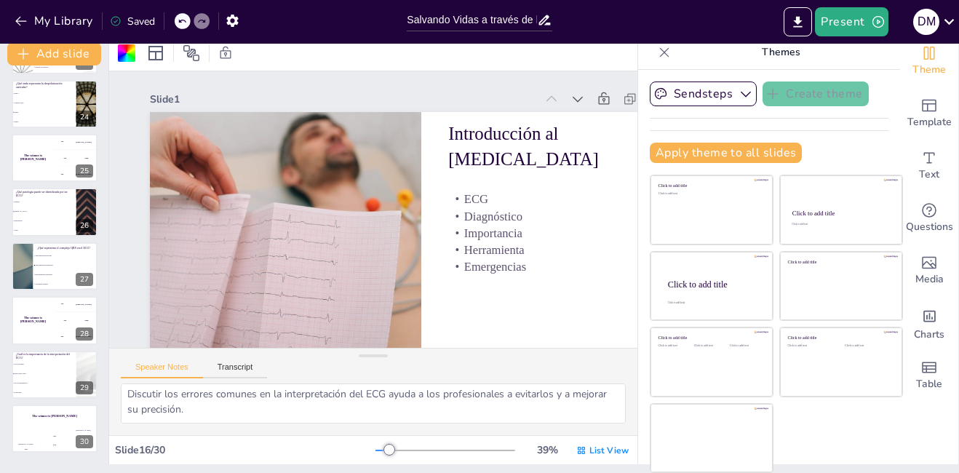
scroll to position [58, 0]
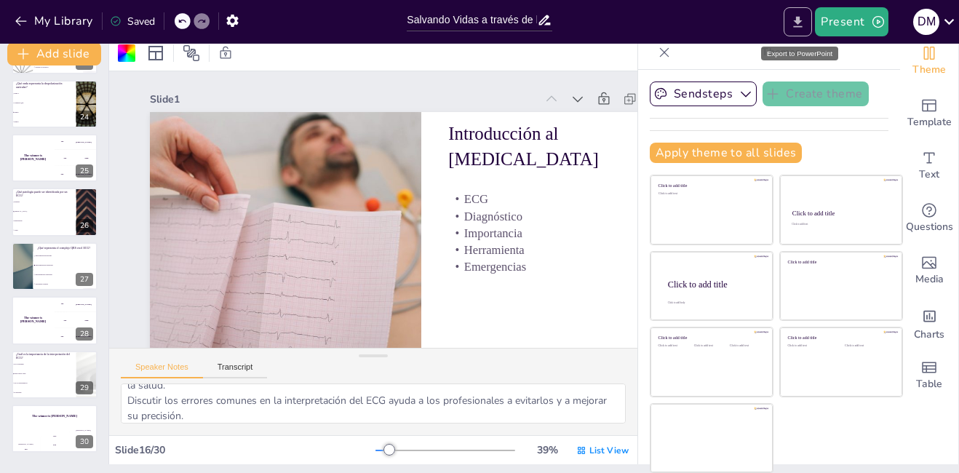
click at [802, 20] on icon "Export to PowerPoint" at bounding box center [798, 22] width 15 height 15
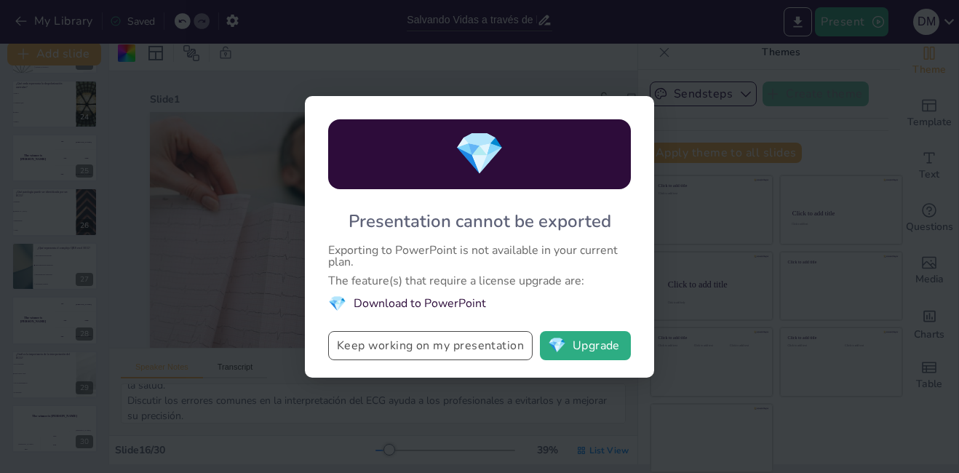
click at [454, 341] on button "Keep working on my presentation" at bounding box center [430, 345] width 205 height 29
